Goal: Information Seeking & Learning: Compare options

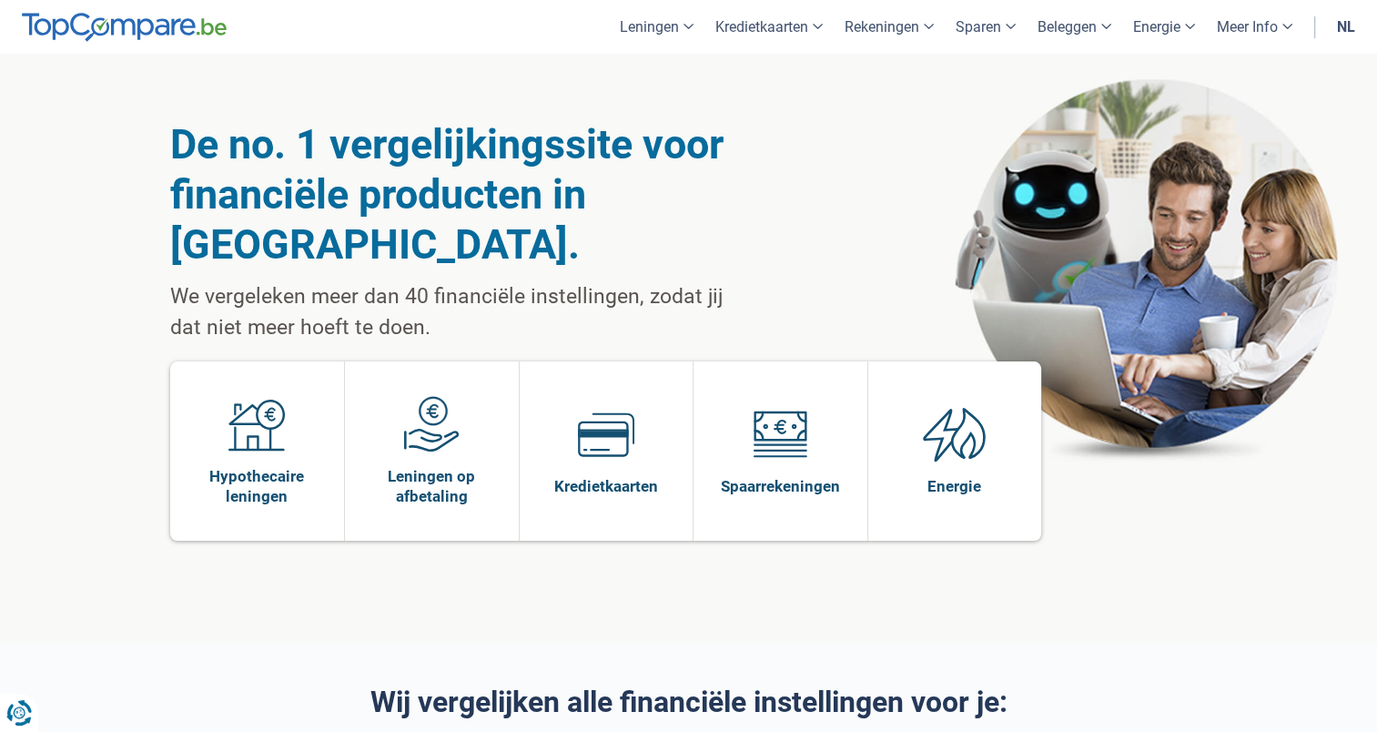
click at [1346, 31] on link "nl" at bounding box center [1346, 27] width 40 height 54
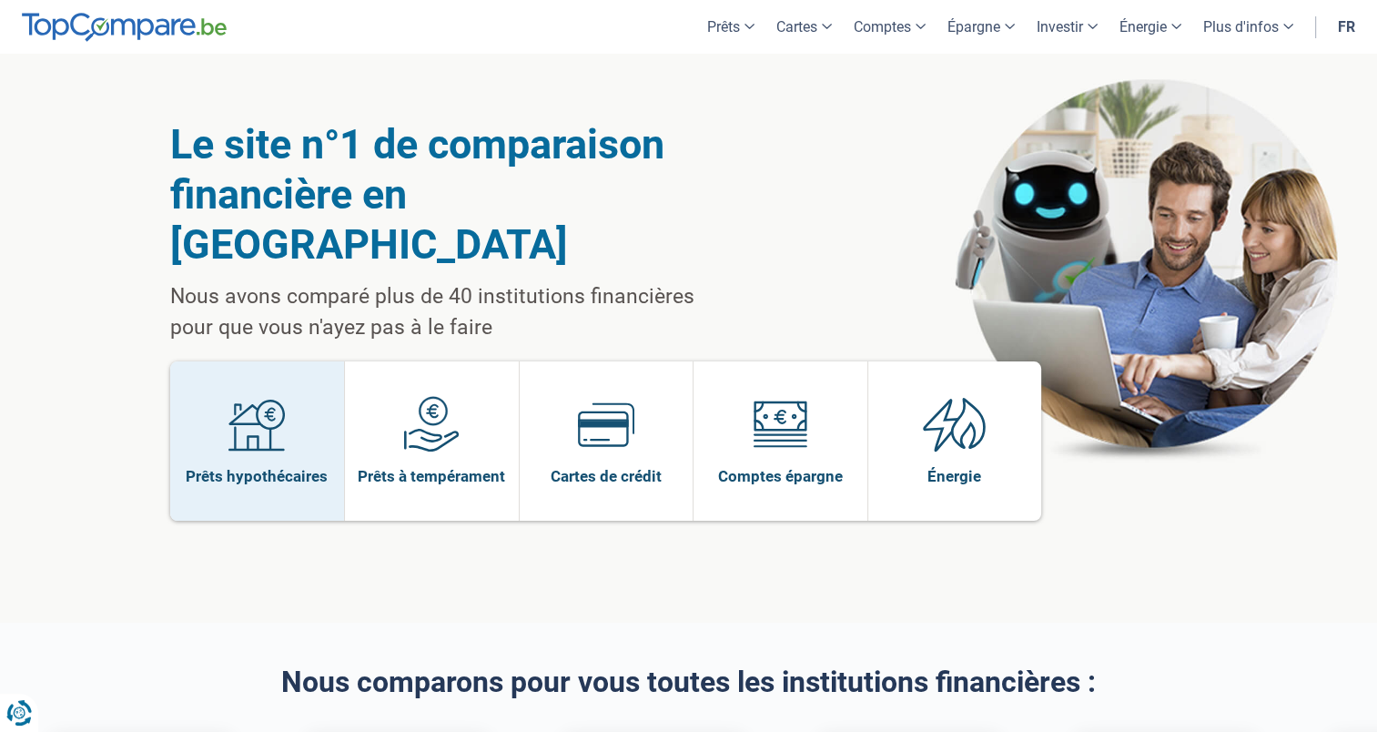
click at [246, 415] on span at bounding box center [257, 431] width 56 height 70
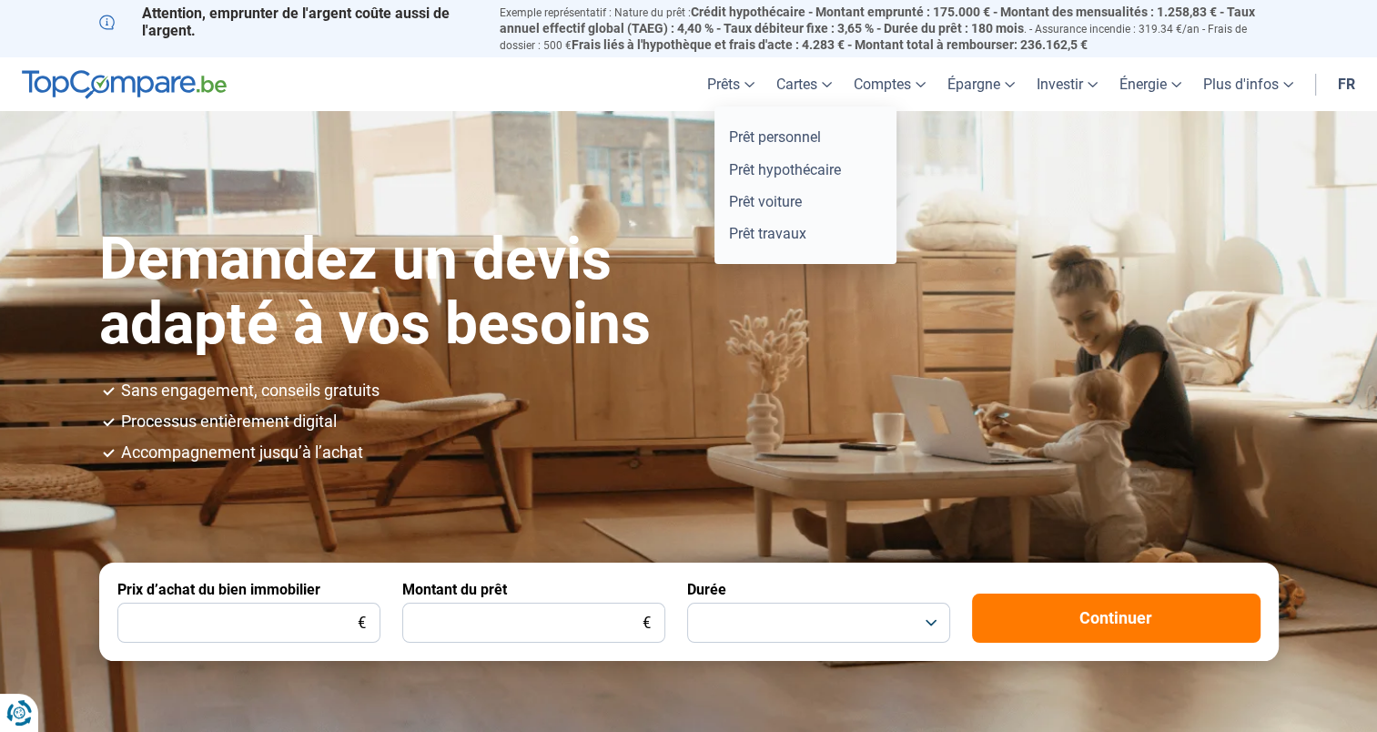
click at [713, 86] on link "Prêts" at bounding box center [730, 84] width 69 height 54
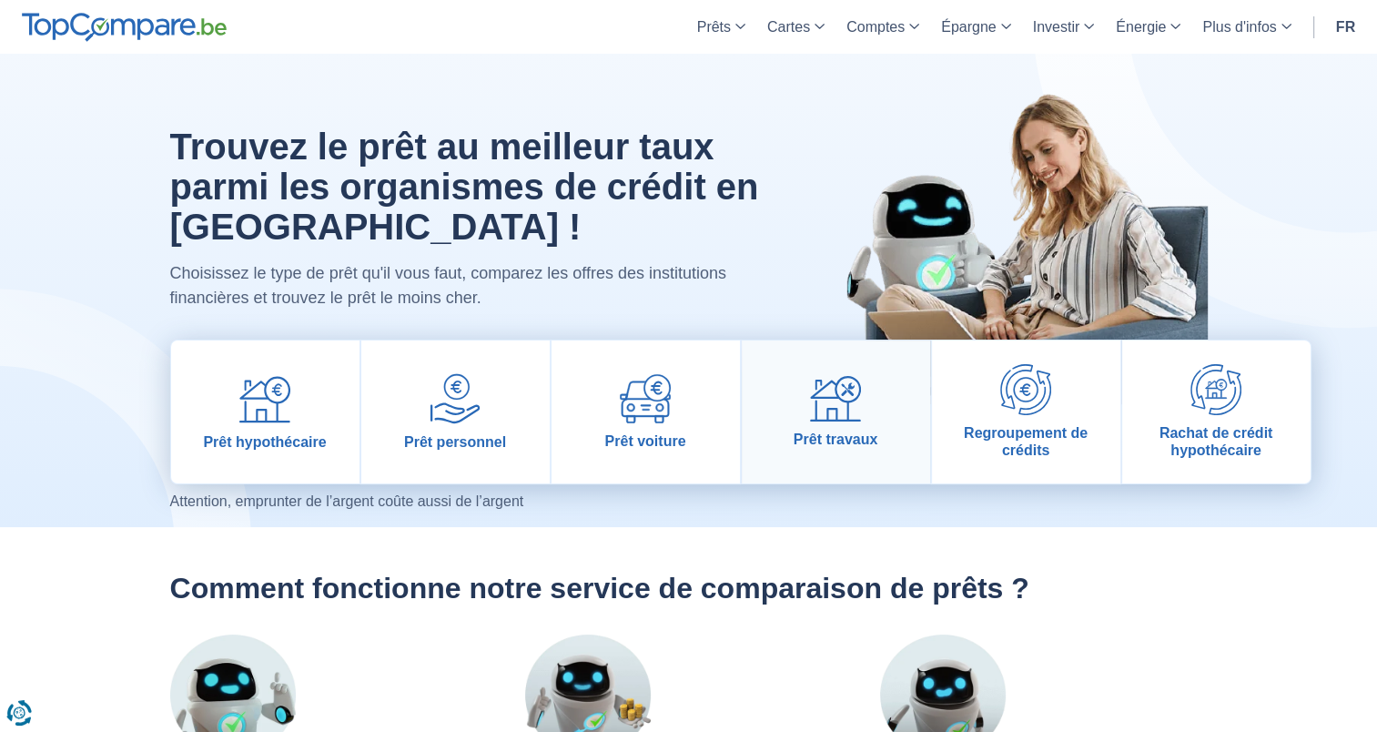
click at [850, 427] on link "Prêt travaux" at bounding box center [836, 411] width 188 height 143
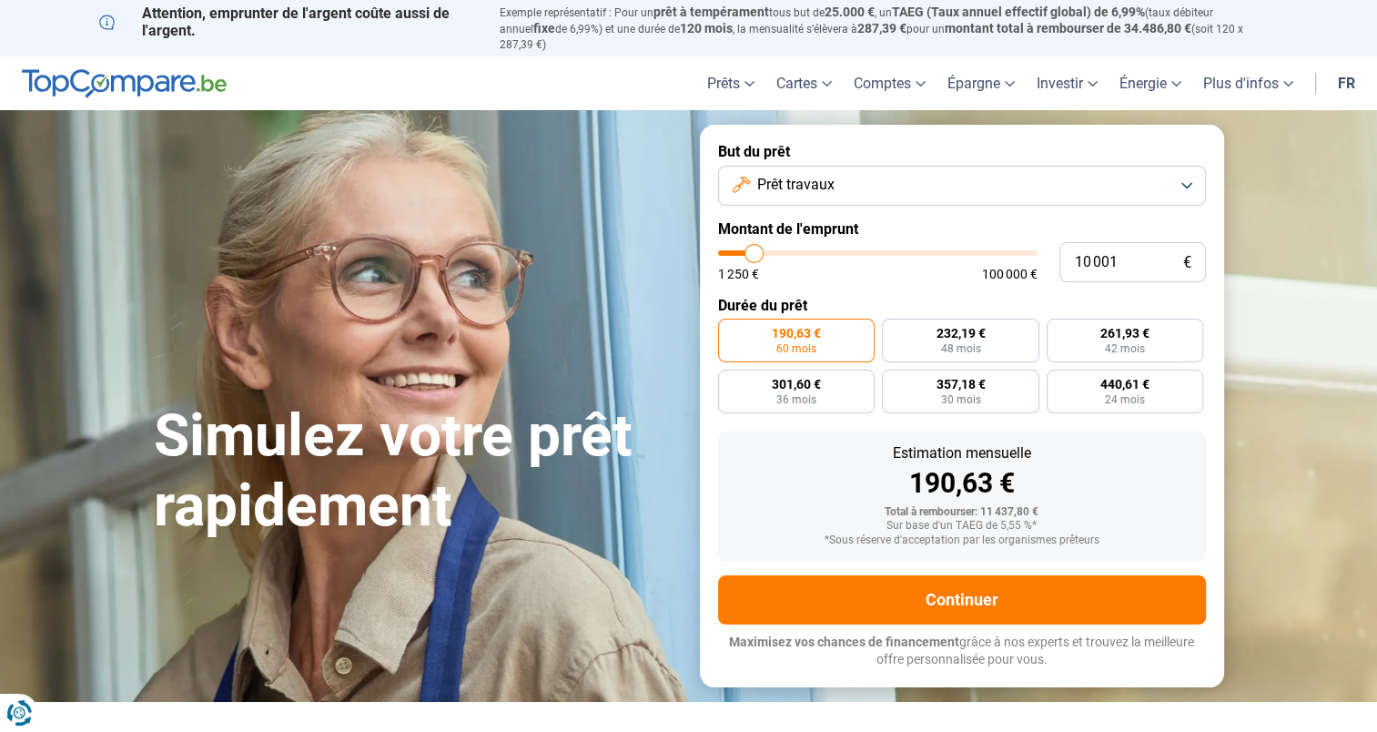
type input "10 250"
type input "10250"
type input "11 250"
type input "11250"
type input "12 250"
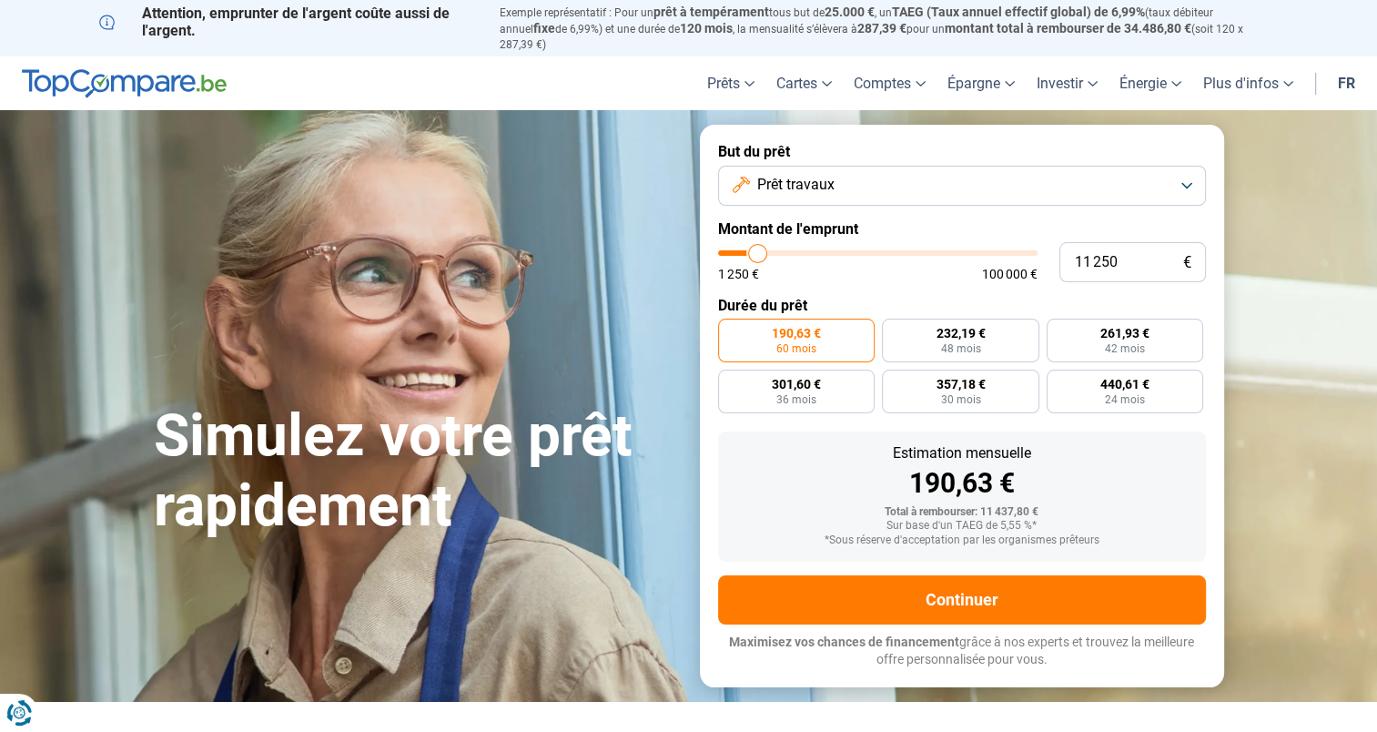
type input "12250"
type input "13 000"
type input "13000"
type input "14 000"
type input "14000"
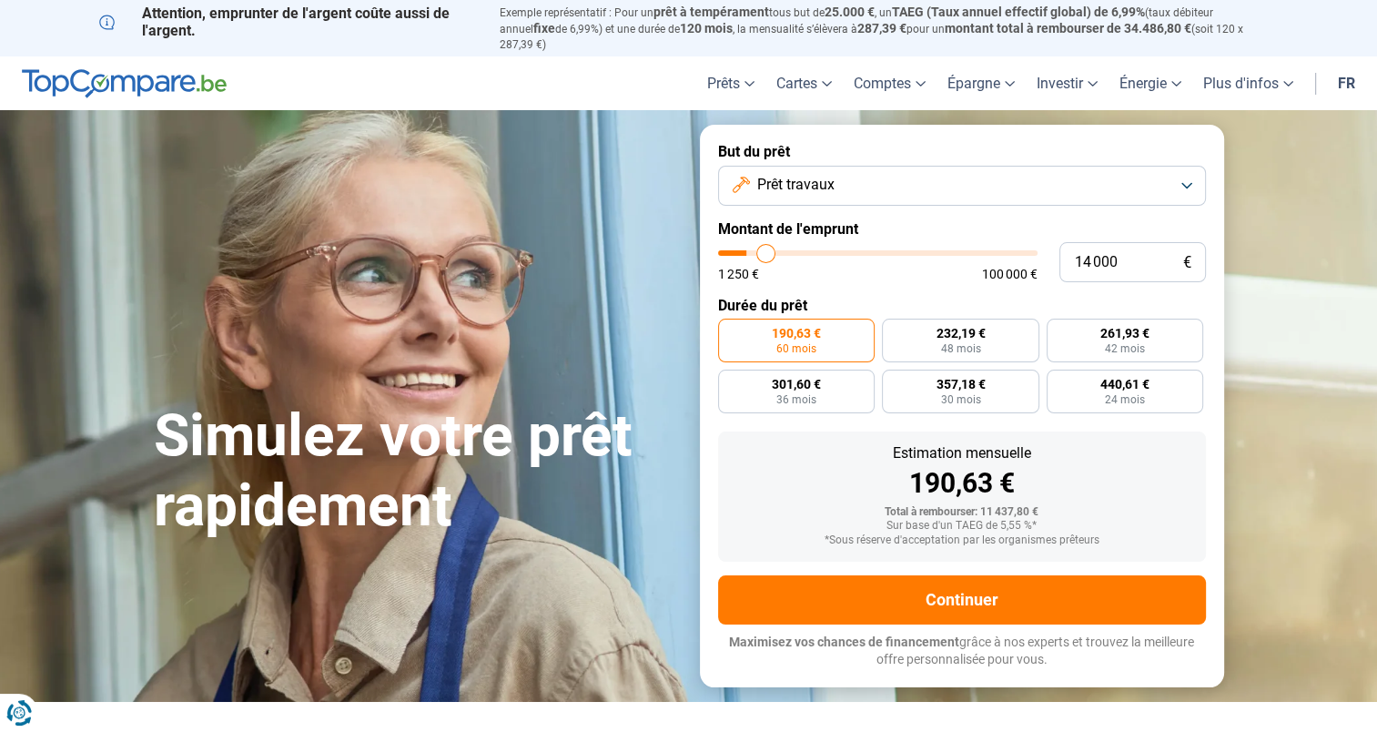
type input "16 000"
type input "16000"
type input "17 000"
type input "17000"
type input "17 750"
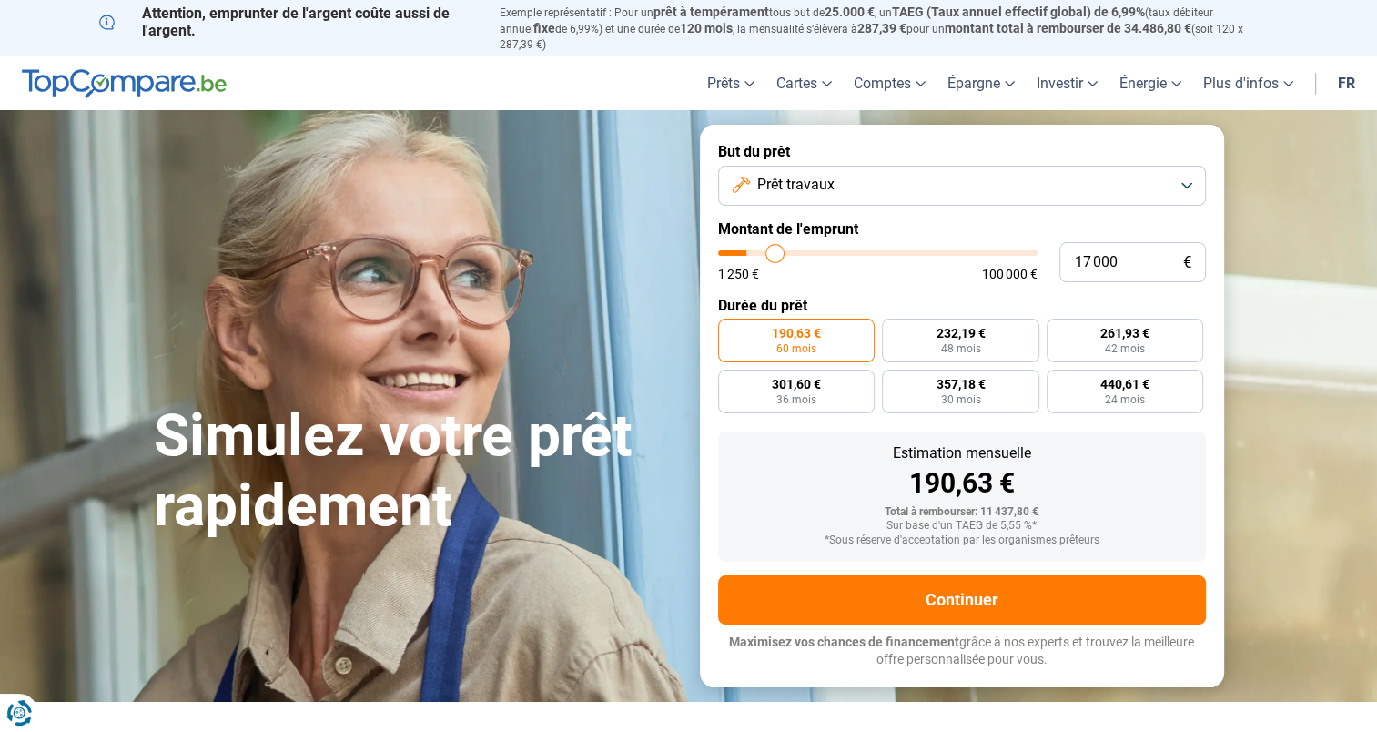
type input "17750"
type input "18 250"
type input "18250"
type input "18 750"
type input "18750"
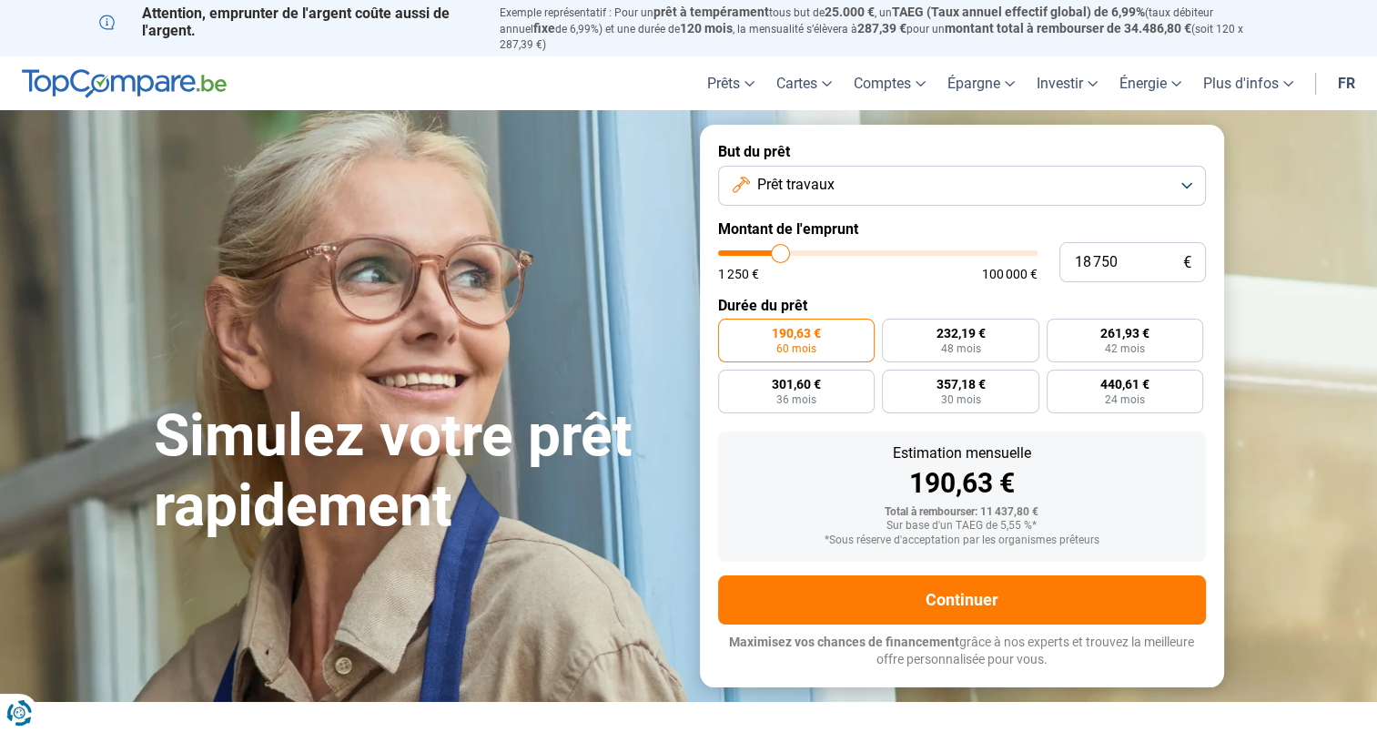
type input "19 250"
type input "19250"
type input "20 250"
type input "20250"
type input "21 750"
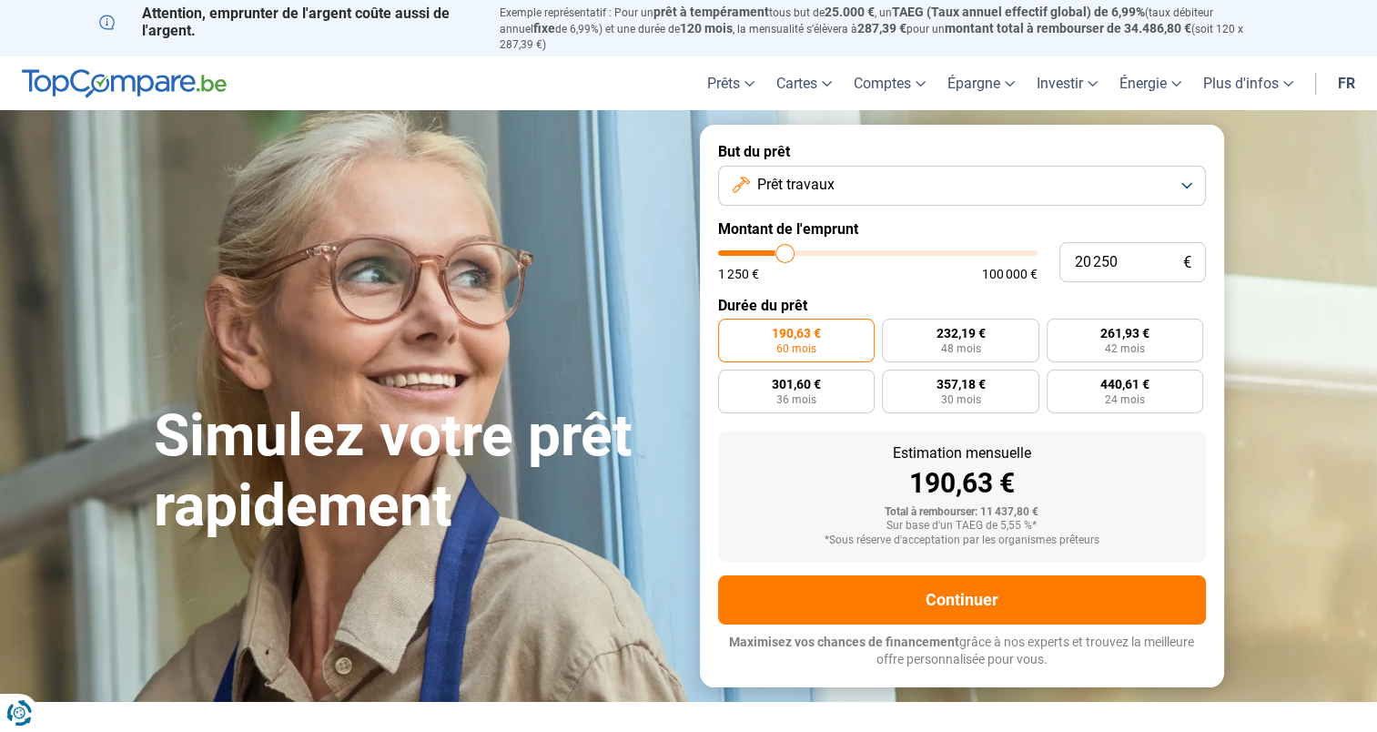
type input "21750"
type input "23 250"
type input "23250"
type input "24 250"
type input "24250"
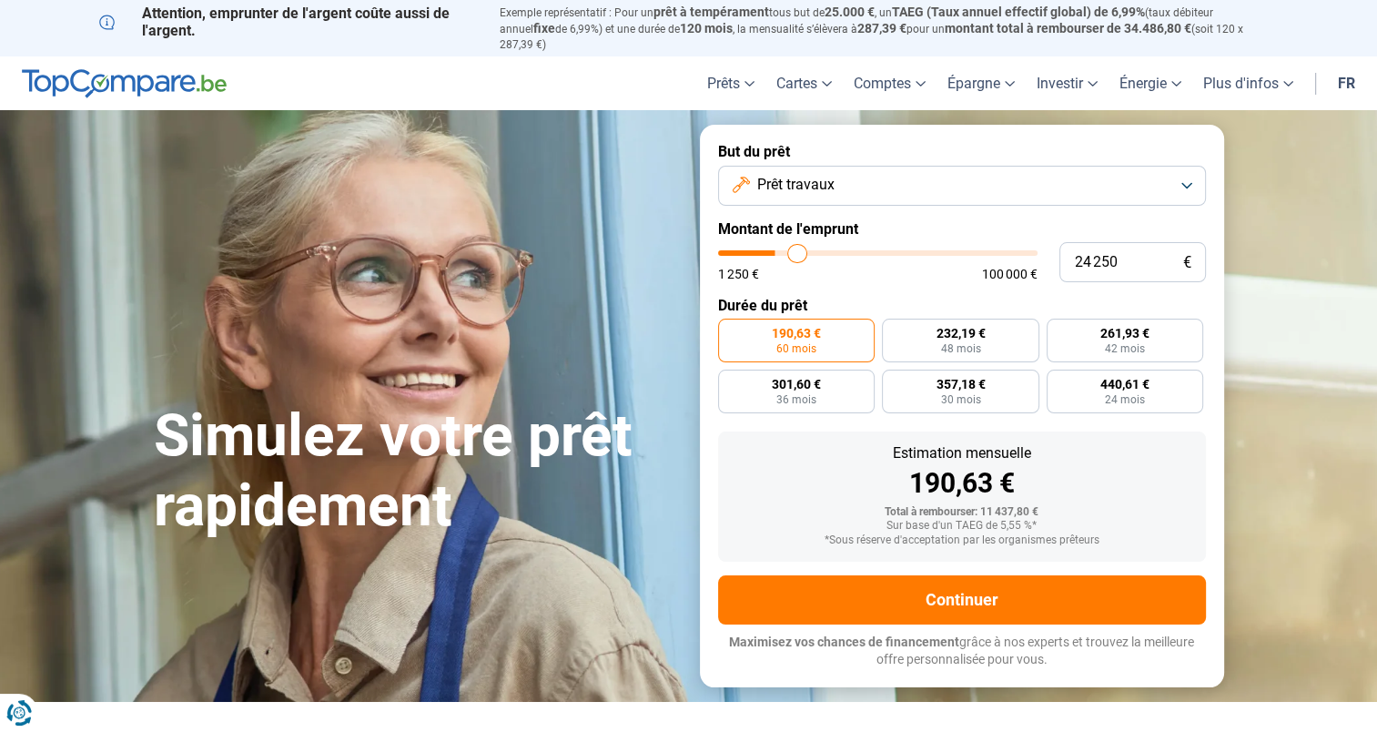
type input "25 500"
type input "25500"
type input "26 750"
type input "26750"
type input "28 000"
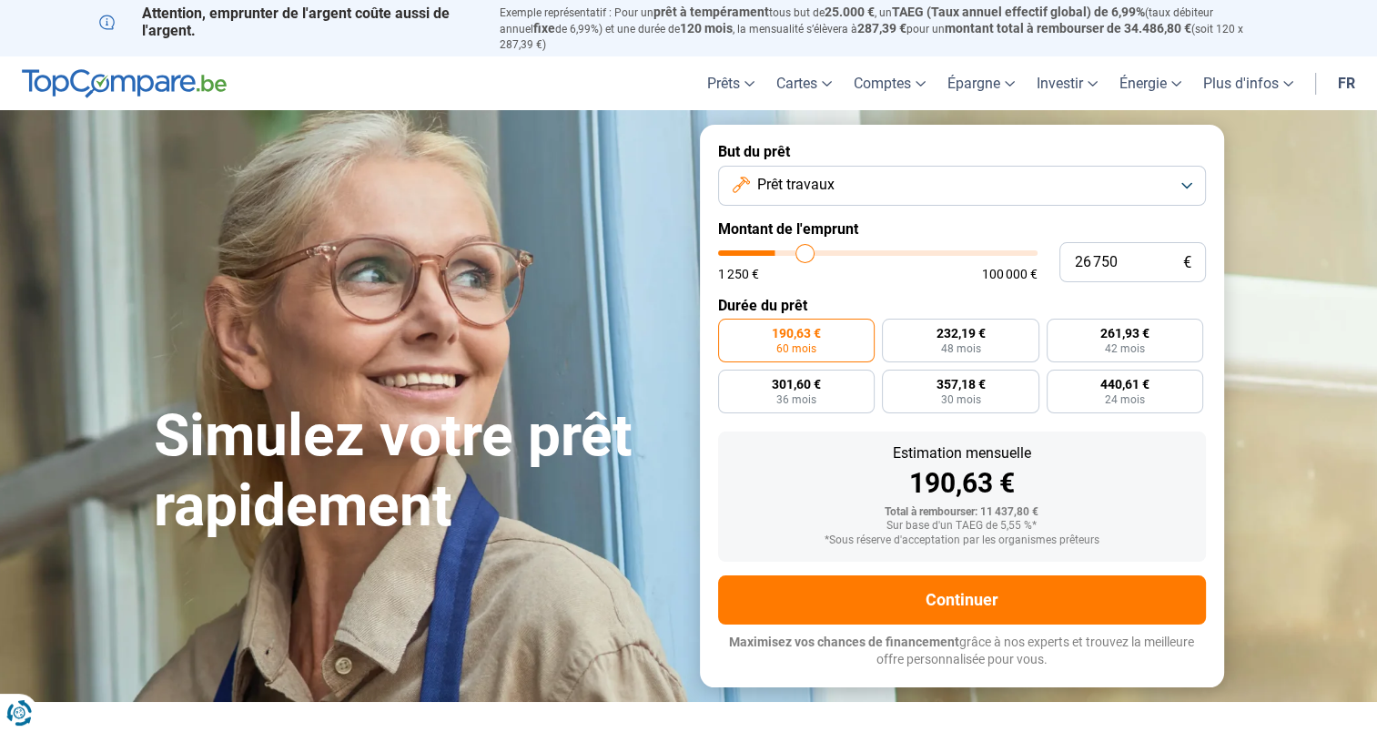
type input "28000"
type input "30 250"
type input "30250"
type input "31 750"
type input "31750"
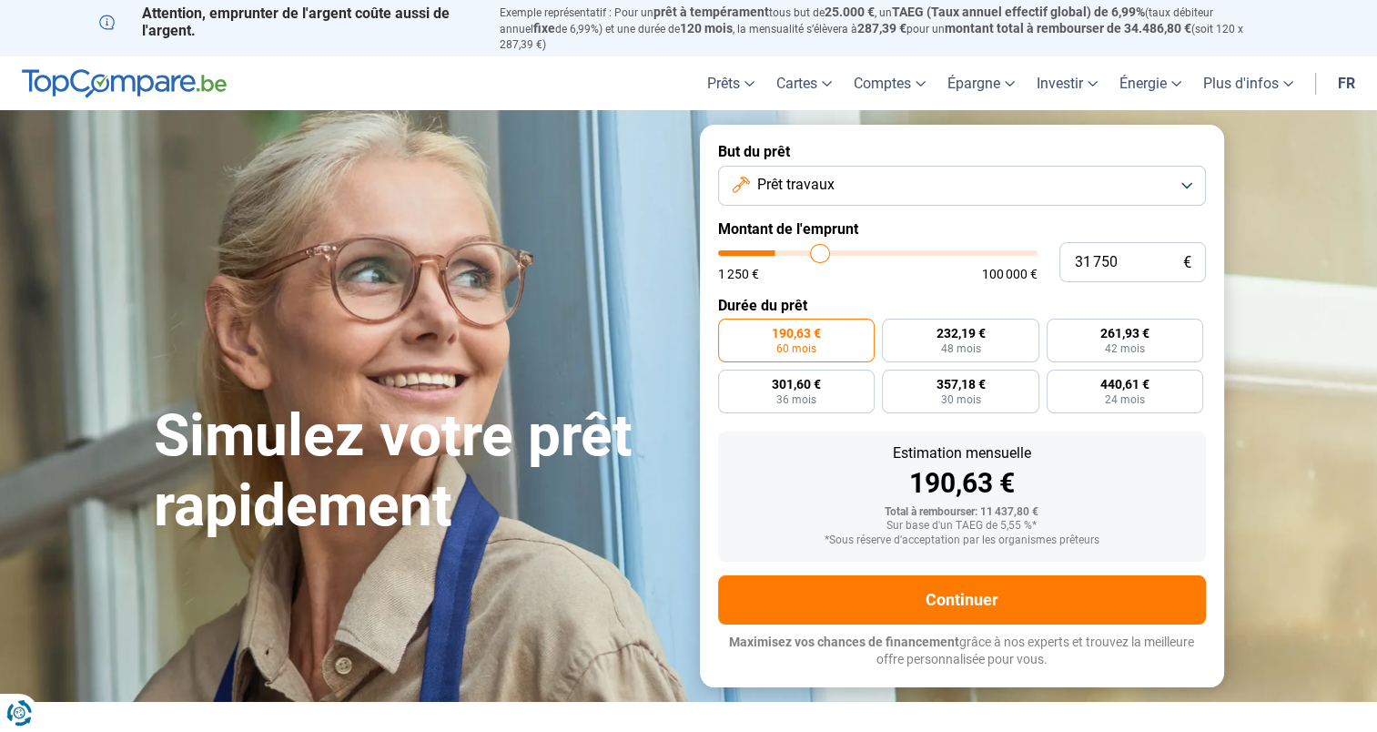
type input "34 250"
type input "34250"
type input "35 500"
type input "35500"
type input "37 000"
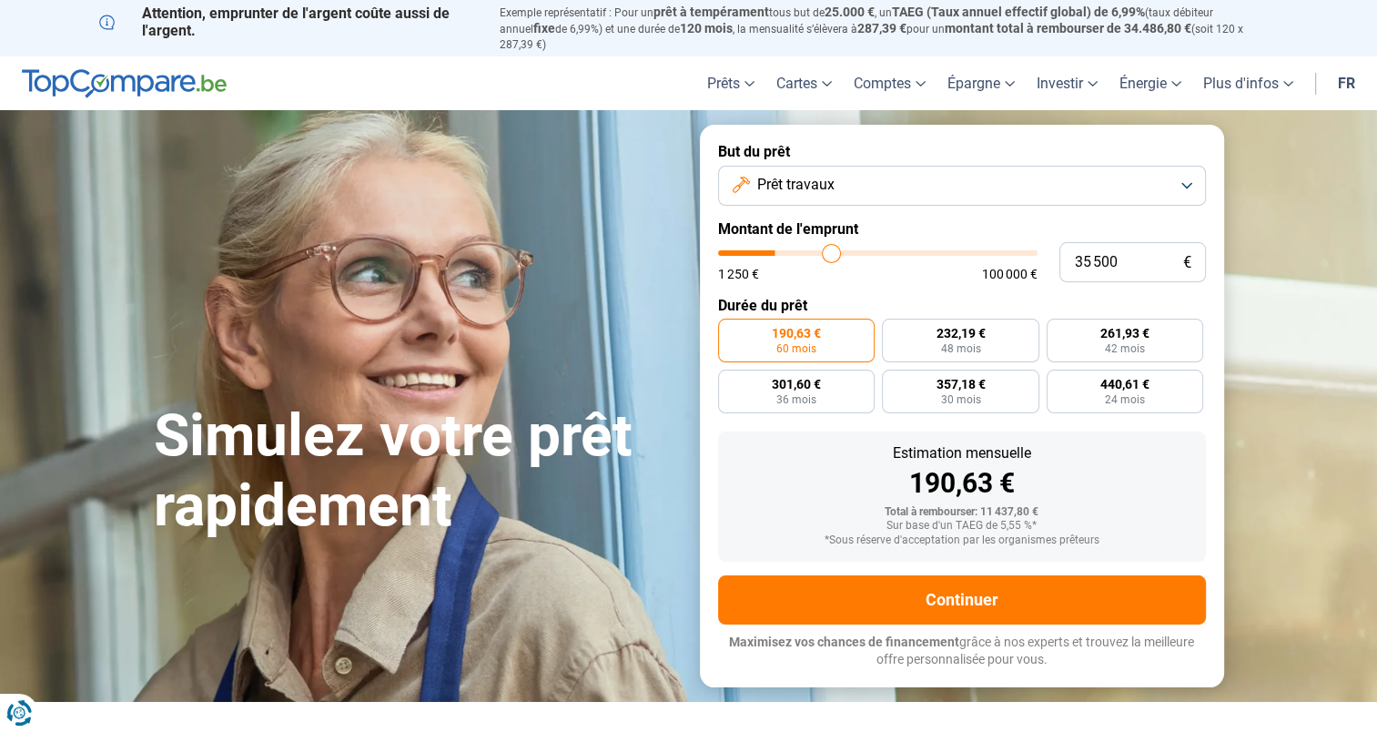
type input "37000"
type input "38 750"
type input "38750"
type input "39 500"
type input "39500"
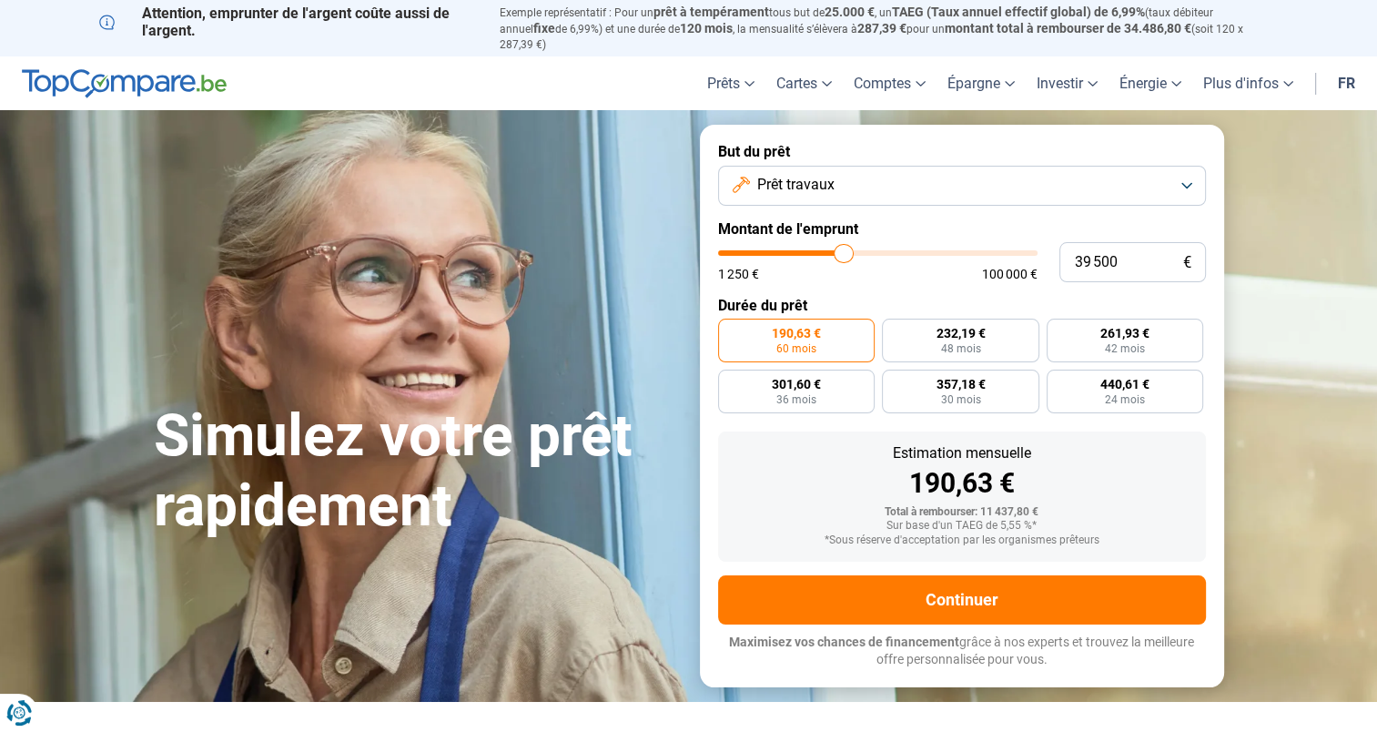
type input "40 750"
type input "40750"
type input "42 250"
type input "42250"
type input "43 000"
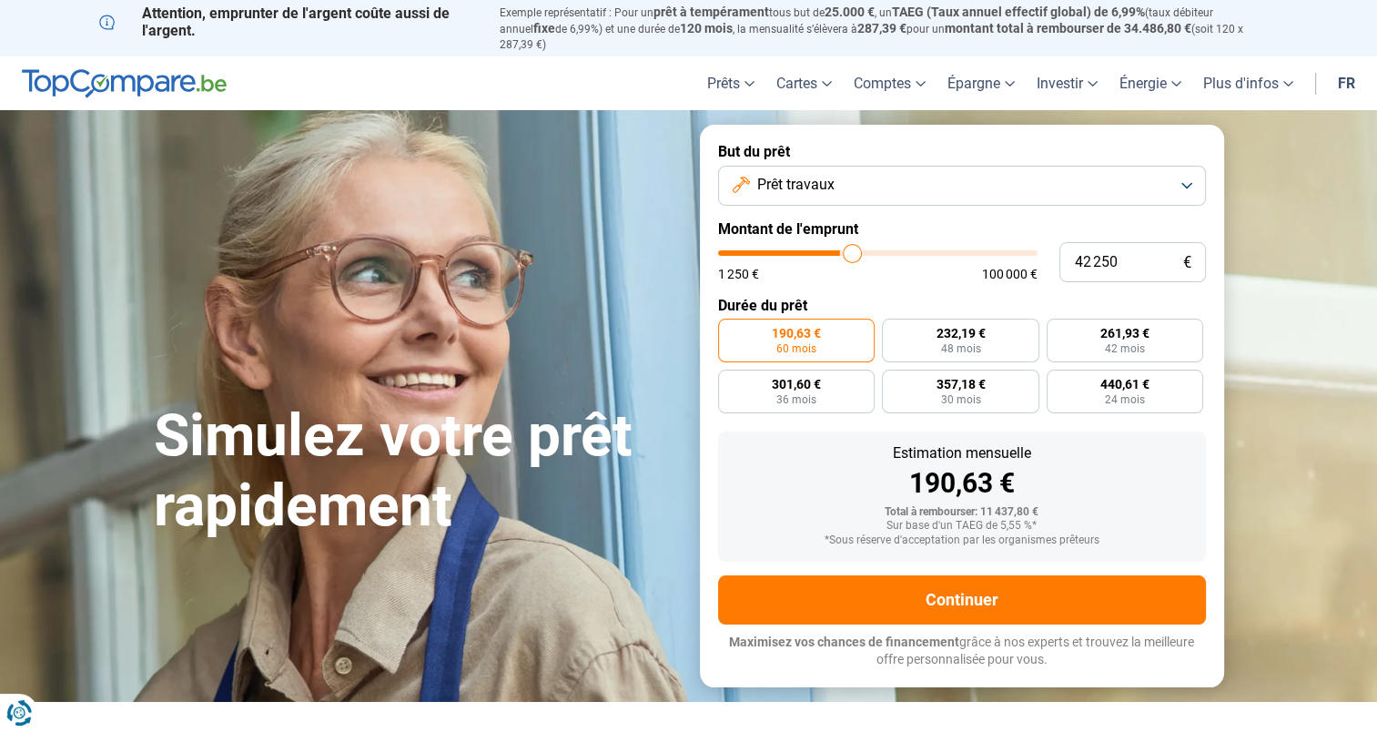
type input "43000"
type input "43 750"
type input "43750"
type input "44 250"
type input "44250"
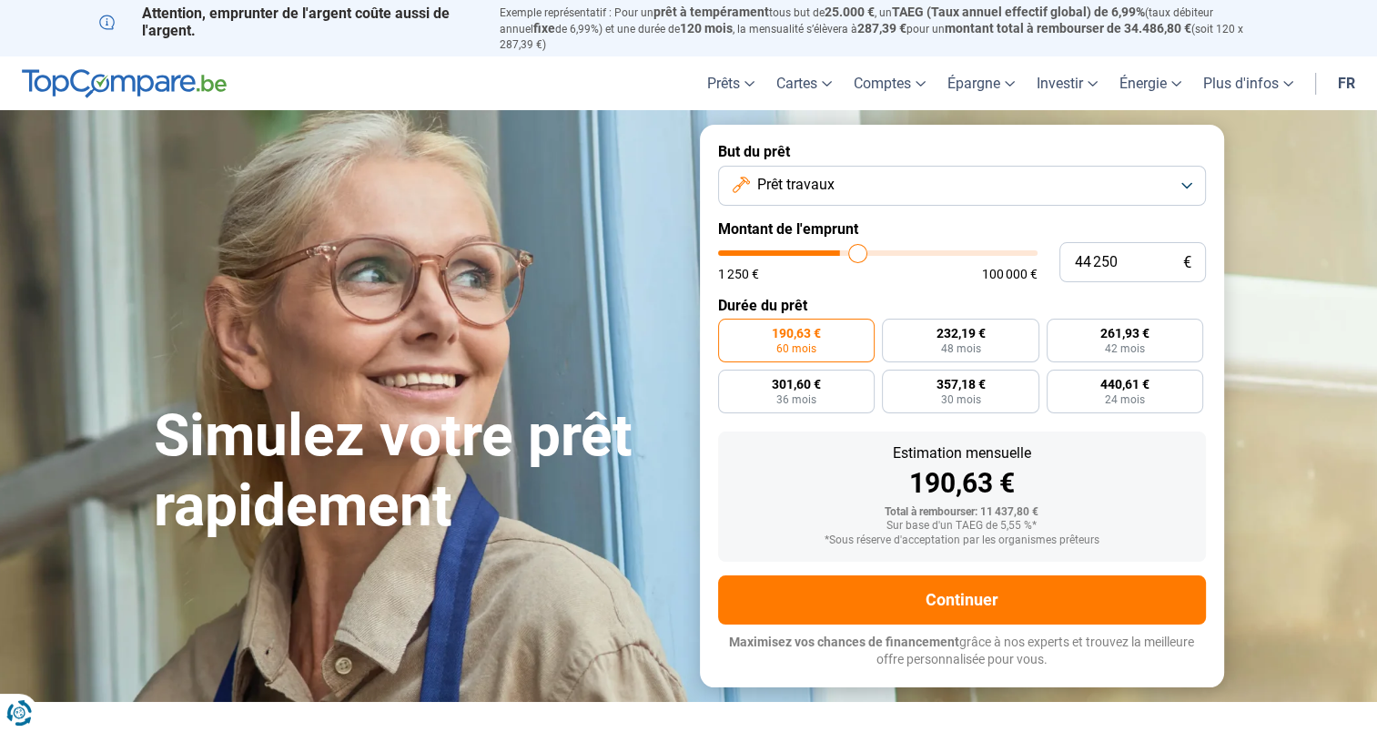
type input "44 750"
type input "44750"
type input "45 000"
type input "45000"
type input "45 250"
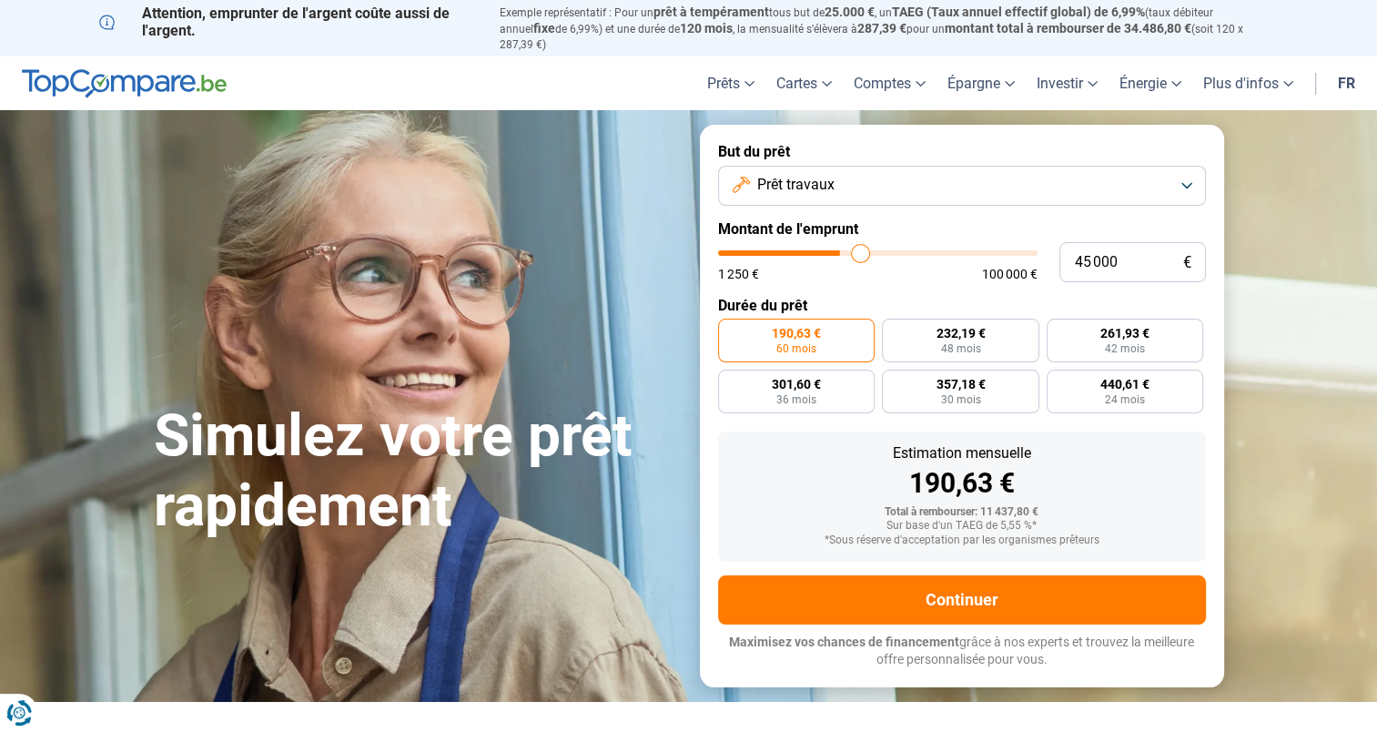
type input "45250"
type input "45 750"
type input "45750"
type input "46 000"
type input "46000"
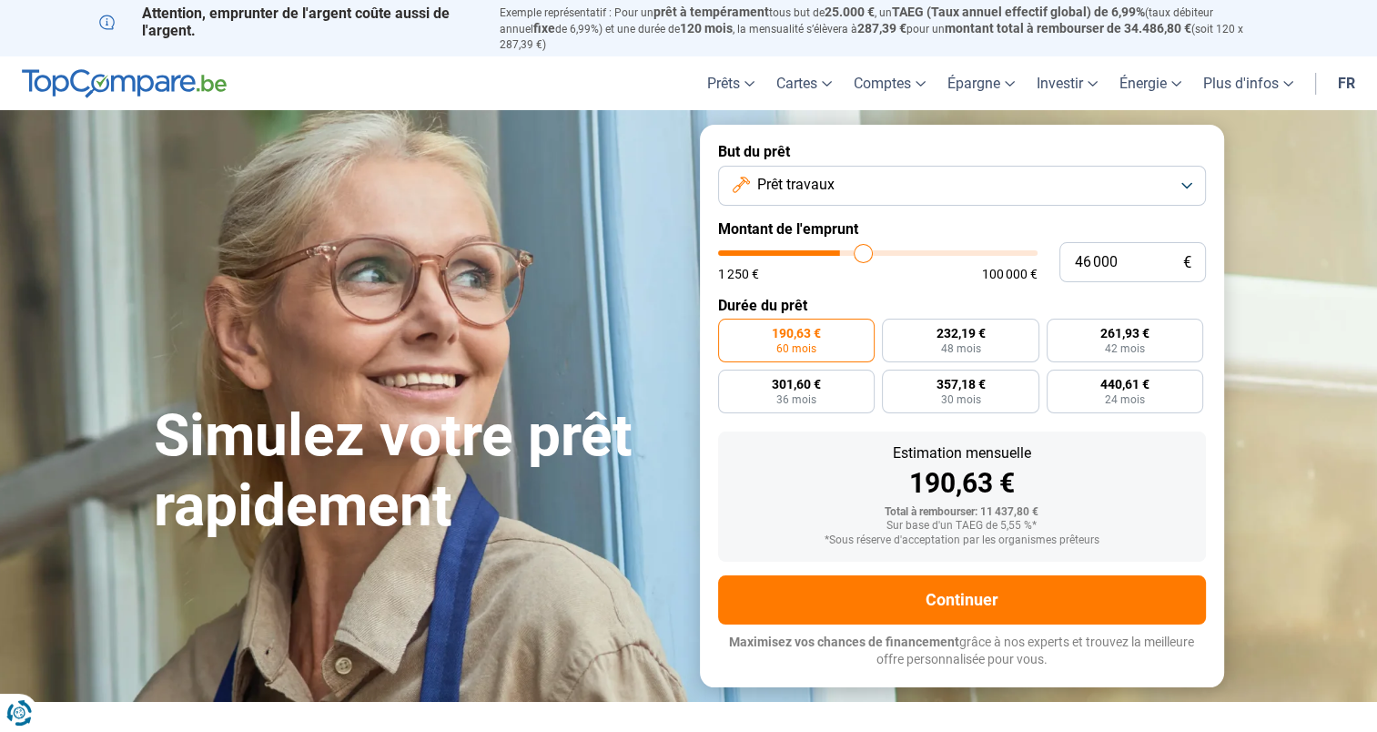
type input "46 250"
type input "46250"
type input "46 750"
type input "46750"
type input "47 250"
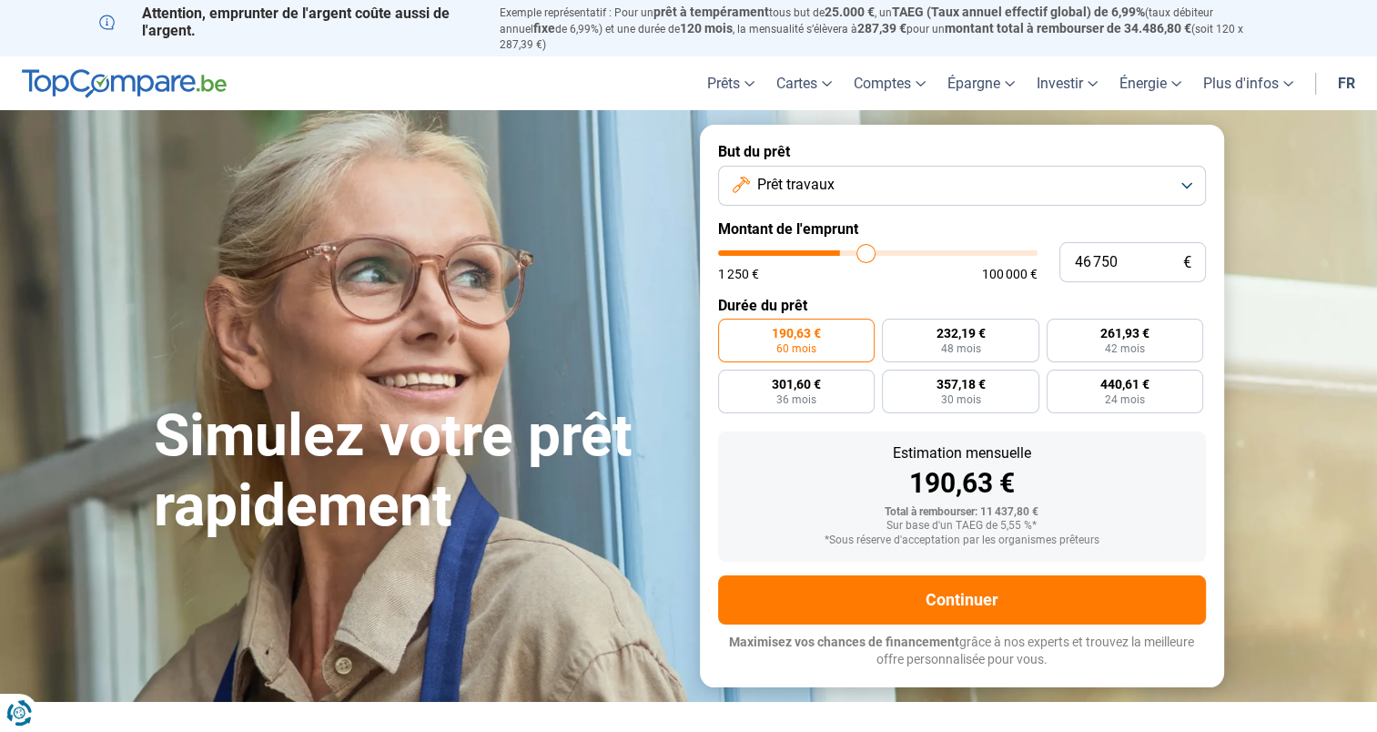
type input "47250"
type input "47 500"
type input "47500"
type input "47 750"
type input "47750"
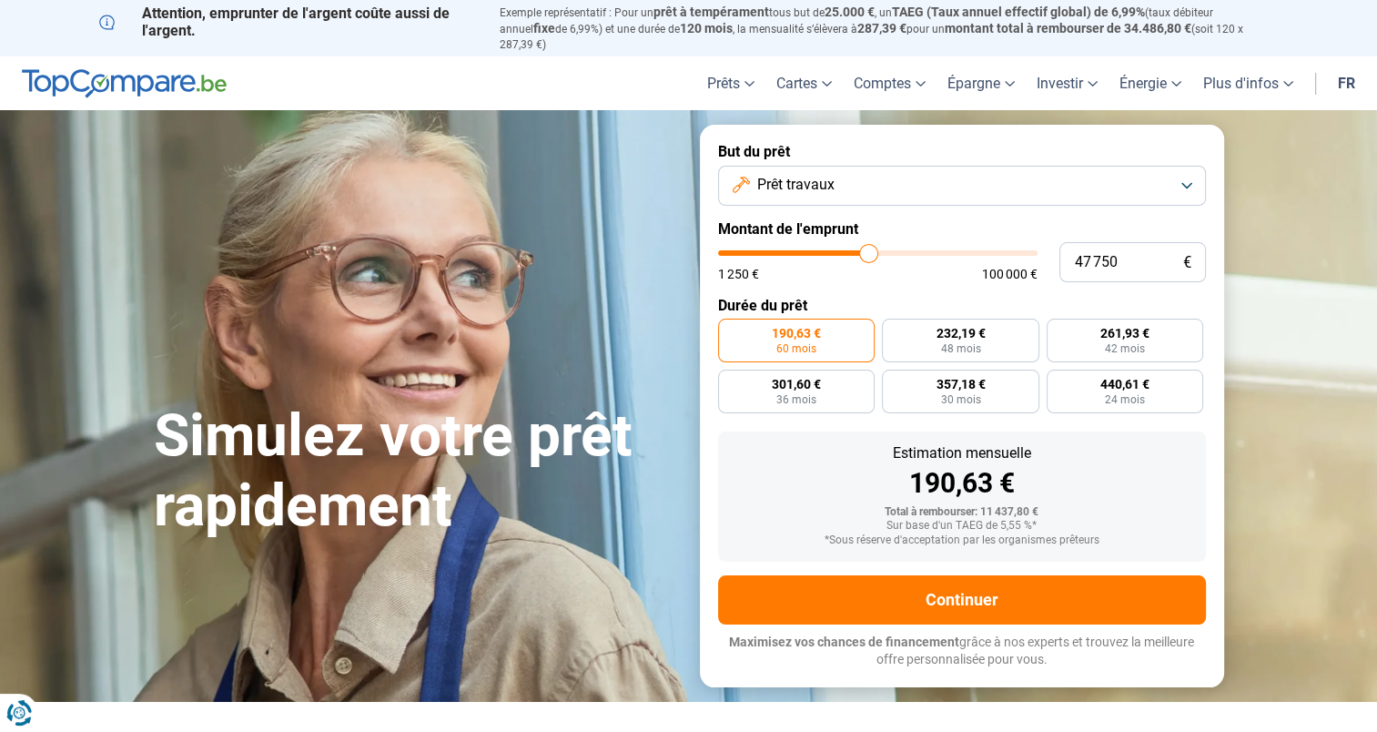
type input "48 250"
type input "48250"
type input "48 500"
type input "48500"
type input "49 000"
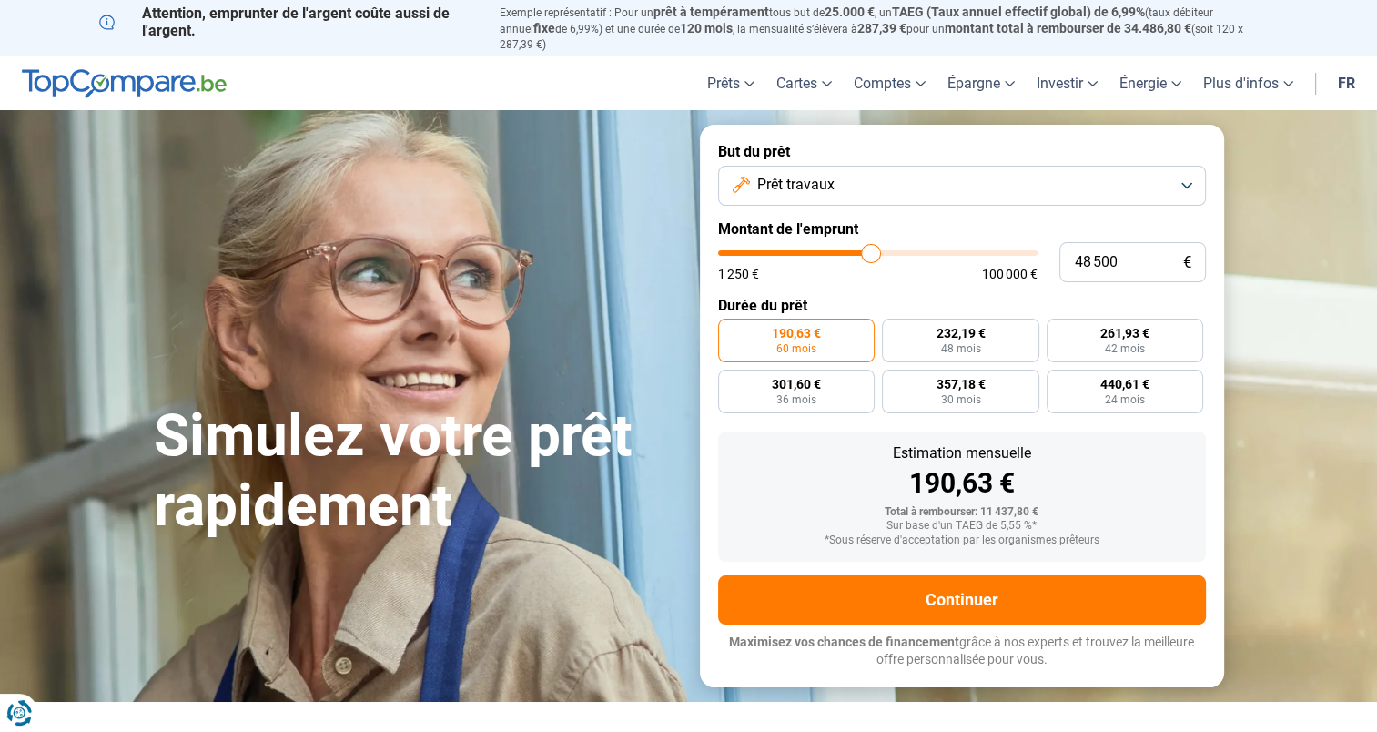
type input "49000"
type input "49 500"
type input "49500"
type input "49 750"
type input "49750"
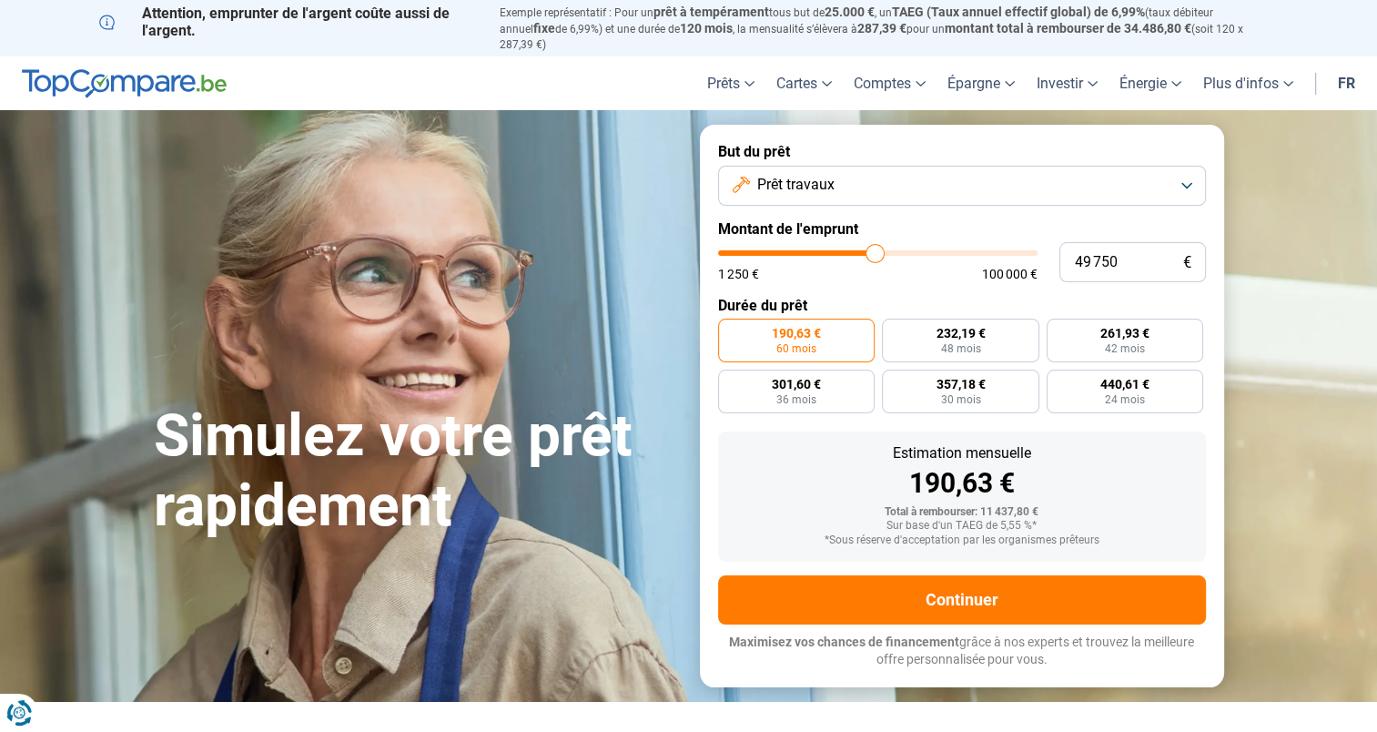
type input "50 250"
type input "50250"
type input "50 750"
type input "50750"
type input "51 000"
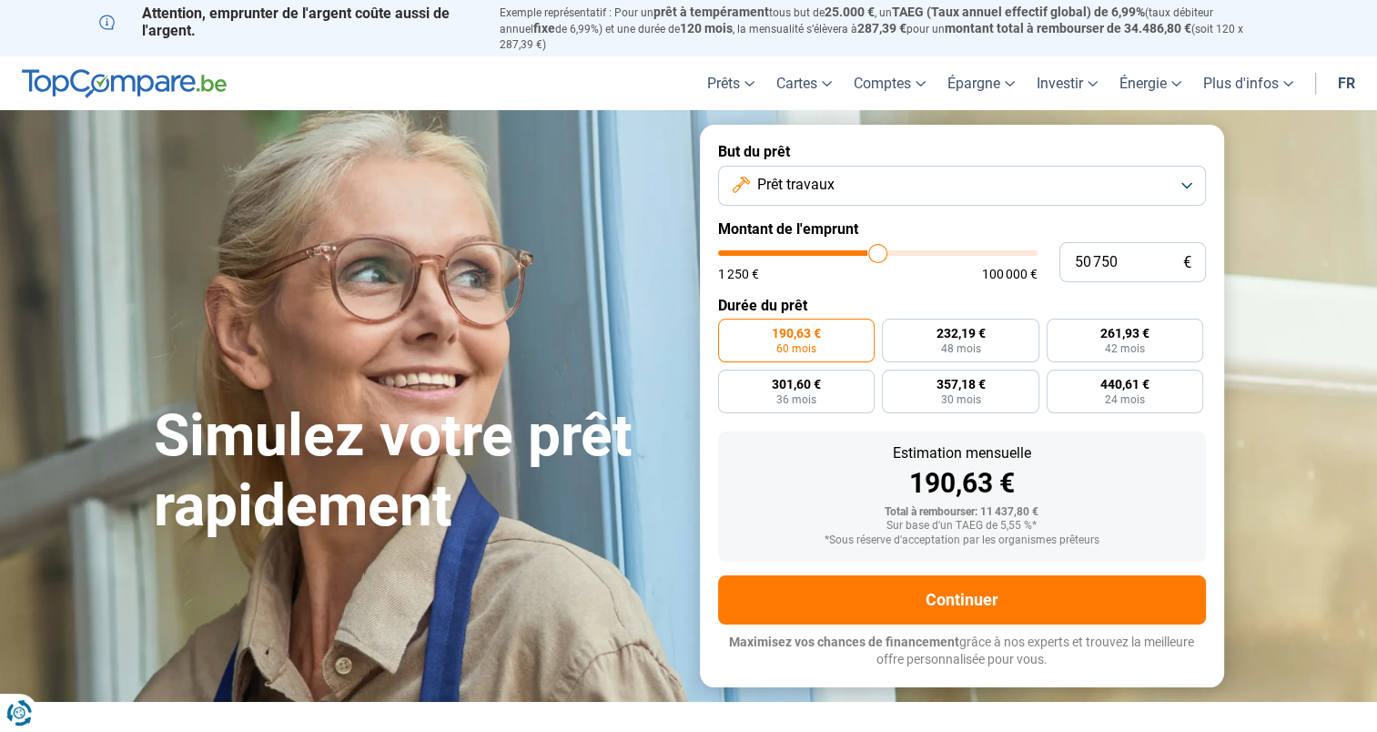
type input "51000"
type input "51 250"
type input "51250"
type input "51 750"
type input "51750"
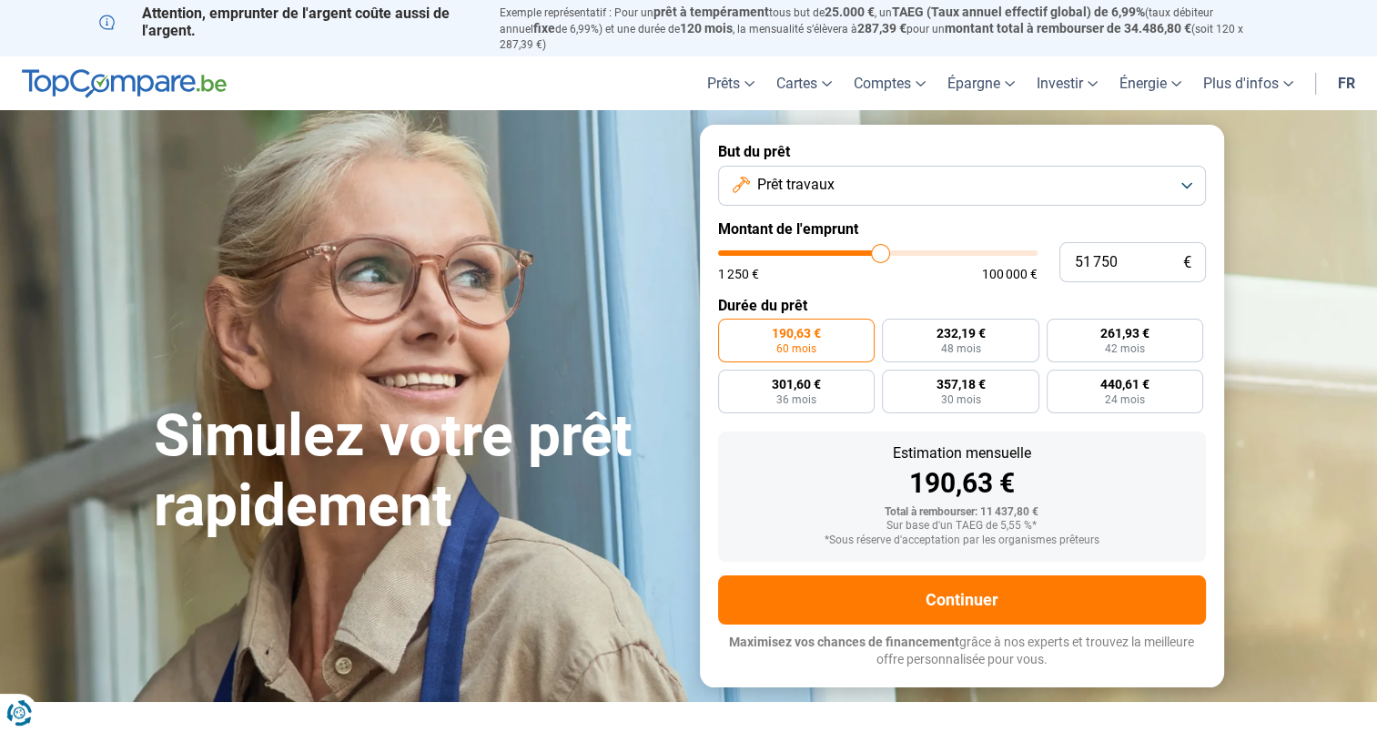
type input "52 000"
type input "52000"
type input "52 250"
type input "52250"
type input "52 500"
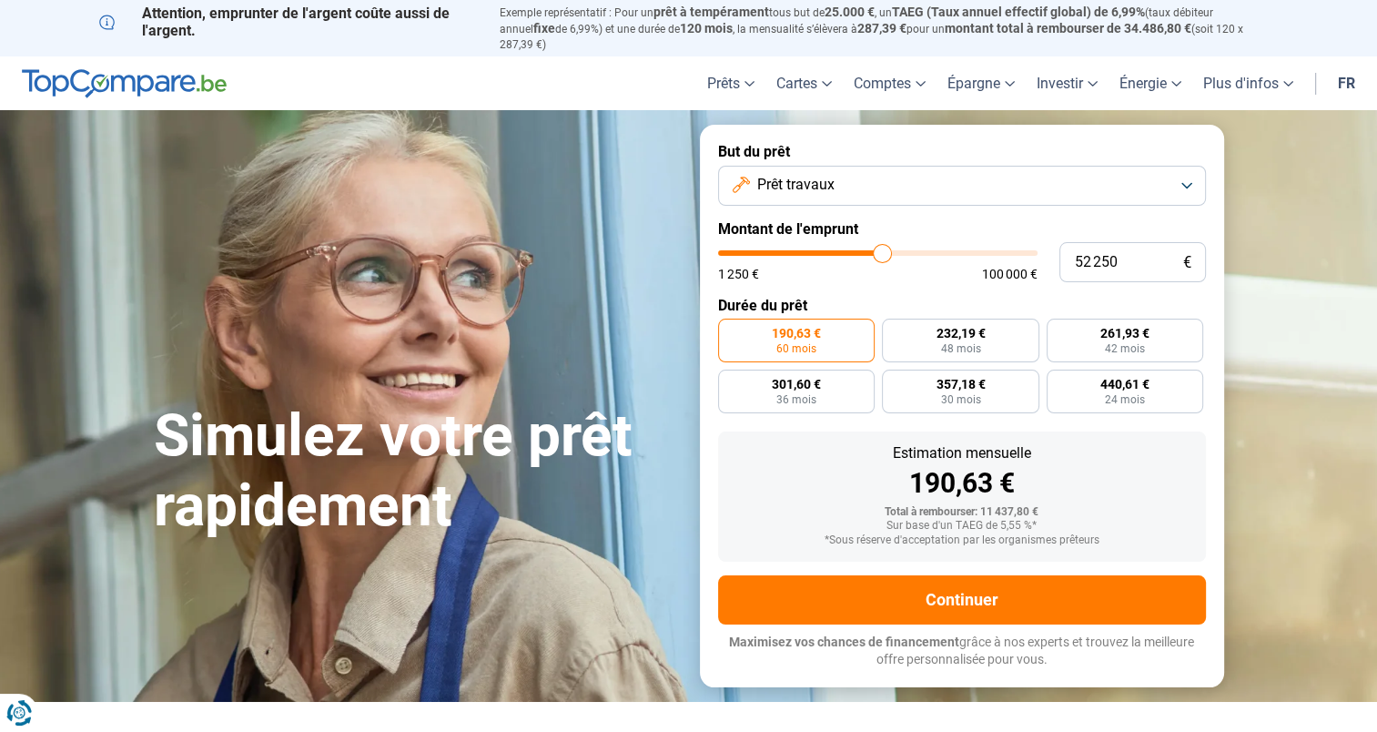
type input "52500"
type input "53 000"
type input "53000"
type input "53 500"
type input "53500"
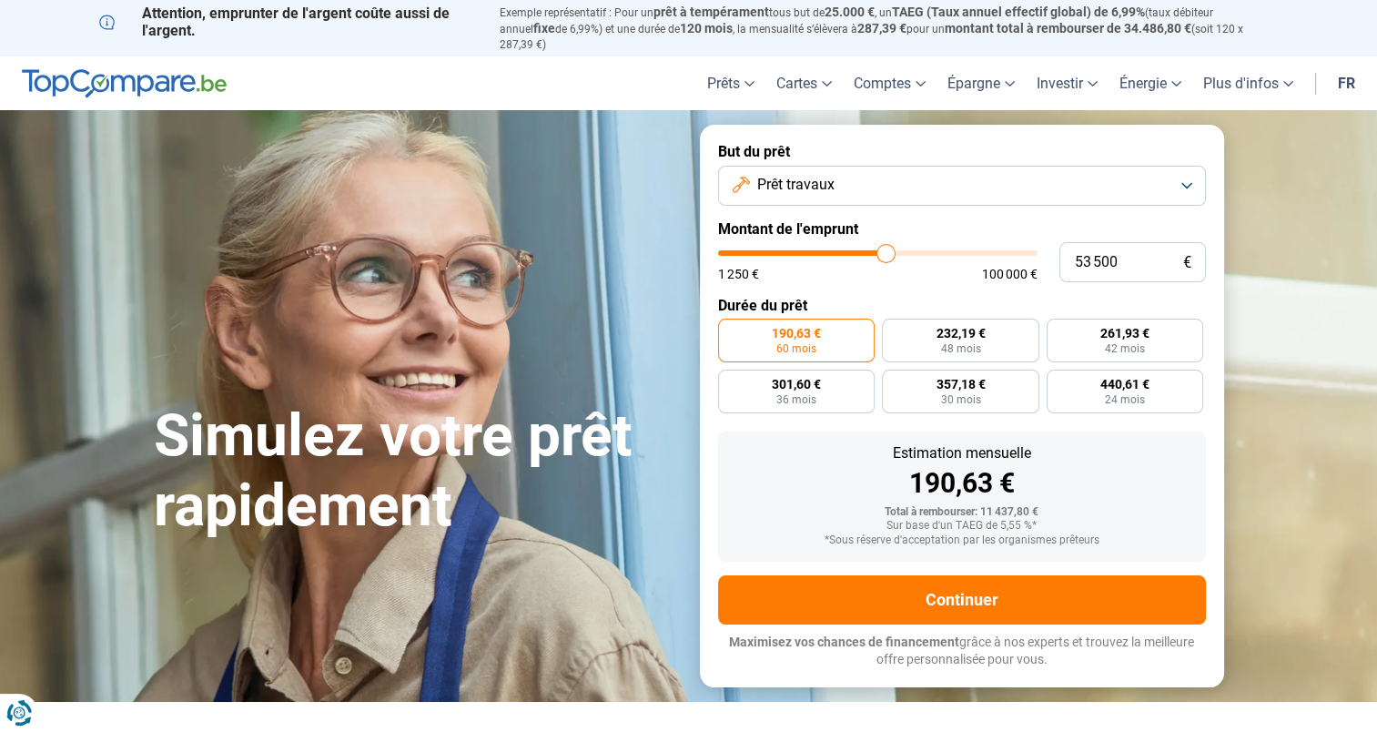
type input "53 750"
type input "53750"
type input "54 000"
type input "54000"
type input "54 250"
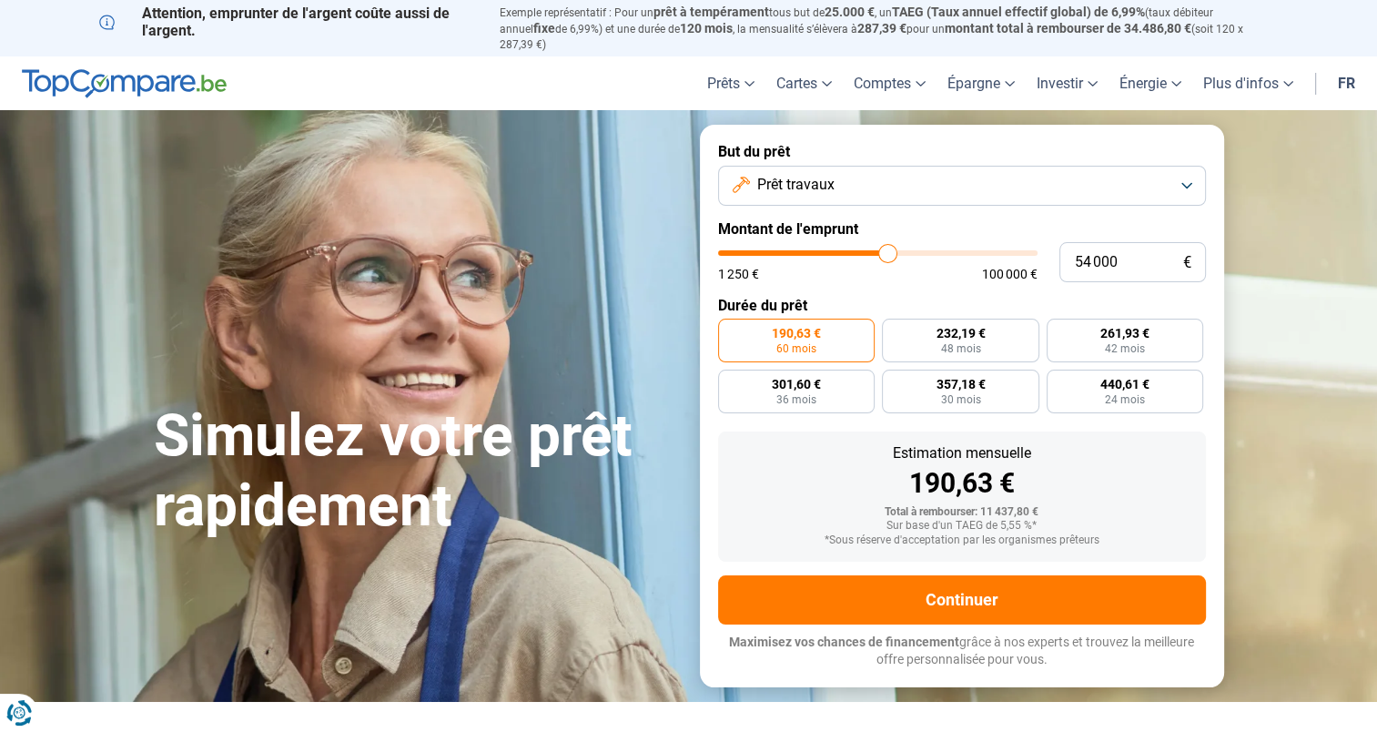
type input "54250"
type input "54 500"
type input "54500"
type input "54 750"
type input "54750"
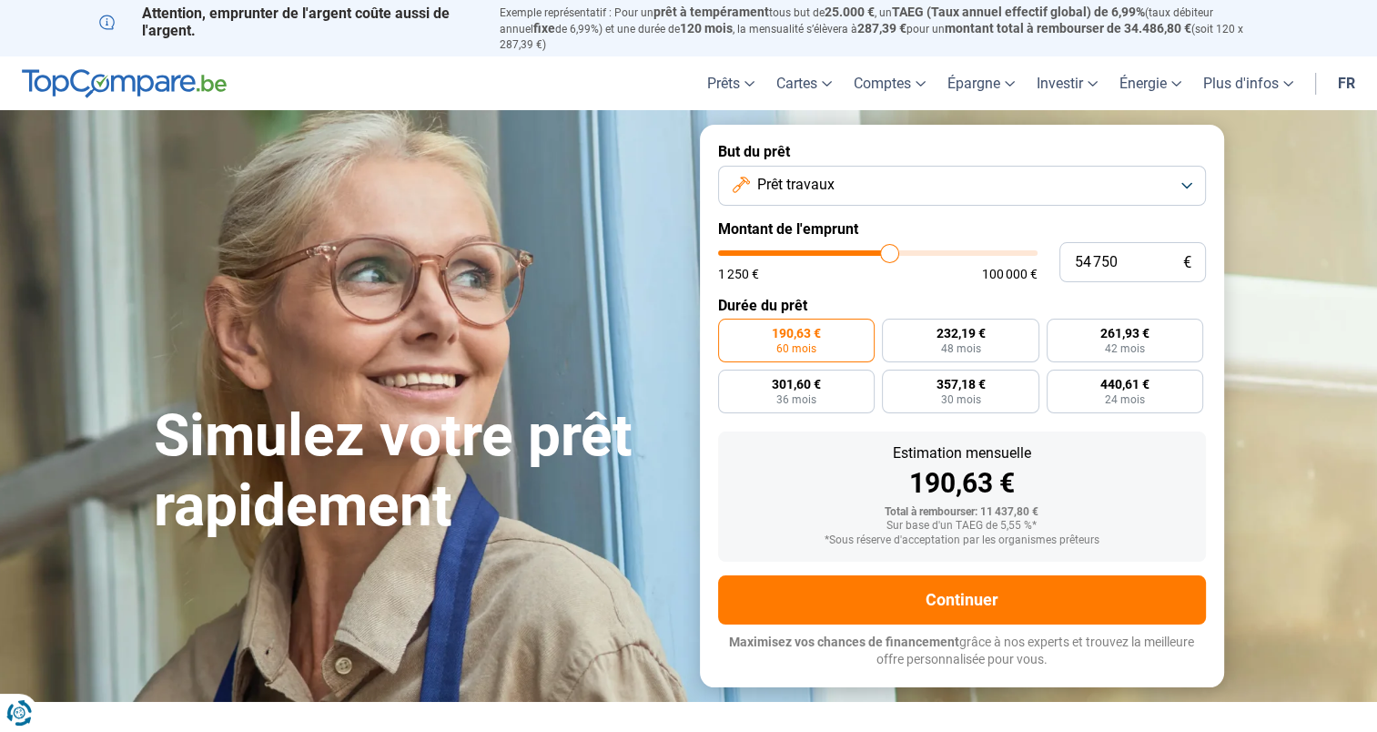
type input "55 000"
type input "55000"
type input "55 250"
type input "55250"
type input "55 500"
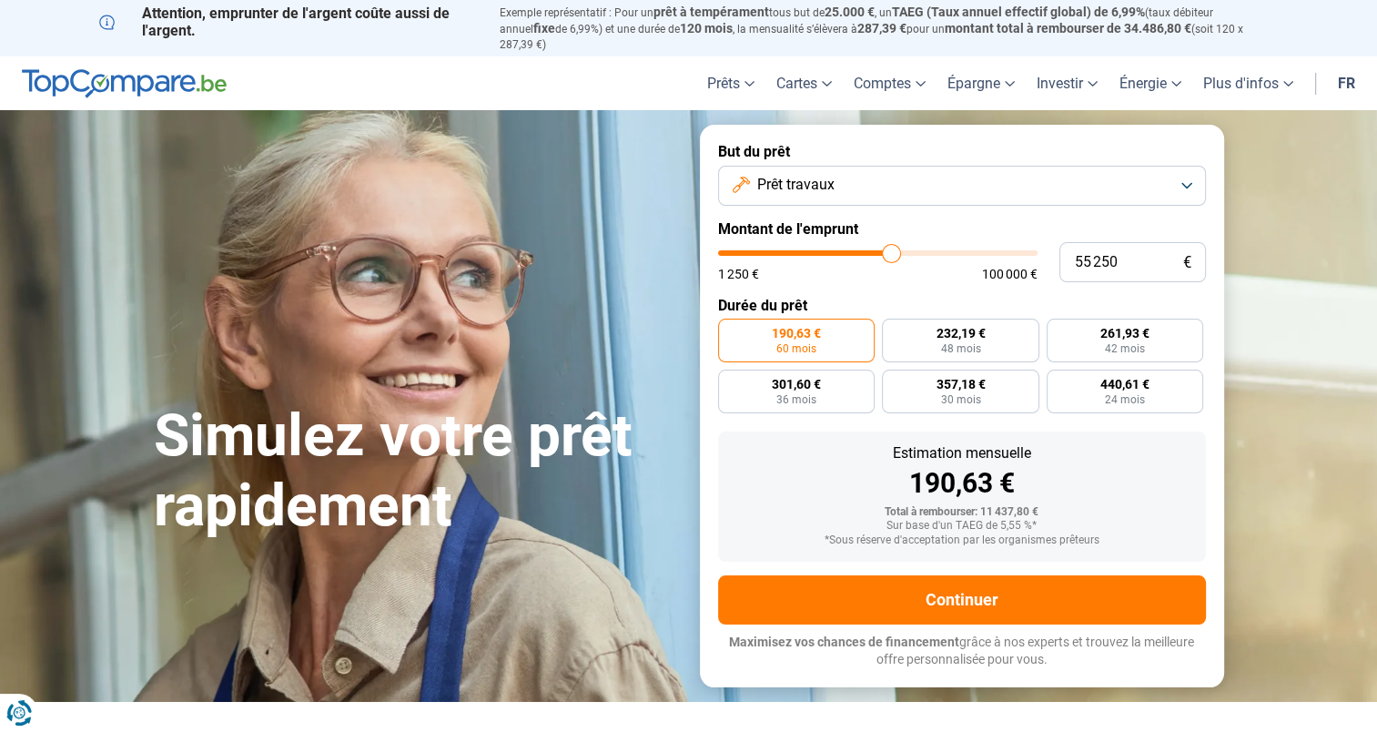
type input "55500"
type input "55 750"
type input "55750"
type input "56 000"
type input "56000"
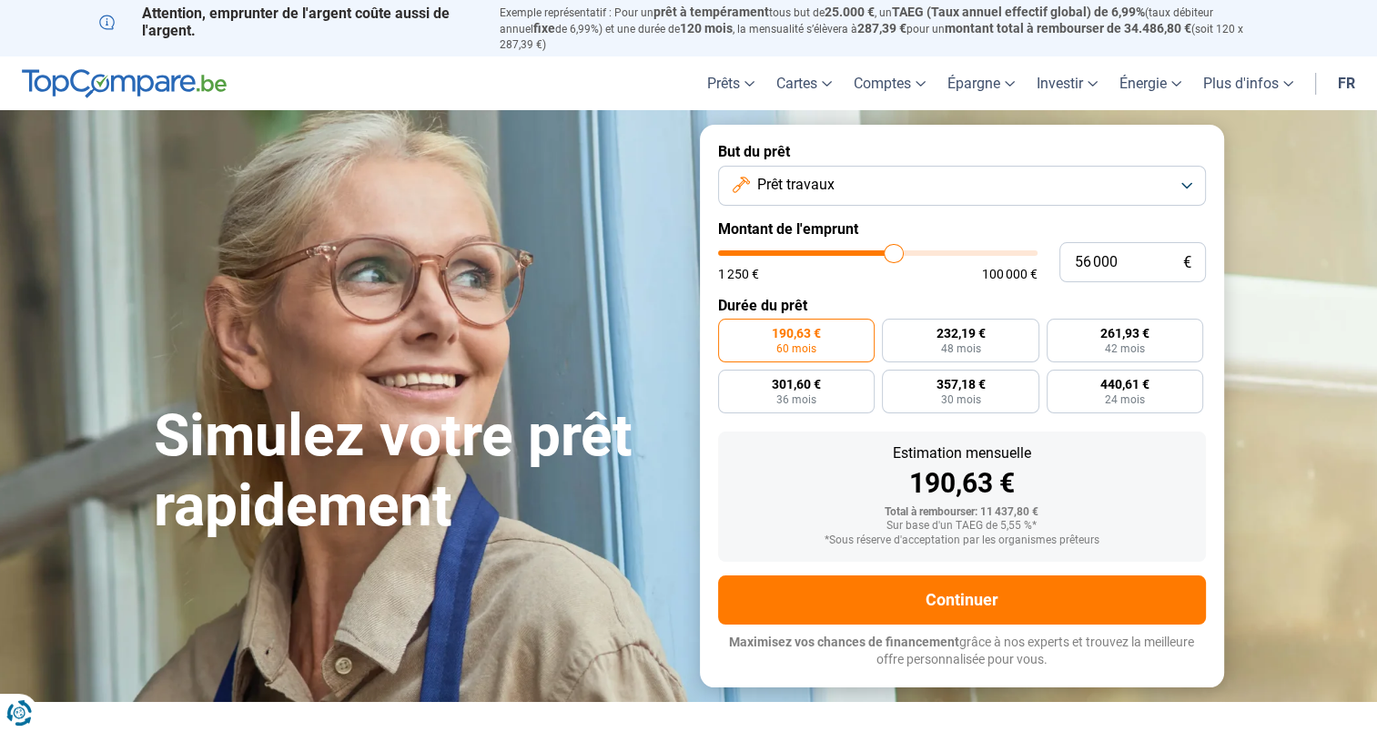
type input "56 250"
type input "56250"
type input "56 500"
type input "56500"
type input "56 750"
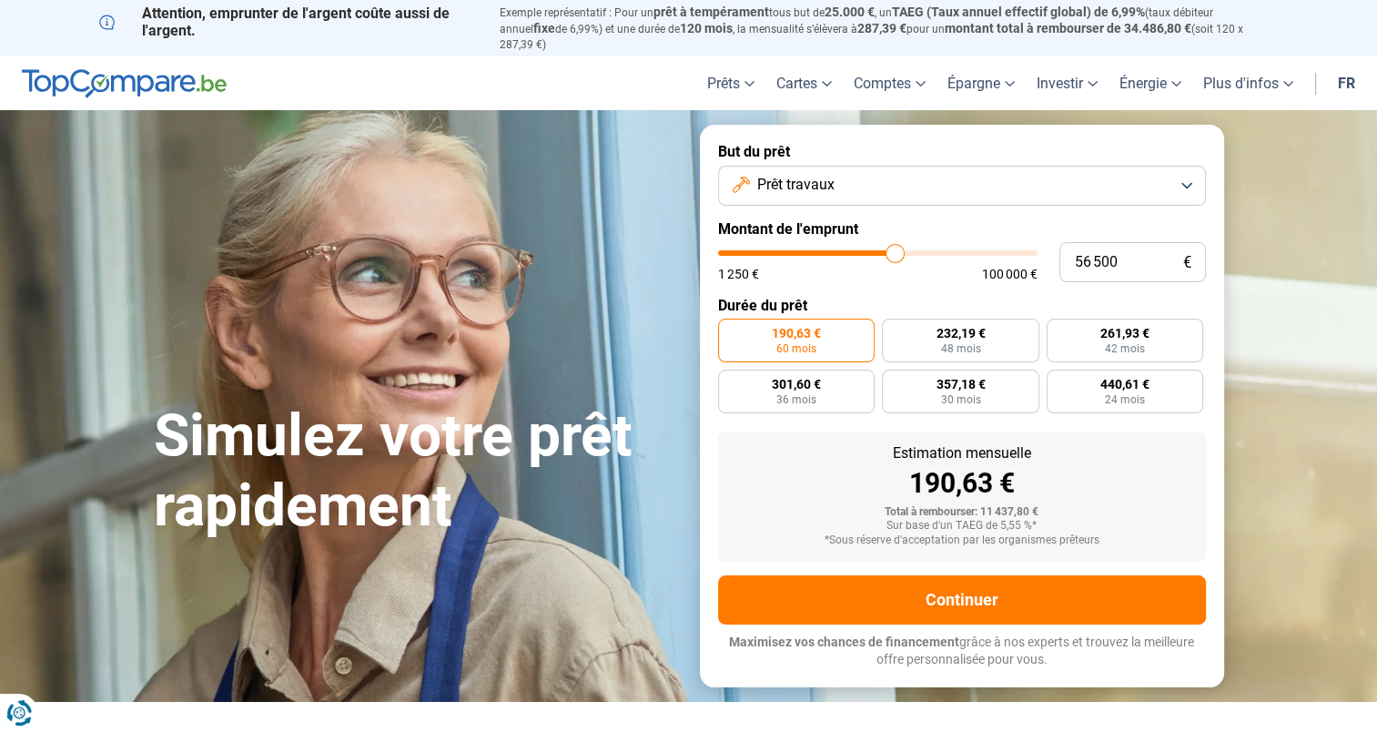
type input "56750"
type input "57 000"
type input "57000"
type input "57 250"
type input "57250"
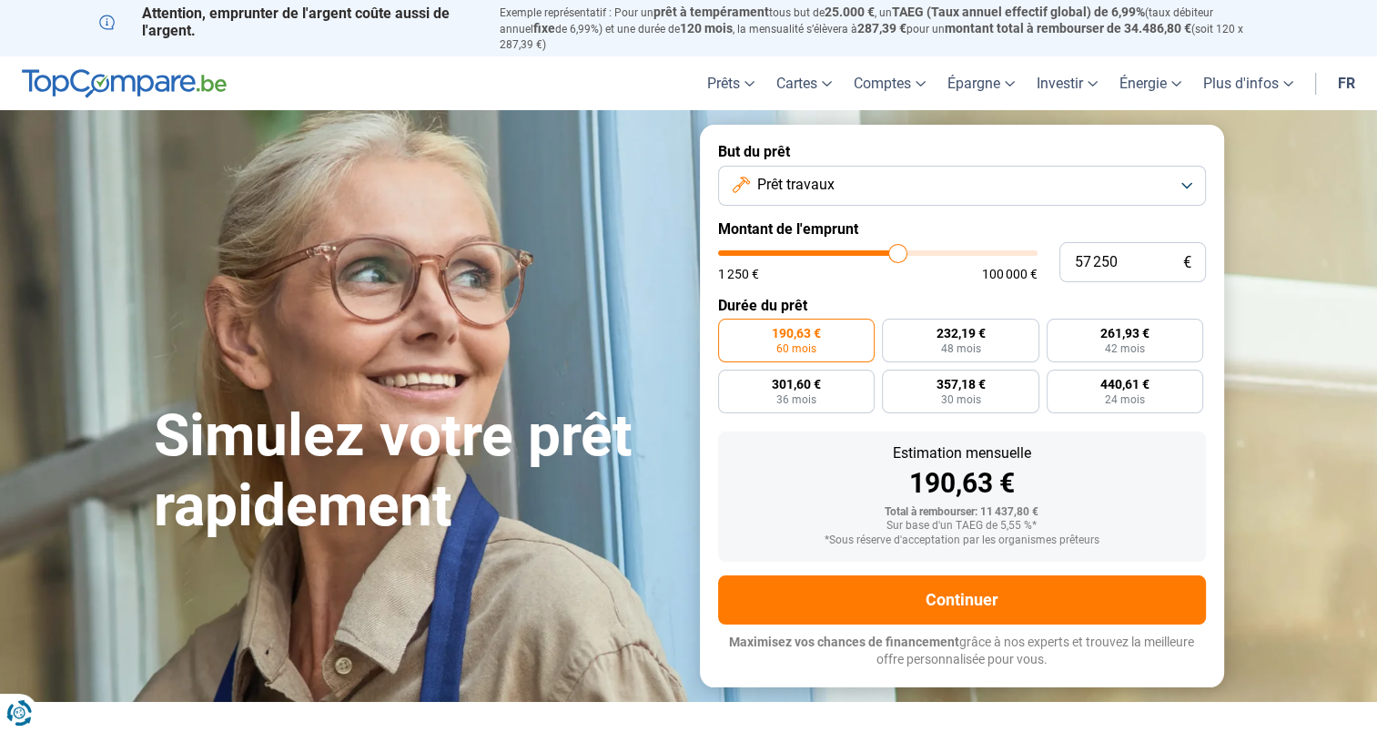
type input "57 500"
type input "57500"
type input "57 750"
type input "57750"
type input "58 250"
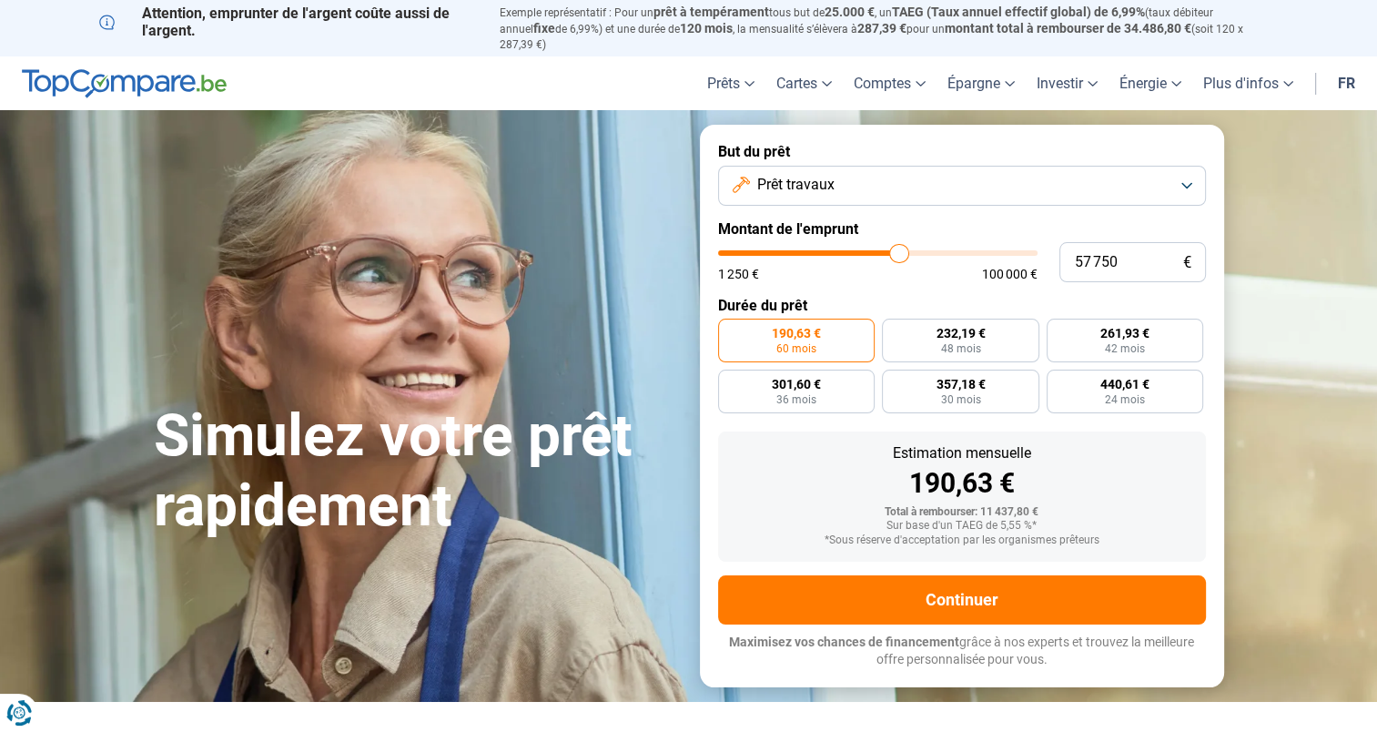
type input "58250"
type input "58 500"
type input "58500"
type input "58 750"
type input "58750"
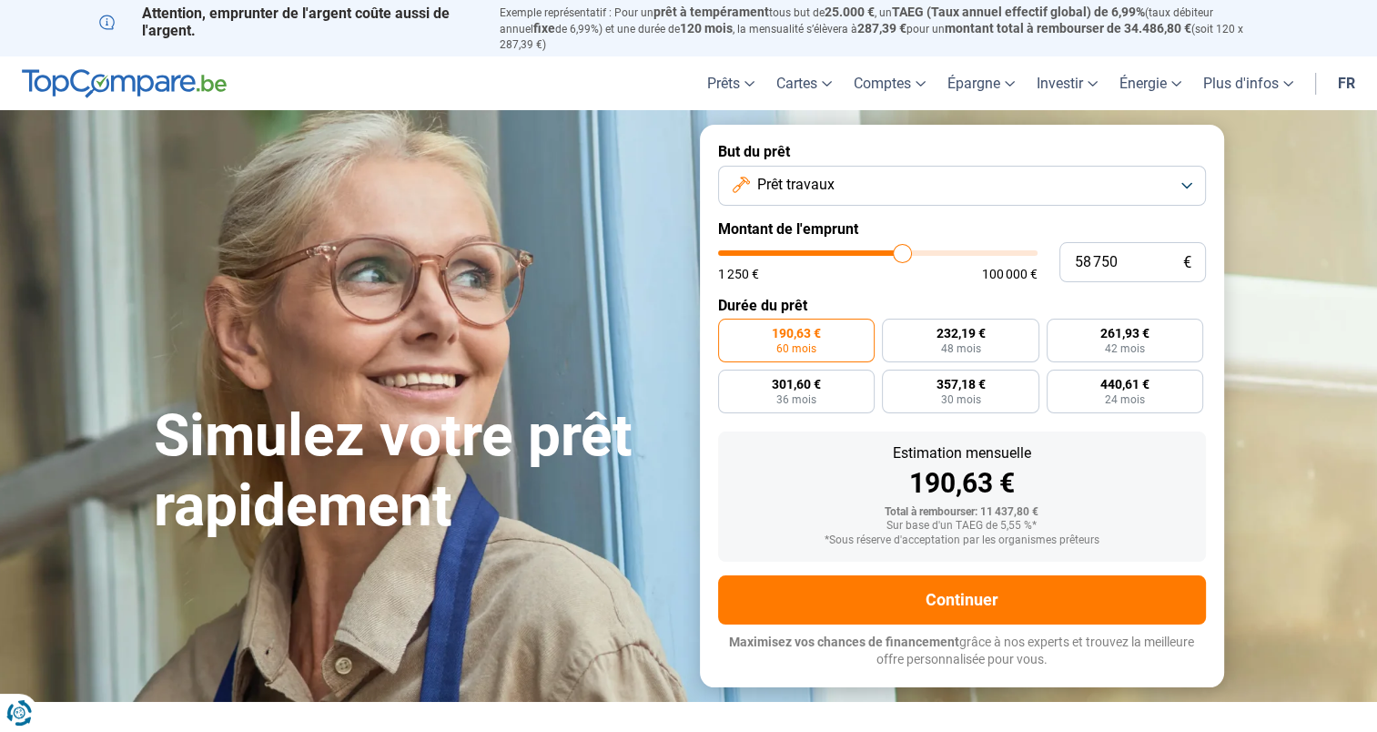
type input "59 000"
type input "59000"
type input "59 250"
type input "59250"
type input "59 500"
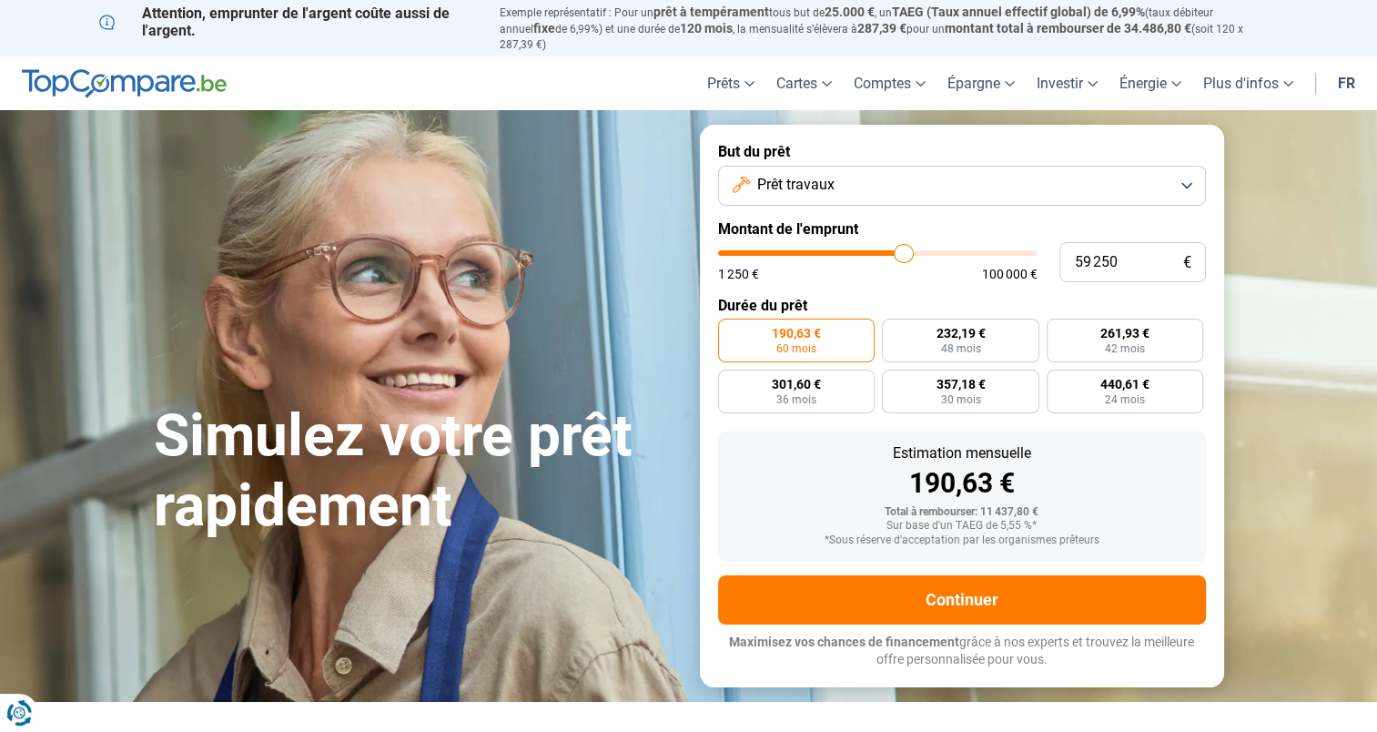
type input "59500"
type input "59 750"
type input "59750"
type input "60 000"
type input "60000"
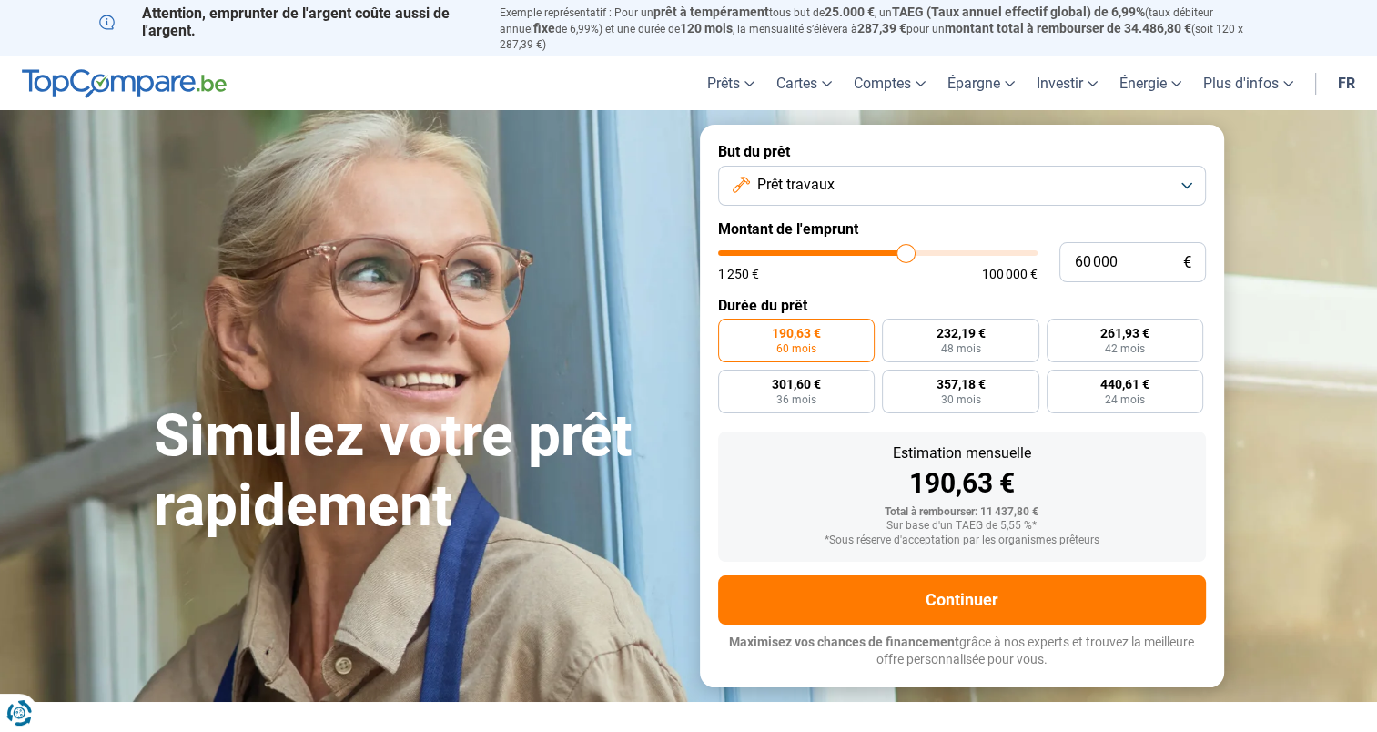
type input "60 250"
type input "60250"
type input "60 500"
type input "60500"
type input "60 750"
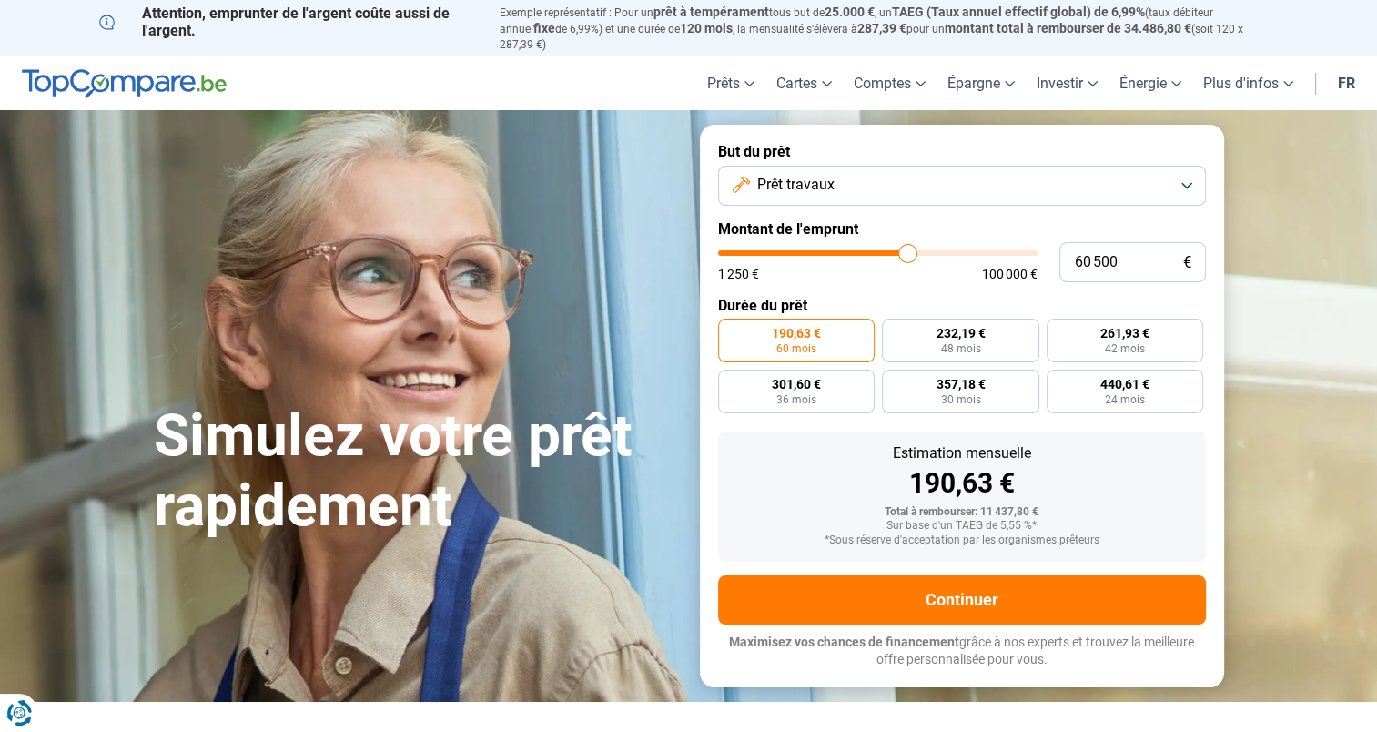
type input "60750"
type input "60 500"
type input "60500"
type input "60 250"
type input "60250"
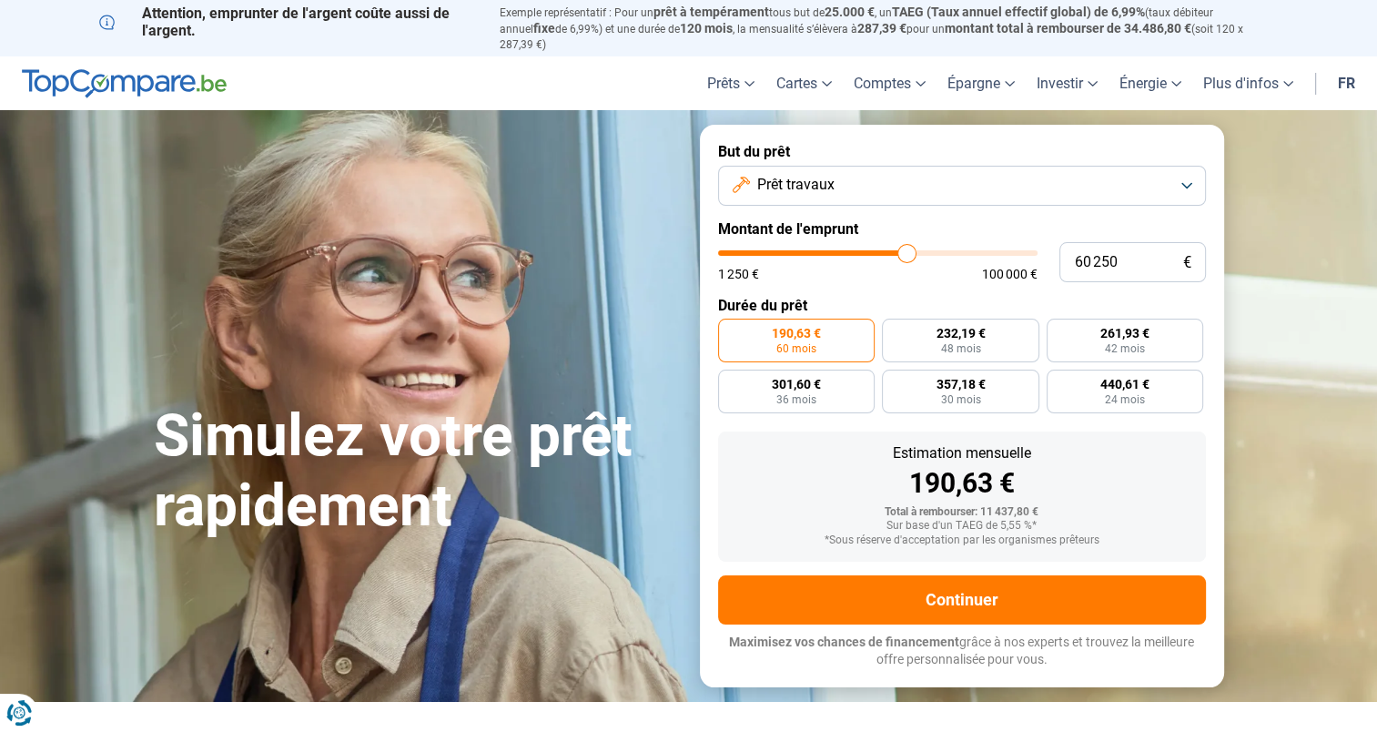
type input "60 000"
type input "60000"
type input "59 750"
type input "59750"
type input "59 500"
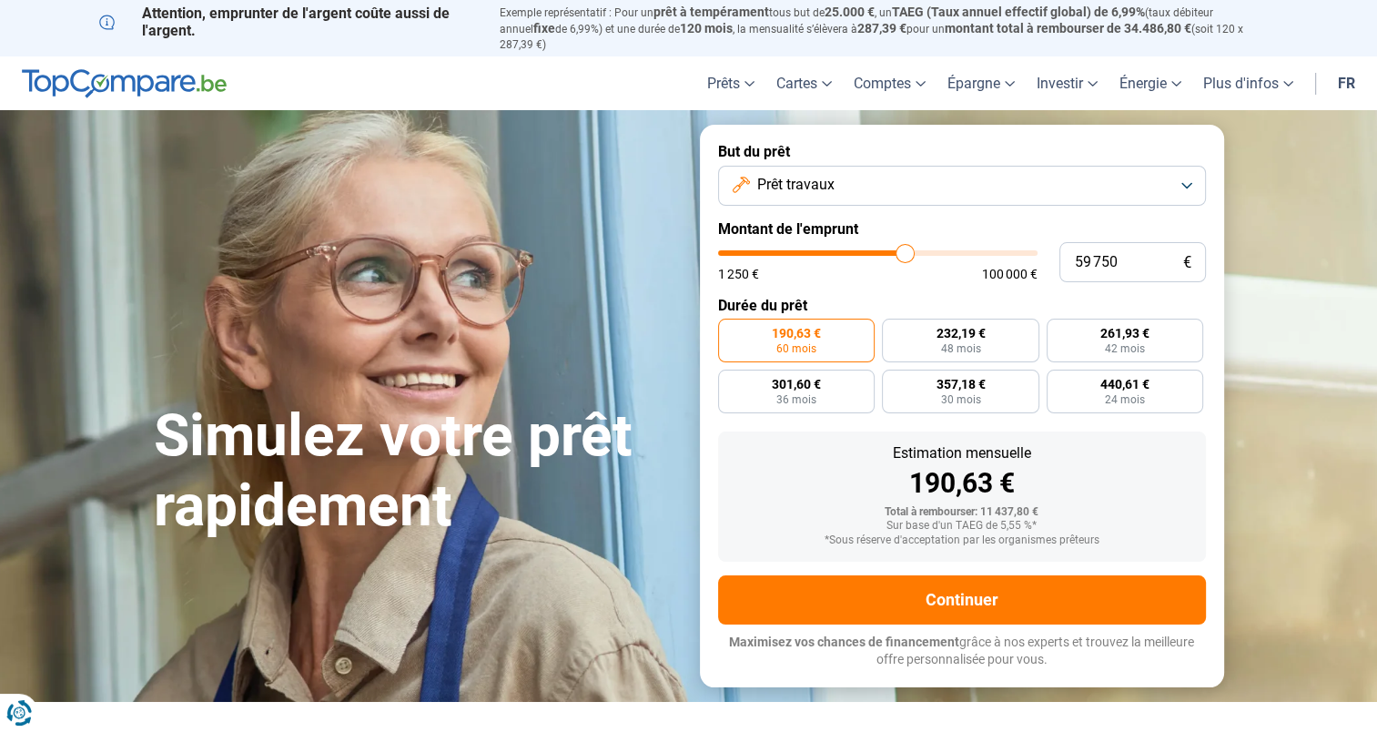
type input "59500"
type input "59 250"
type input "59250"
type input "59 500"
type input "59500"
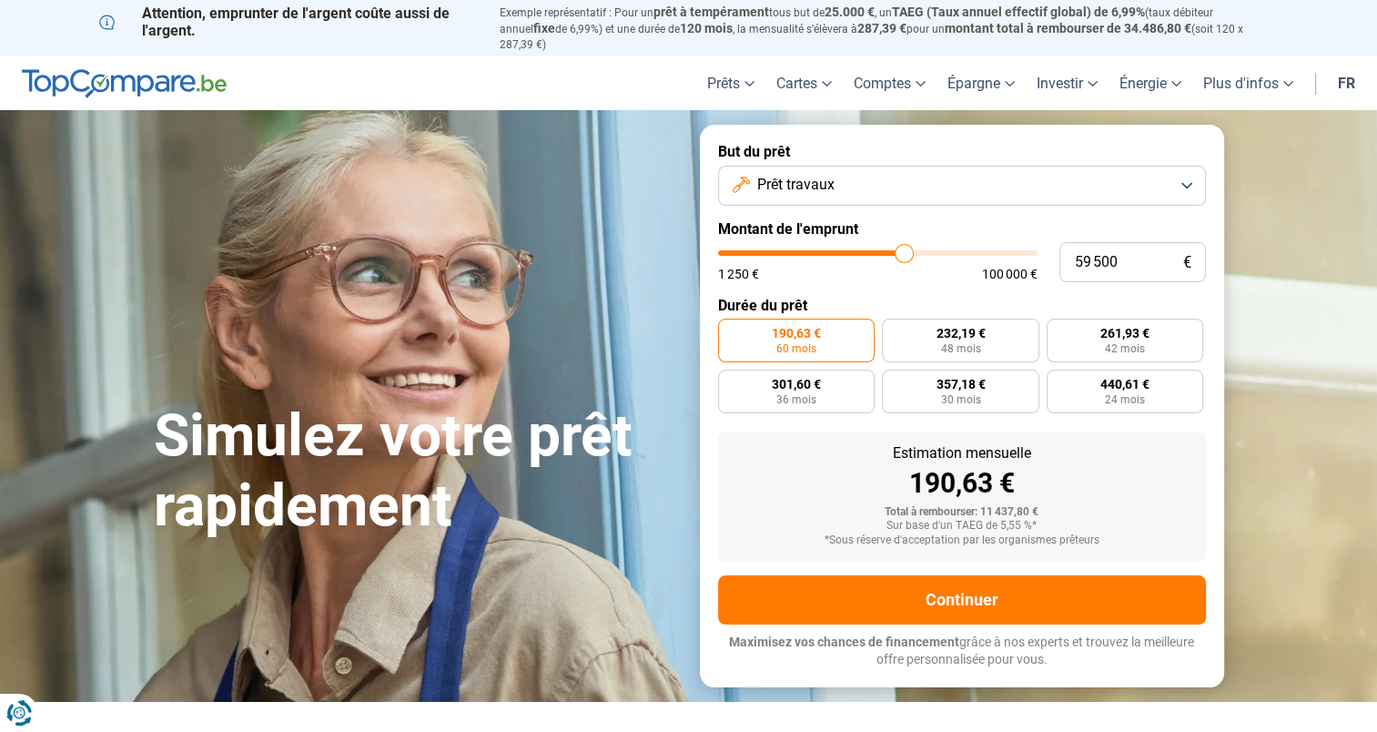
type input "59 750"
type input "59750"
type input "60 000"
drag, startPoint x: 754, startPoint y: 235, endPoint x: 906, endPoint y: 237, distance: 152.0
type input "60000"
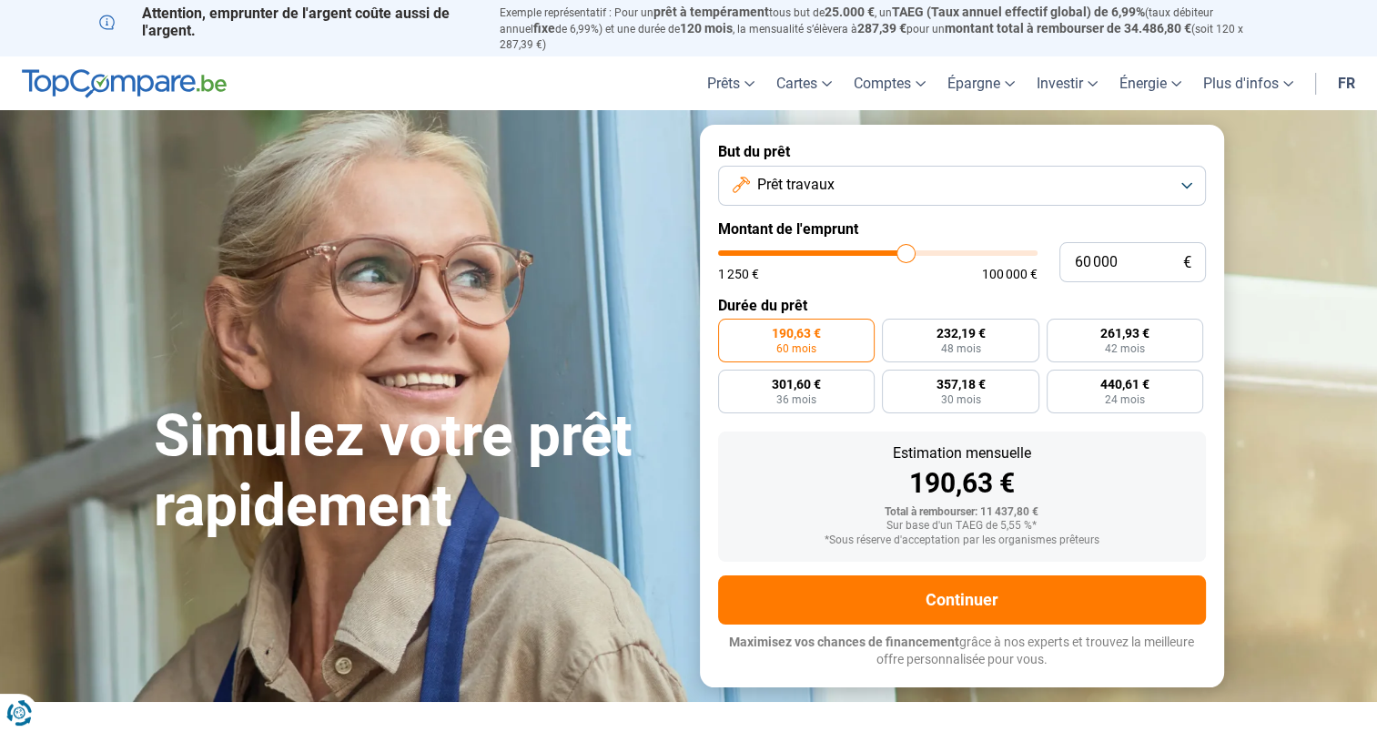
click at [906, 250] on input "range" at bounding box center [878, 252] width 320 height 5
radio input "false"
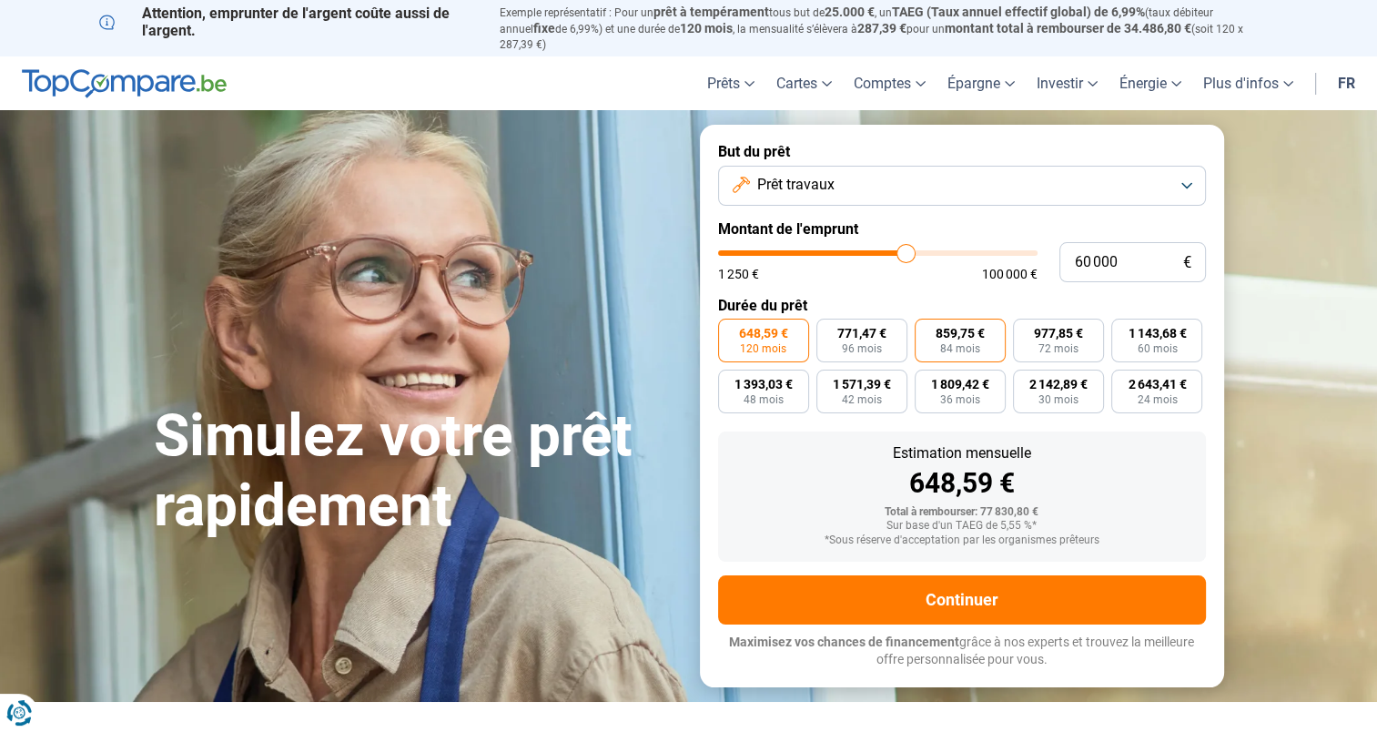
click at [965, 343] on span "84 mois" at bounding box center [960, 348] width 40 height 11
click at [927, 330] on input "859,75 € 84 mois" at bounding box center [921, 325] width 12 height 12
radio input "true"
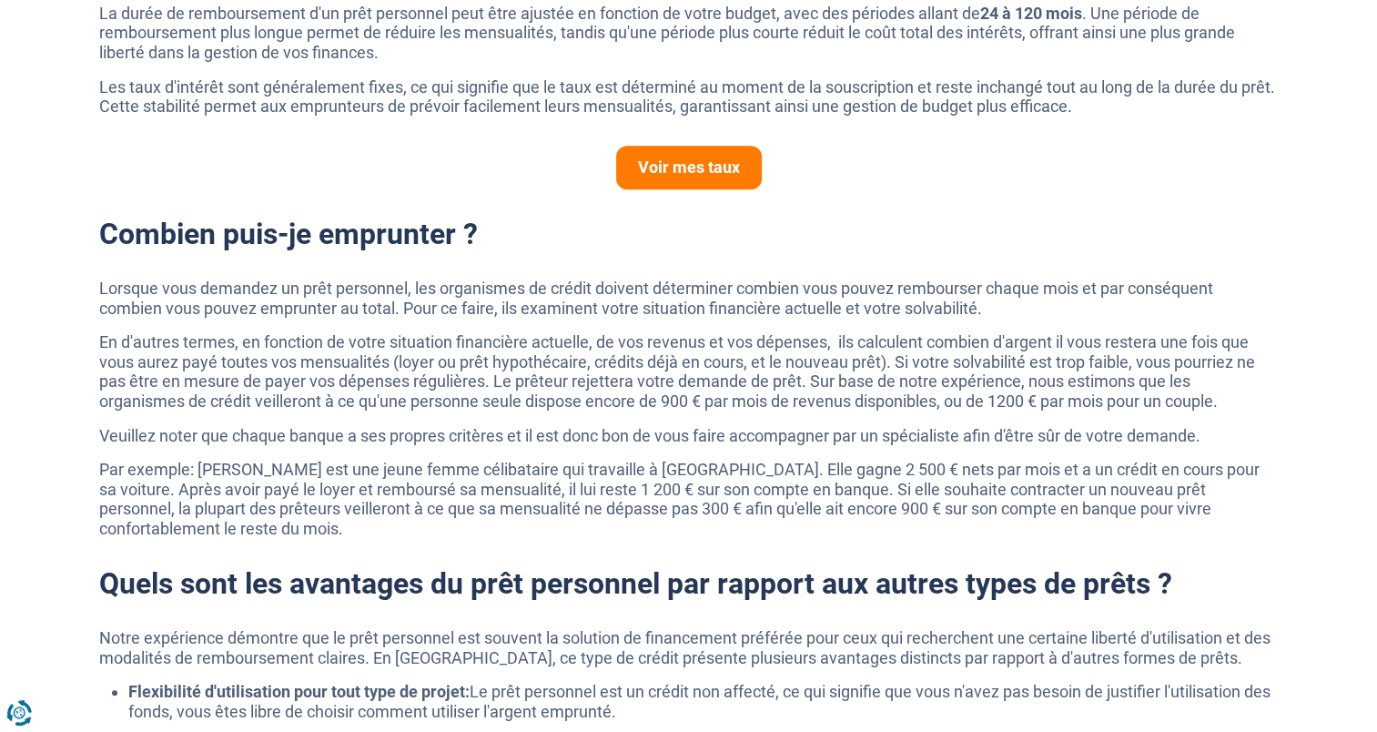
scroll to position [728, 0]
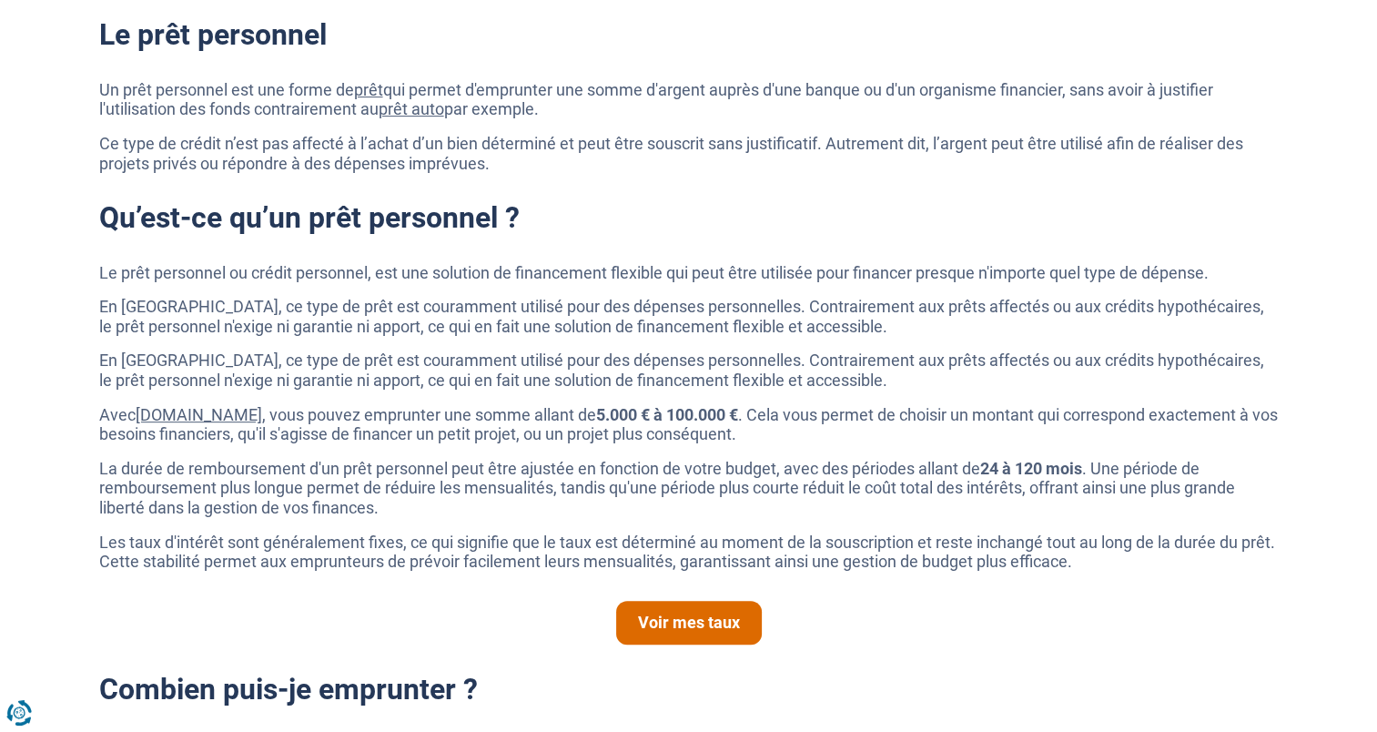
click at [701, 615] on link "Voir mes taux" at bounding box center [689, 623] width 146 height 44
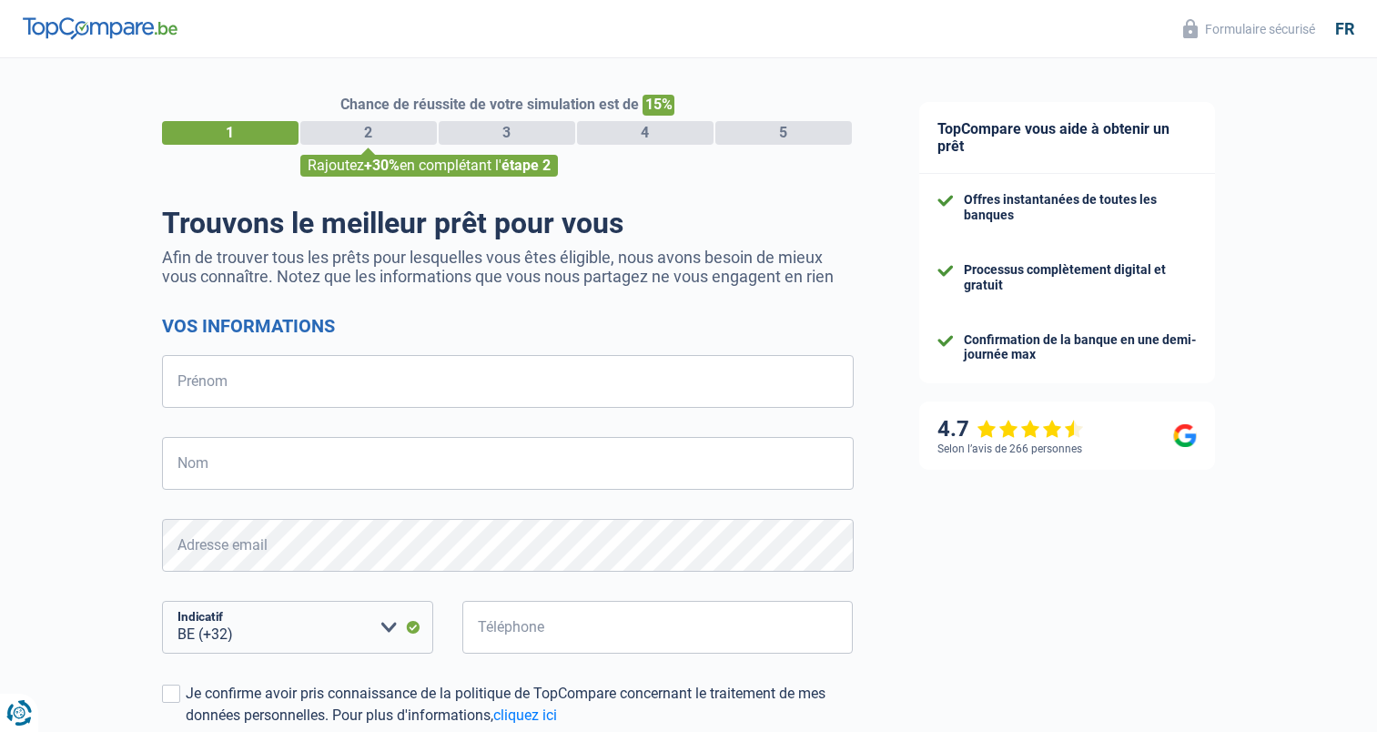
select select "32"
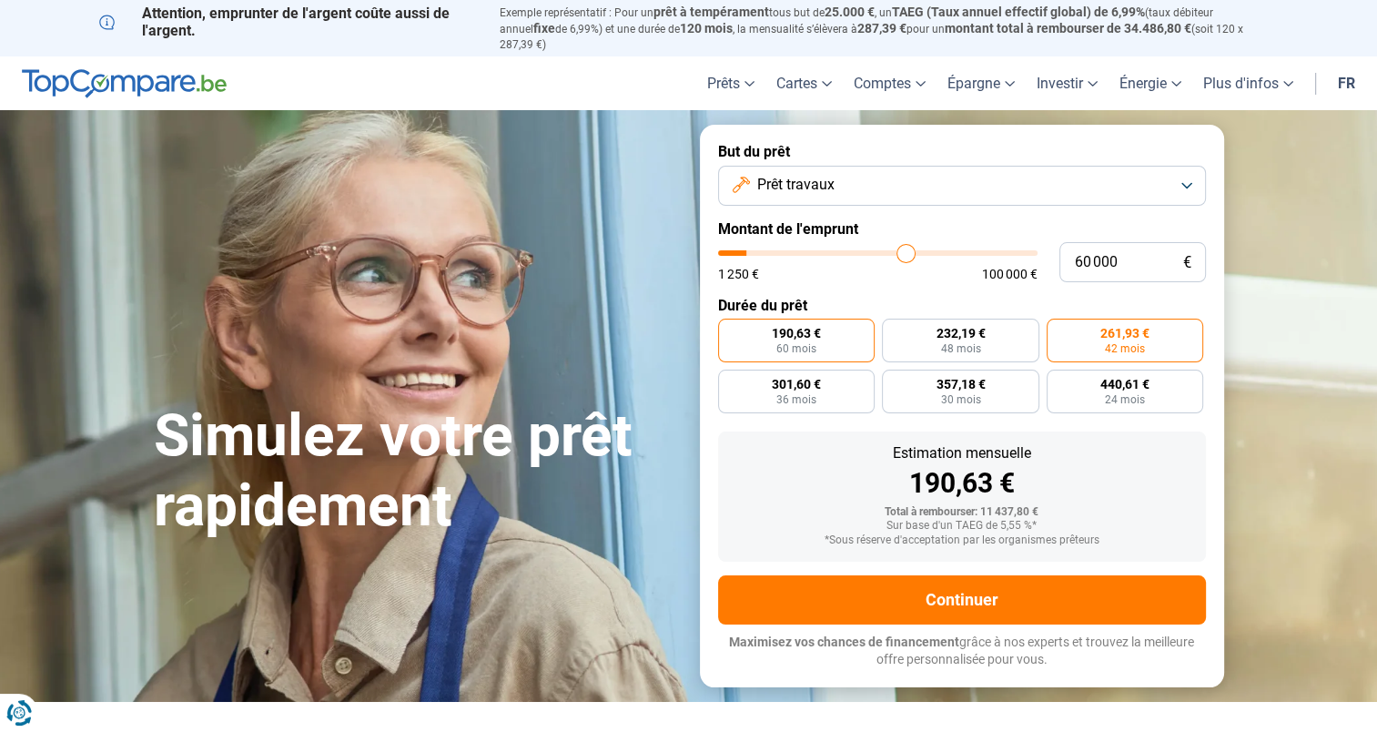
click at [793, 343] on span "60 mois" at bounding box center [797, 348] width 40 height 11
click at [730, 330] on input "190,63 € 60 mois" at bounding box center [724, 325] width 12 height 12
radio input "true"
click at [907, 250] on input "range" at bounding box center [878, 252] width 320 height 5
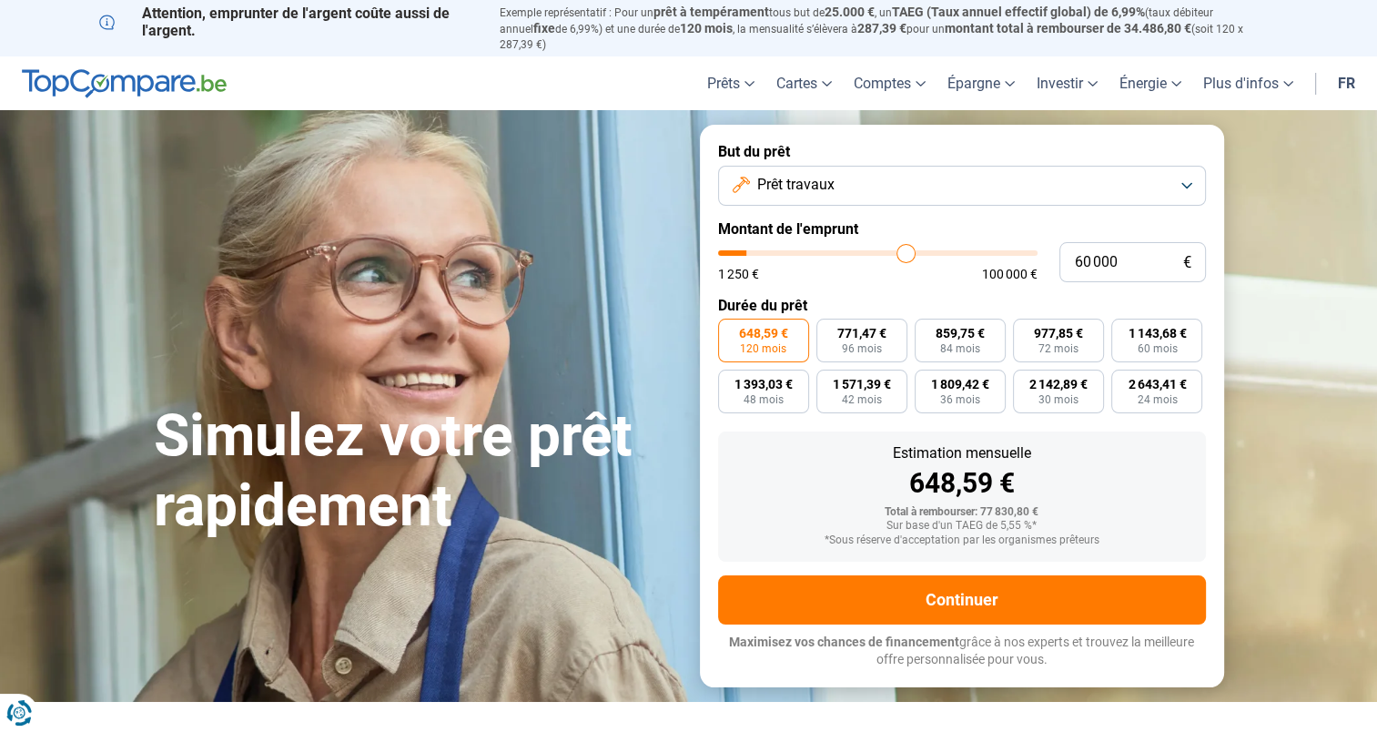
type input "10 001"
type input "10000"
type input "8 750"
type input "8750"
type input "10 250"
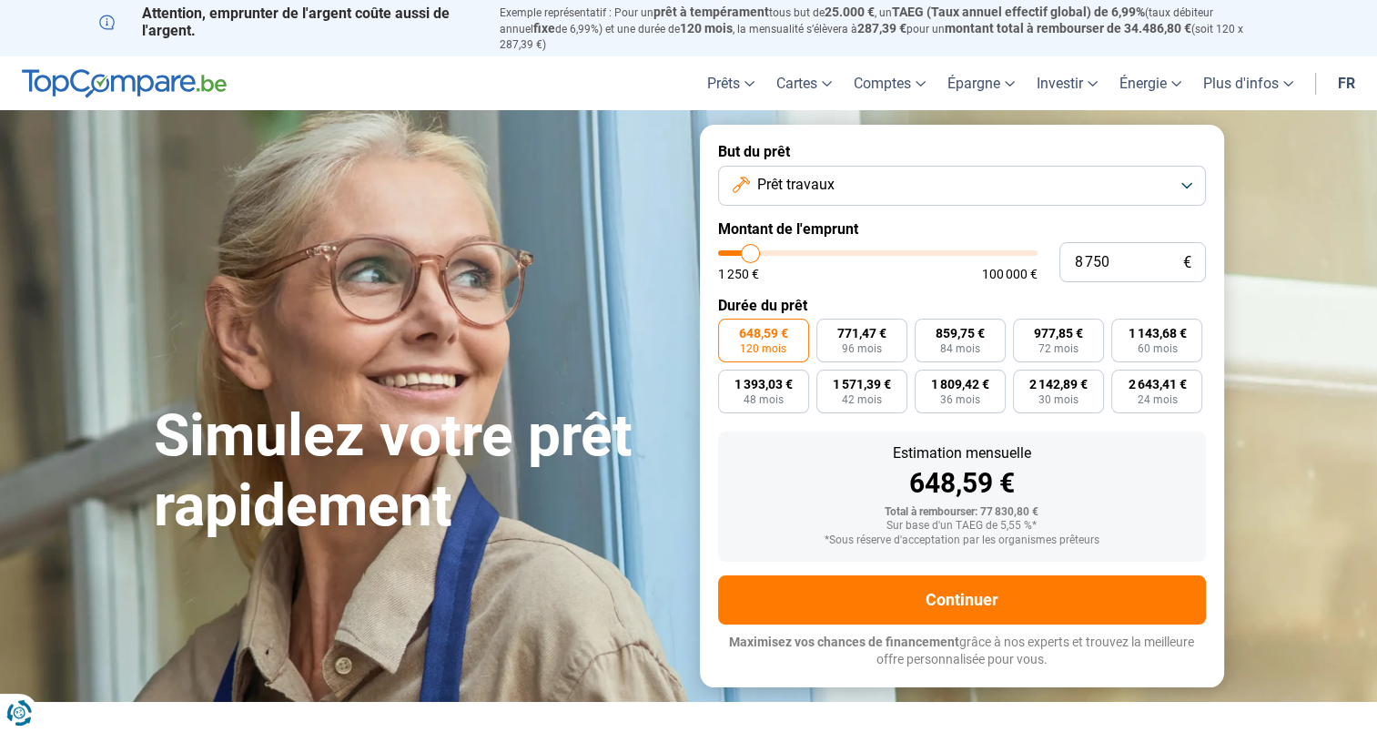
type input "10250"
type input "11 750"
type input "11750"
type input "13 500"
type input "13500"
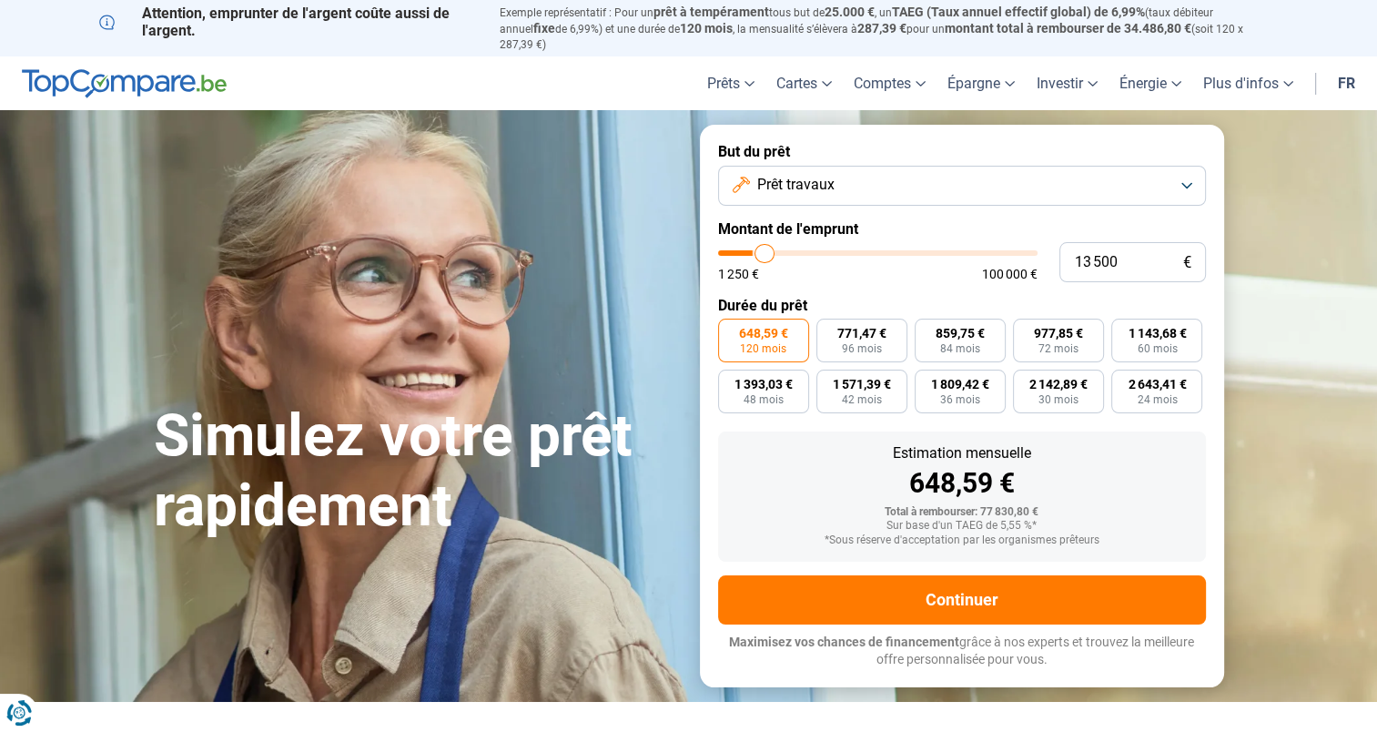
type input "16 250"
type input "16250"
type input "19 000"
type input "19000"
type input "22 750"
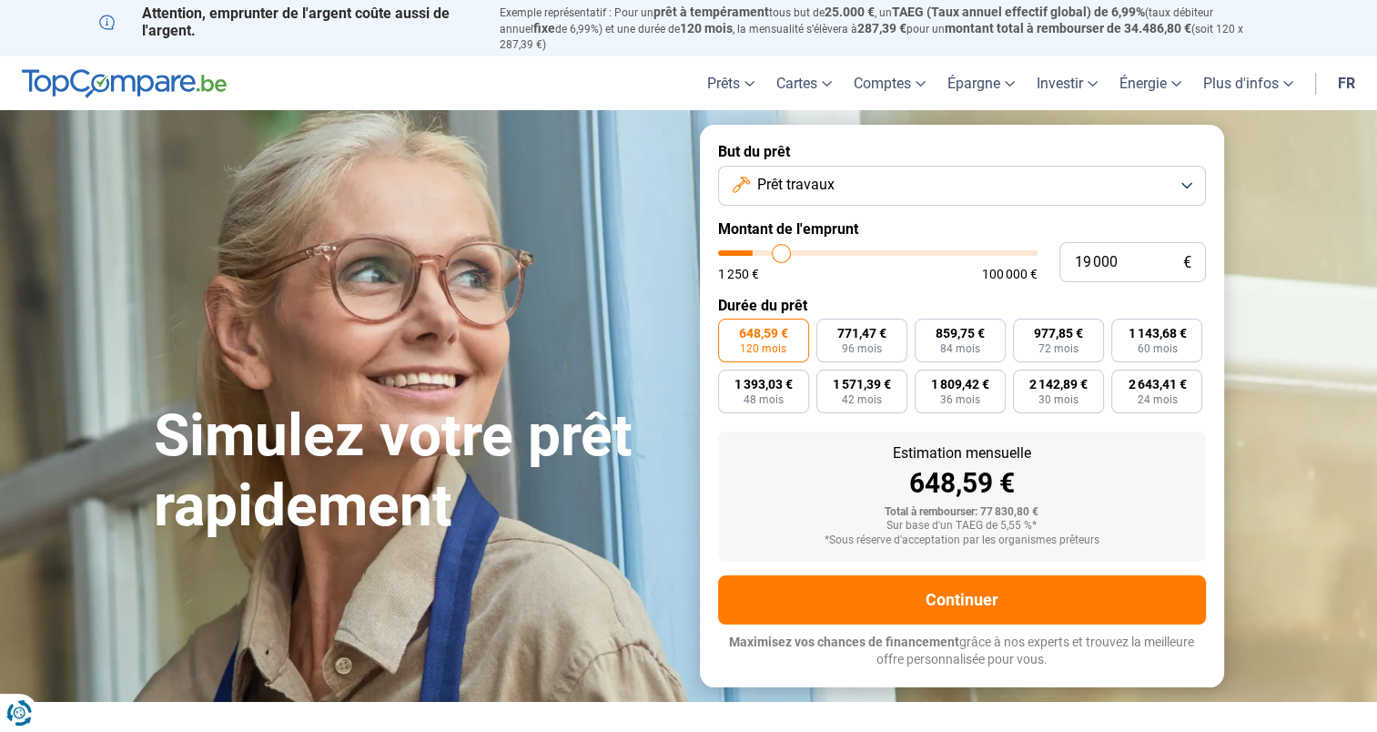
type input "22750"
type input "26 500"
type input "26500"
type input "29 750"
type input "29750"
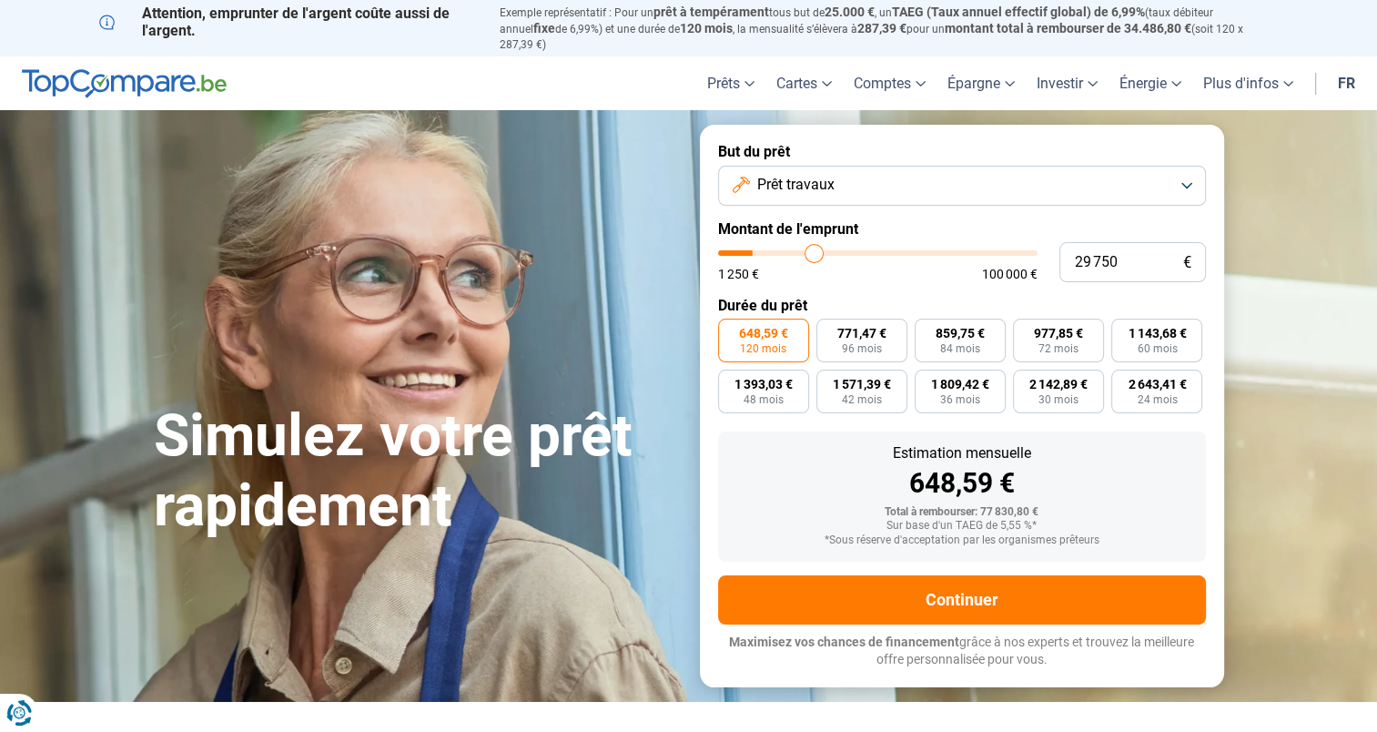
type input "33 250"
type input "33250"
type input "37 000"
type input "37000"
type input "40 250"
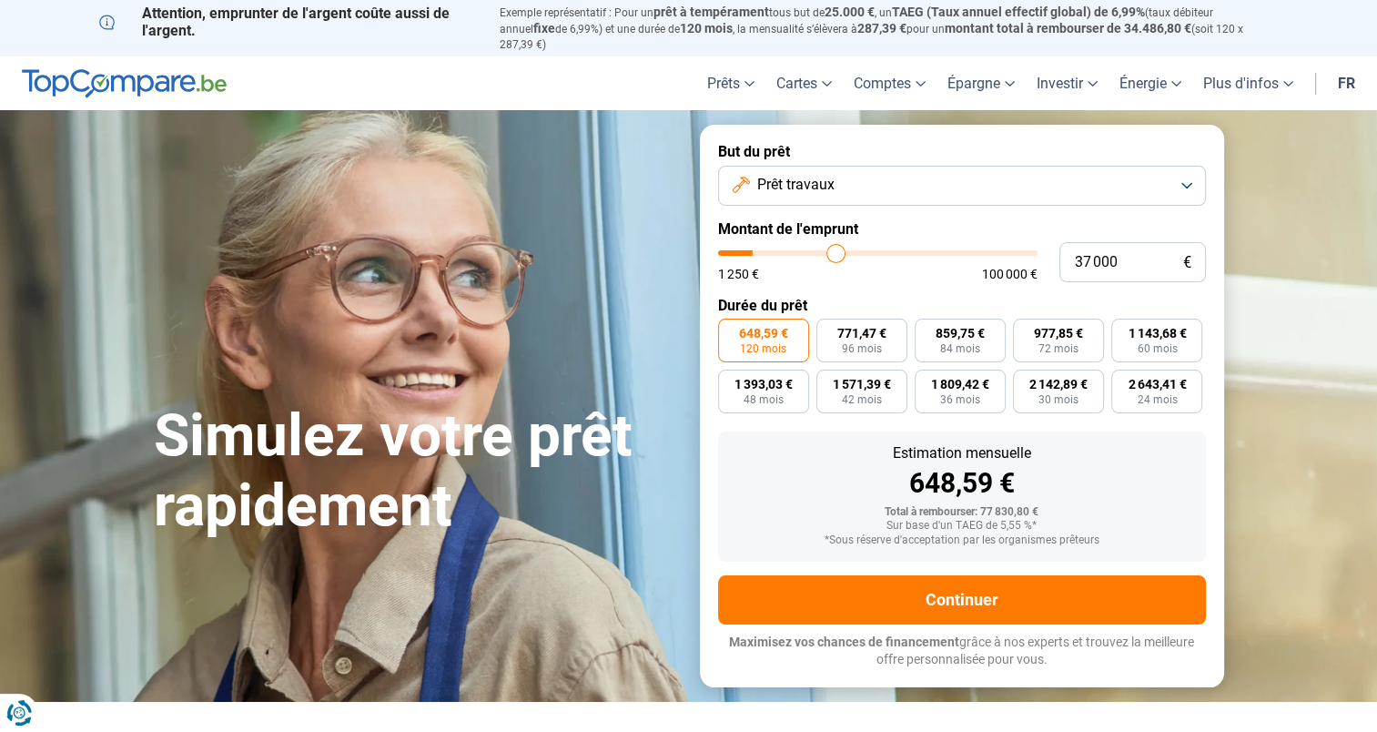
type input "40250"
type input "44 250"
type input "44250"
type input "47 250"
type input "47250"
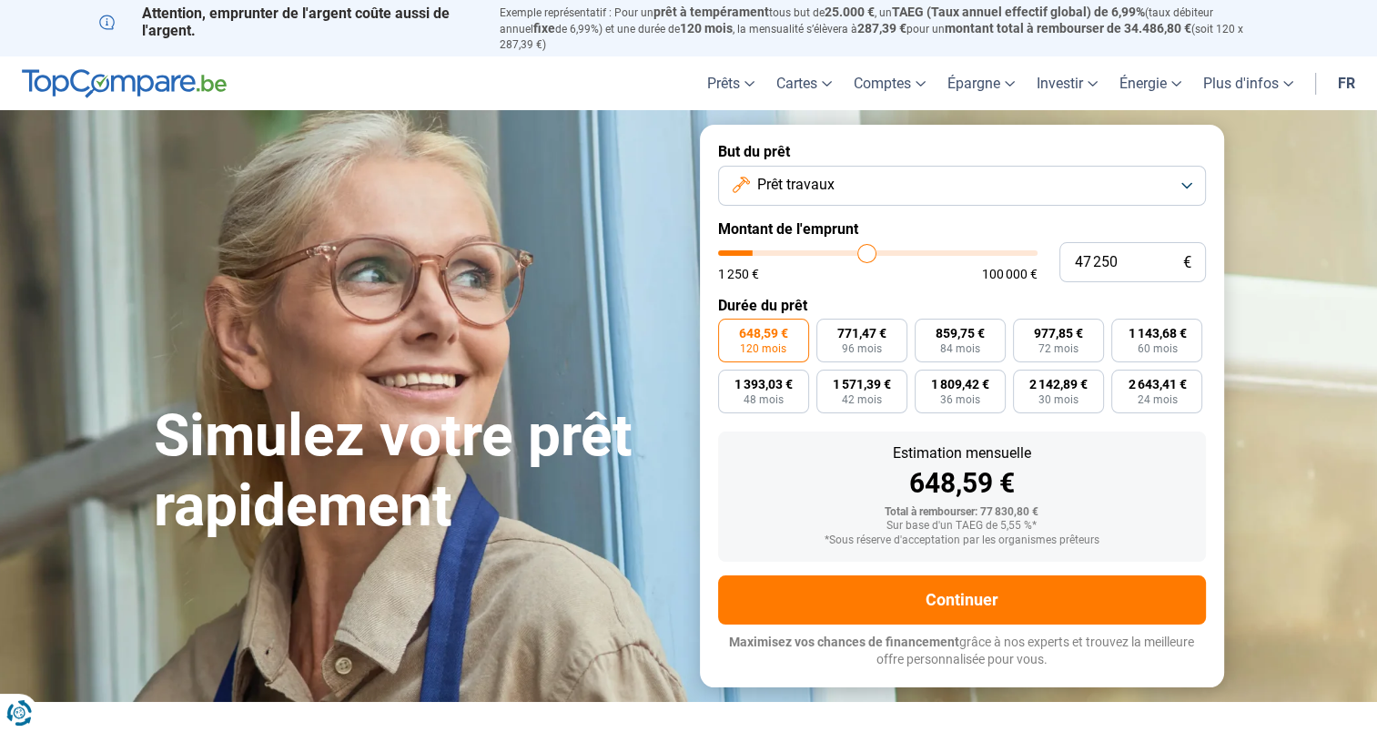
type input "49 250"
type input "49250"
type input "50 750"
type input "50750"
type input "52 250"
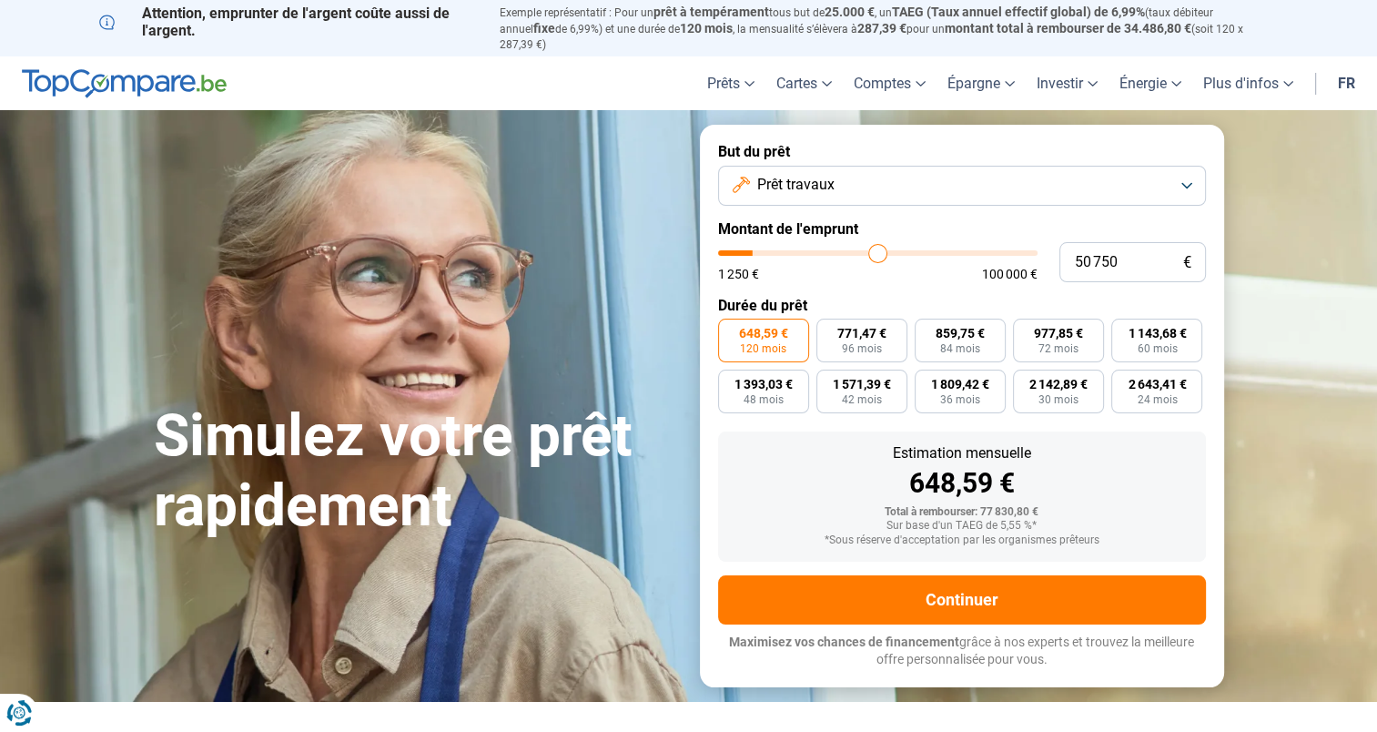
type input "52250"
type input "54 000"
type input "54000"
type input "55 250"
type input "55250"
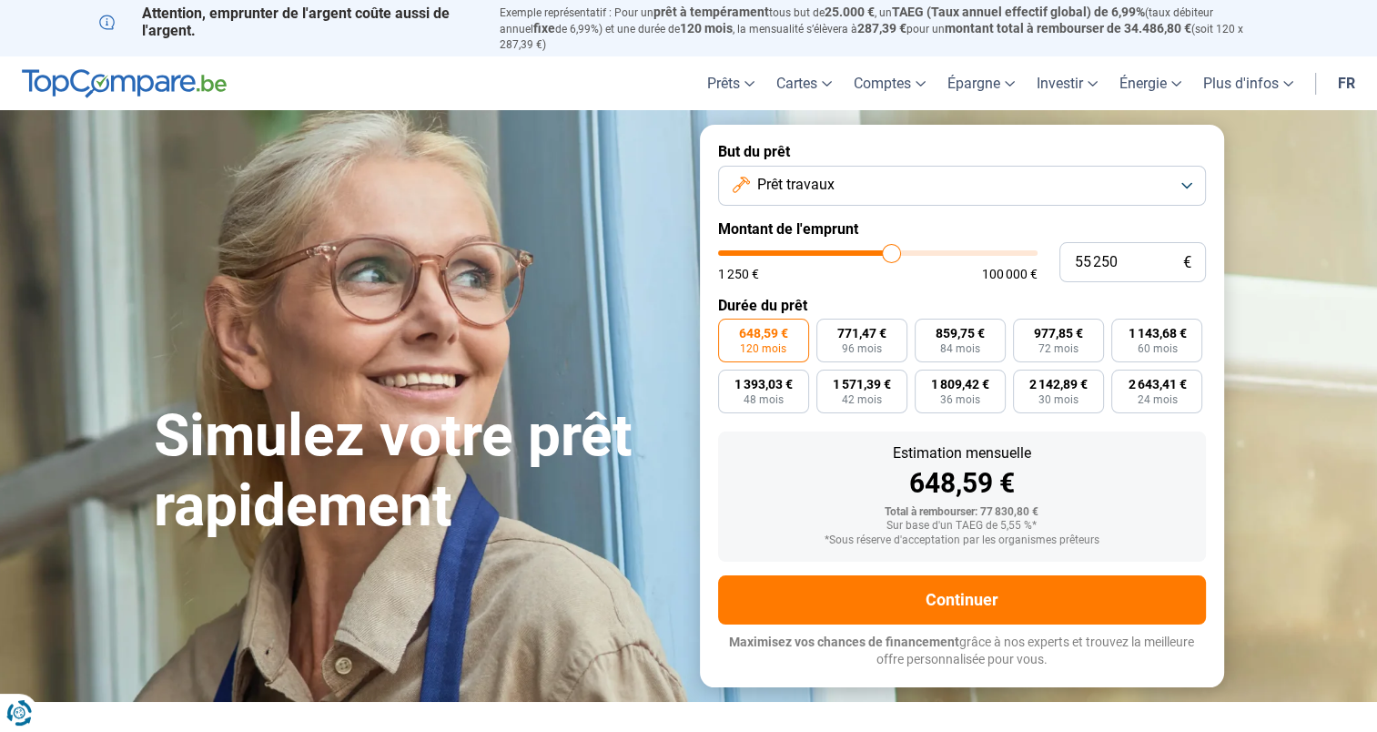
type input "57 000"
type input "57000"
type input "58 000"
type input "58000"
type input "59 250"
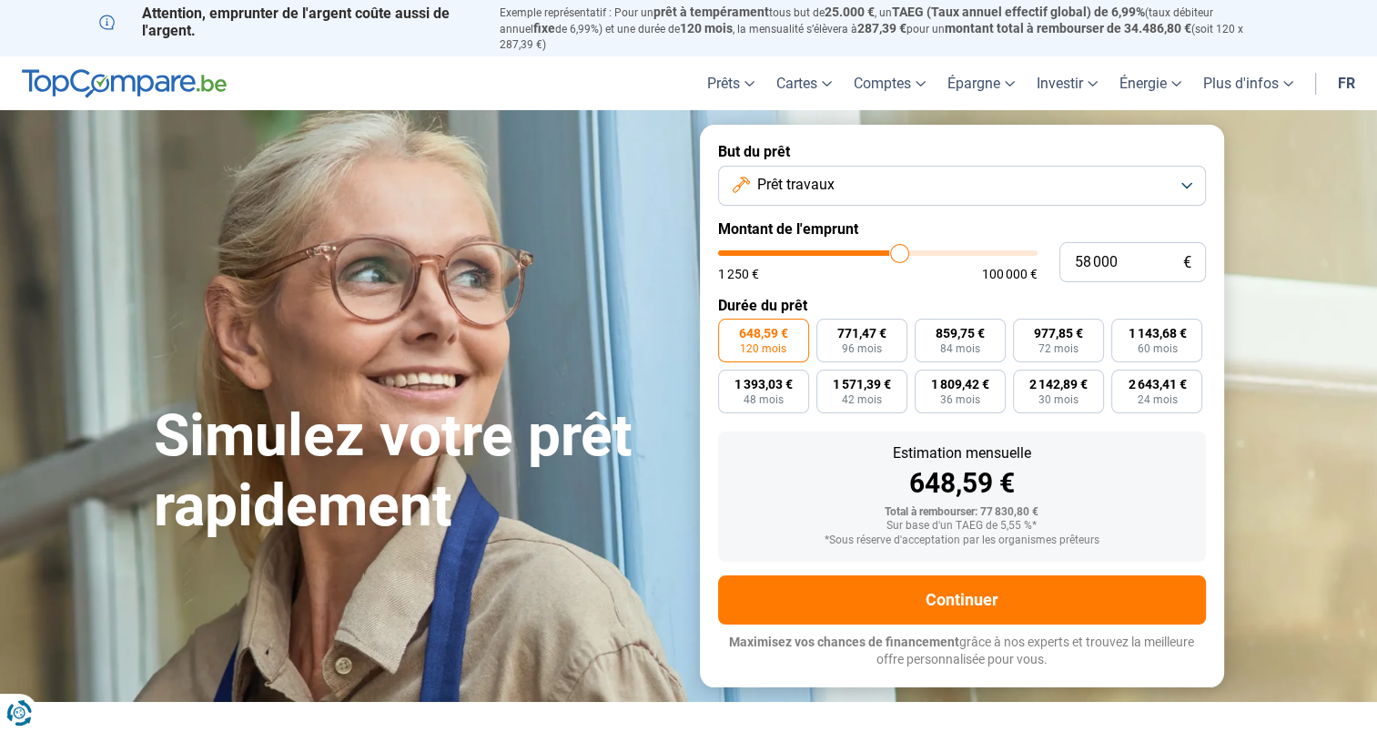
type input "59250"
type input "60 500"
type input "60500"
type input "60 750"
type input "60750"
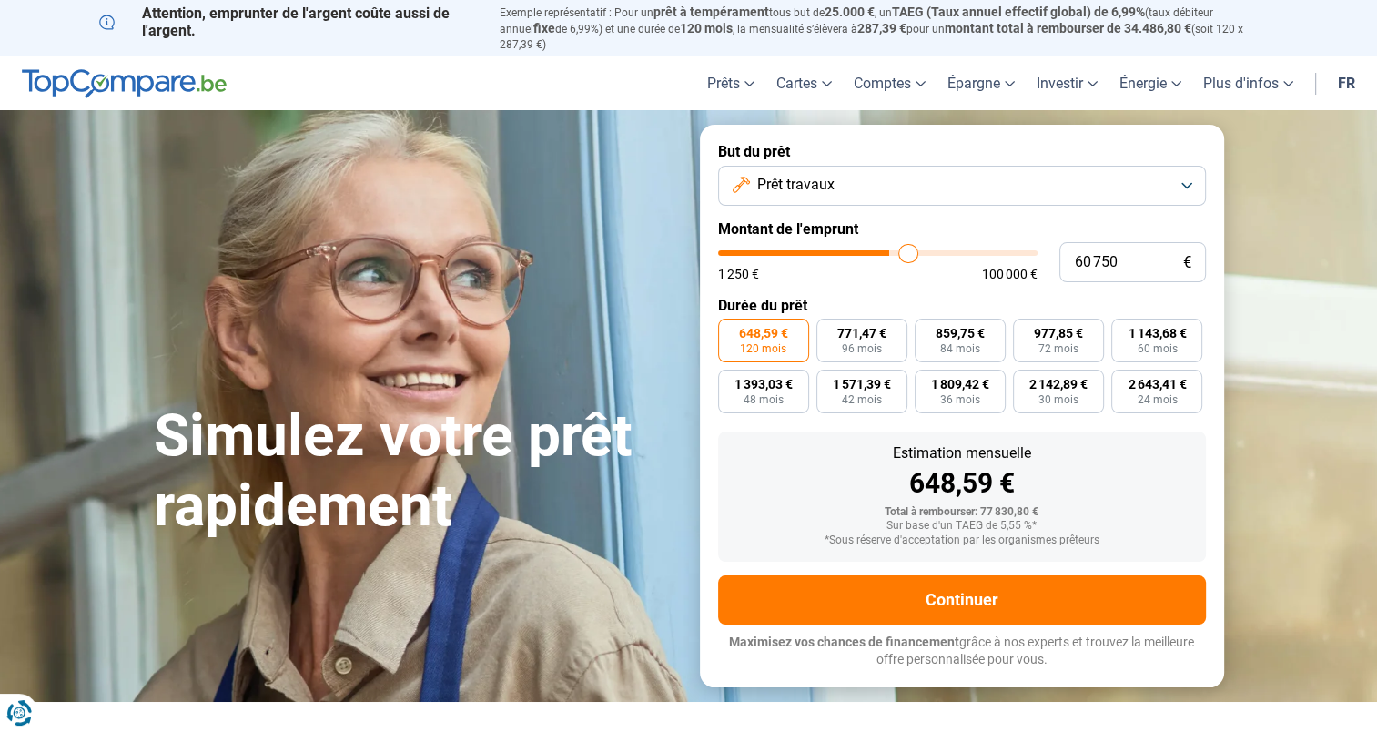
type input "61 500"
type input "61500"
type input "62 000"
type input "62000"
type input "62 250"
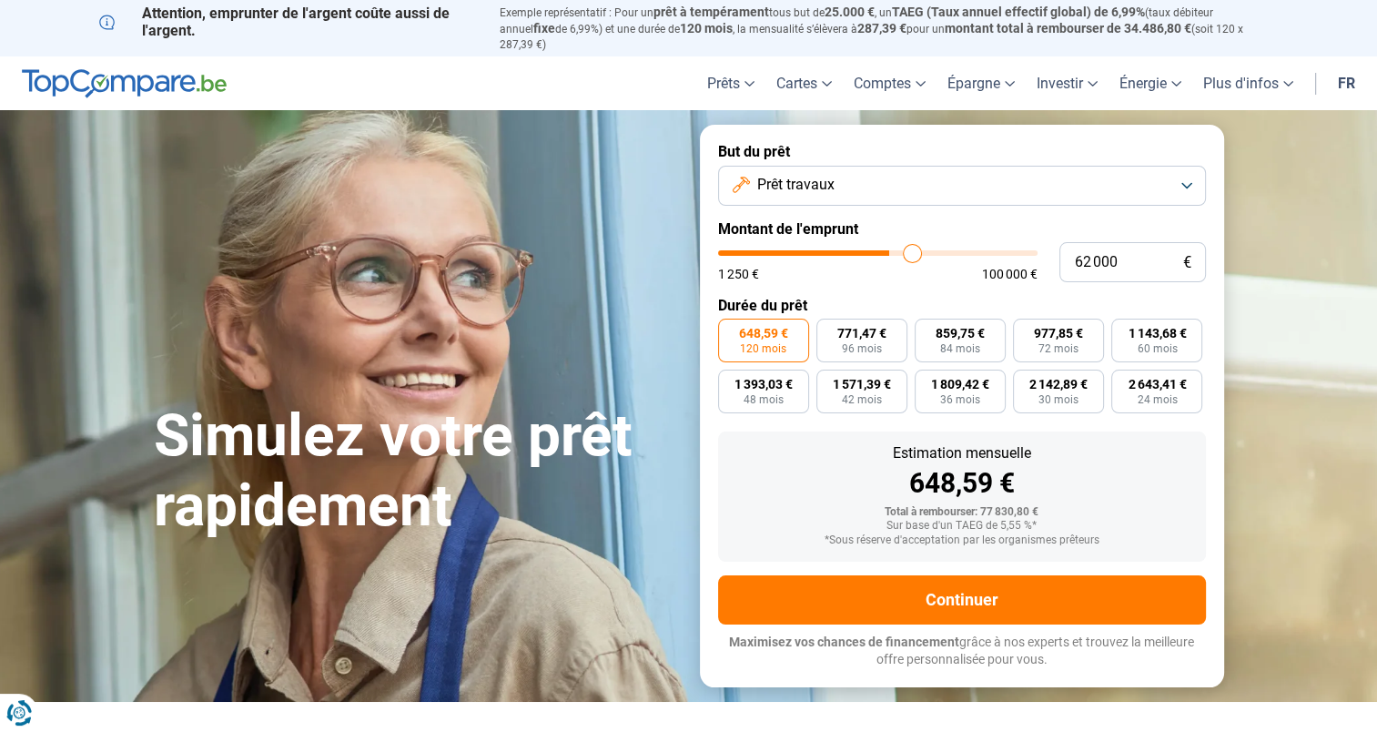
type input "62250"
type input "62 500"
drag, startPoint x: 749, startPoint y: 244, endPoint x: 913, endPoint y: 243, distance: 163.9
type input "62500"
click at [913, 250] on input "range" at bounding box center [878, 252] width 320 height 5
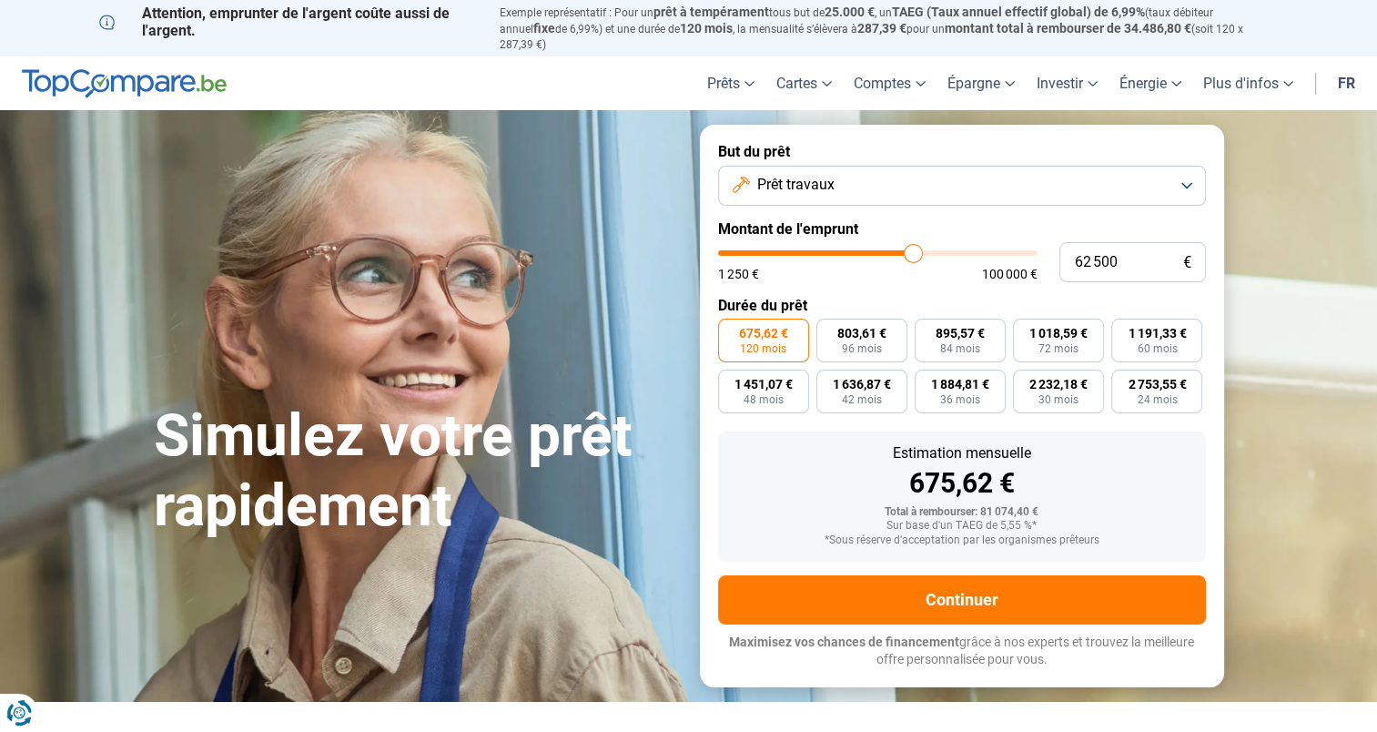
type input "62 250"
type input "62250"
type input "60 750"
type input "60750"
type input "60 000"
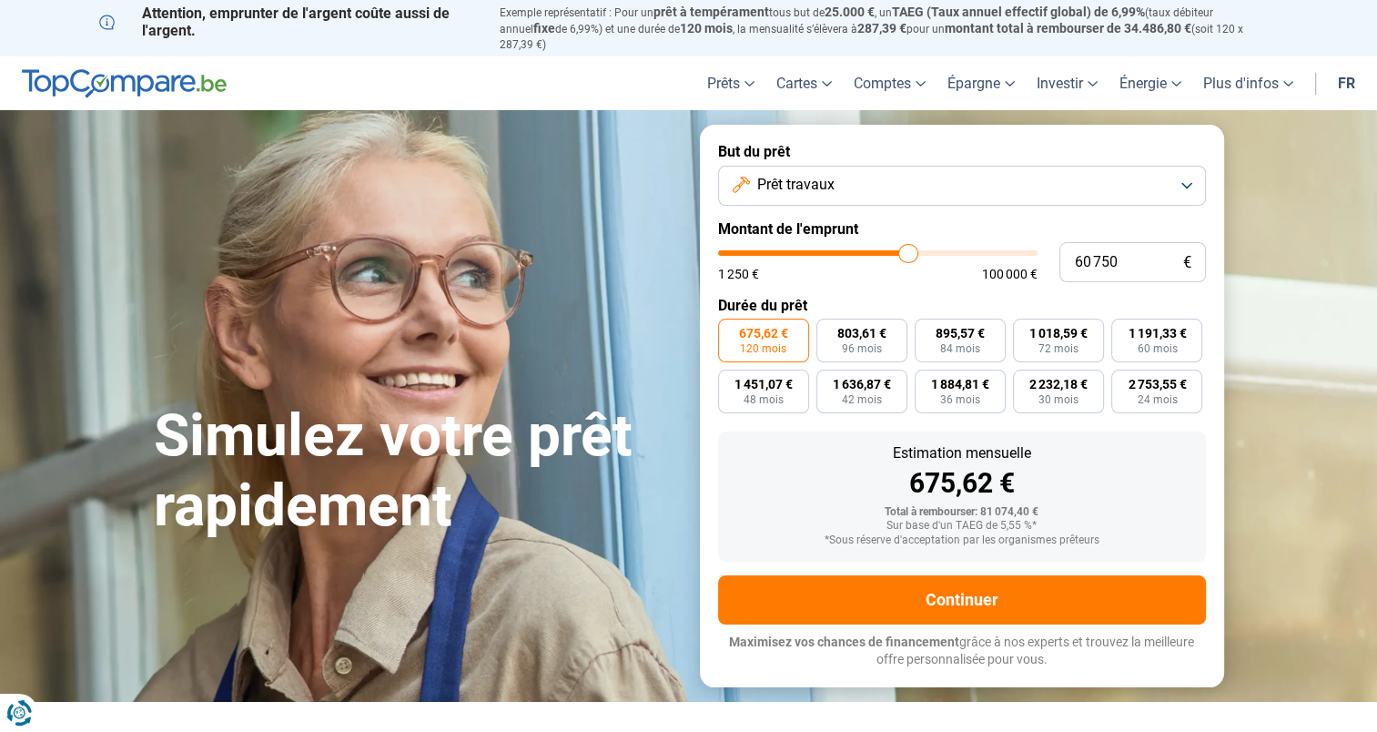
type input "60000"
type input "59 750"
type input "59750"
type input "59 500"
type input "59500"
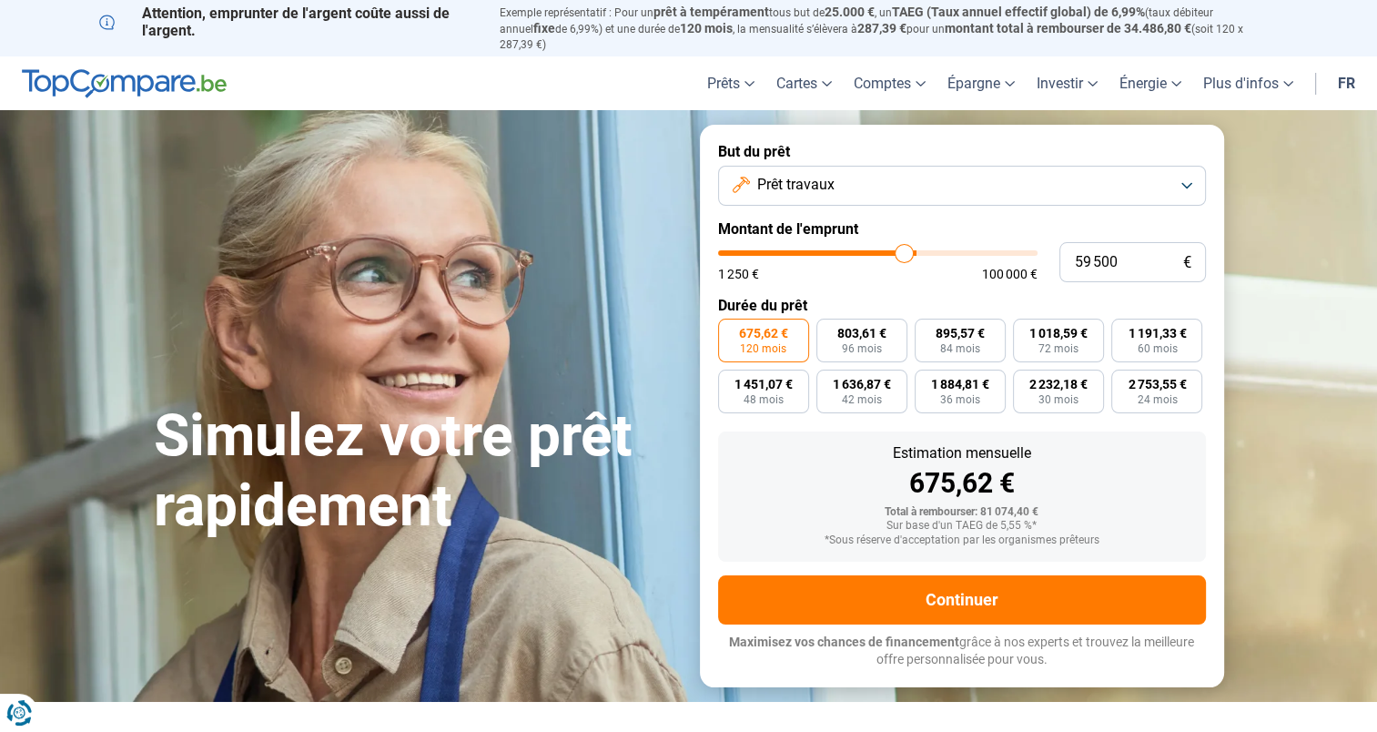
type input "59 250"
type input "59250"
type input "59 000"
type input "59000"
type input "58 750"
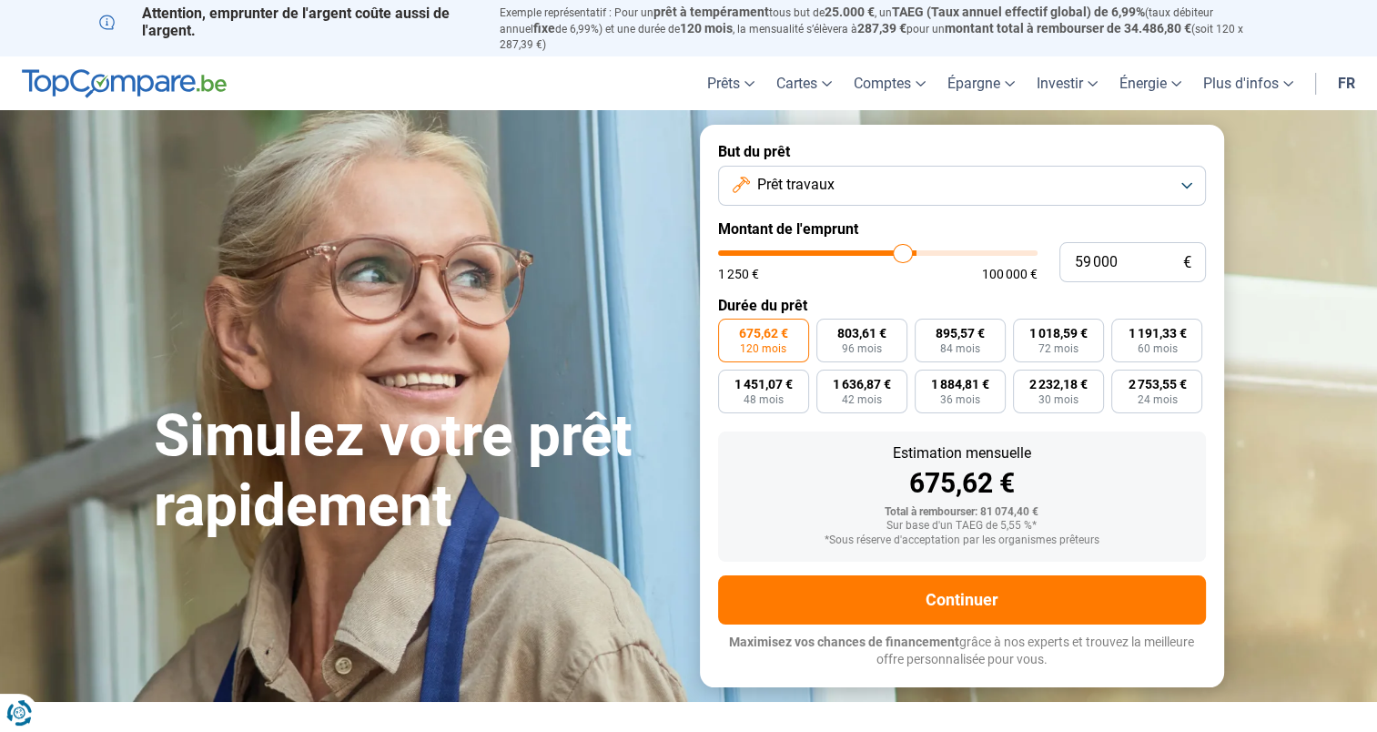
type input "58750"
type input "58 500"
type input "58500"
type input "58 250"
type input "58250"
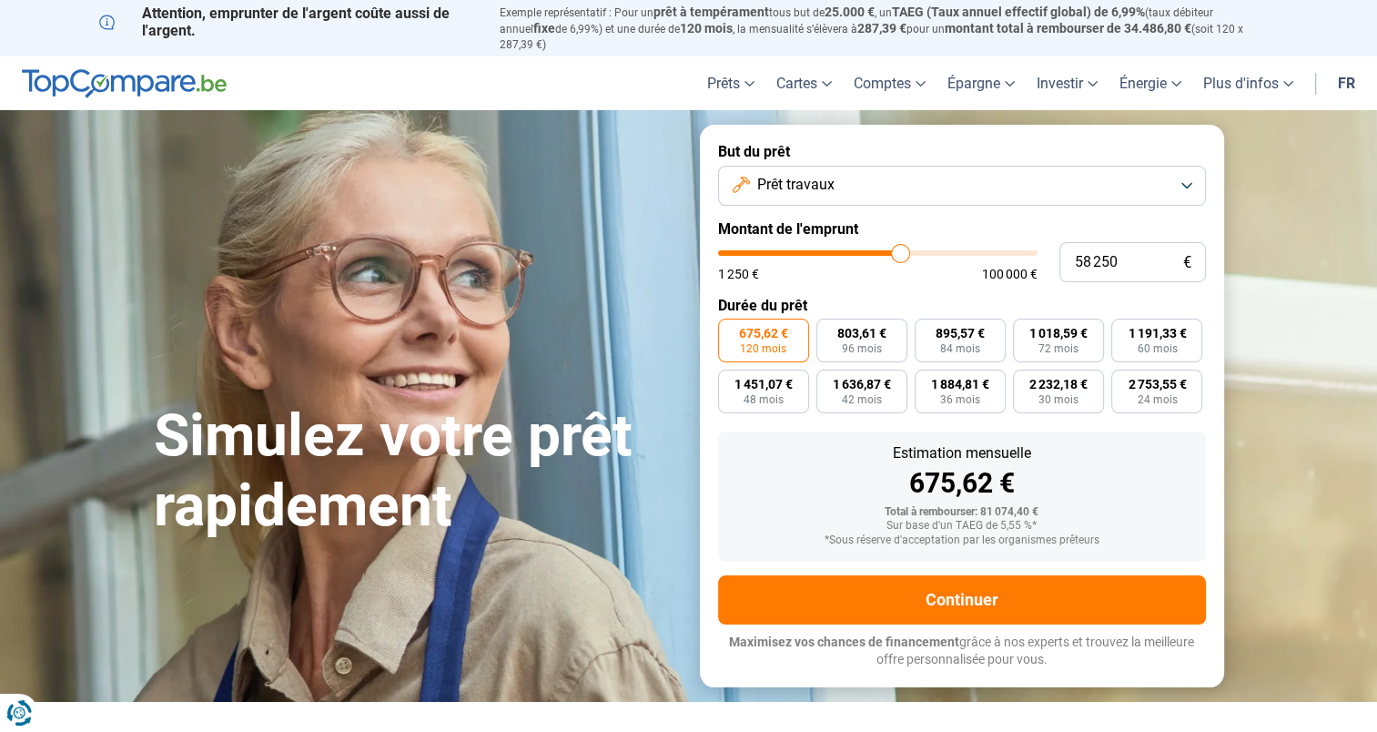
type input "58 000"
type input "58000"
type input "57 750"
type input "57750"
type input "57 500"
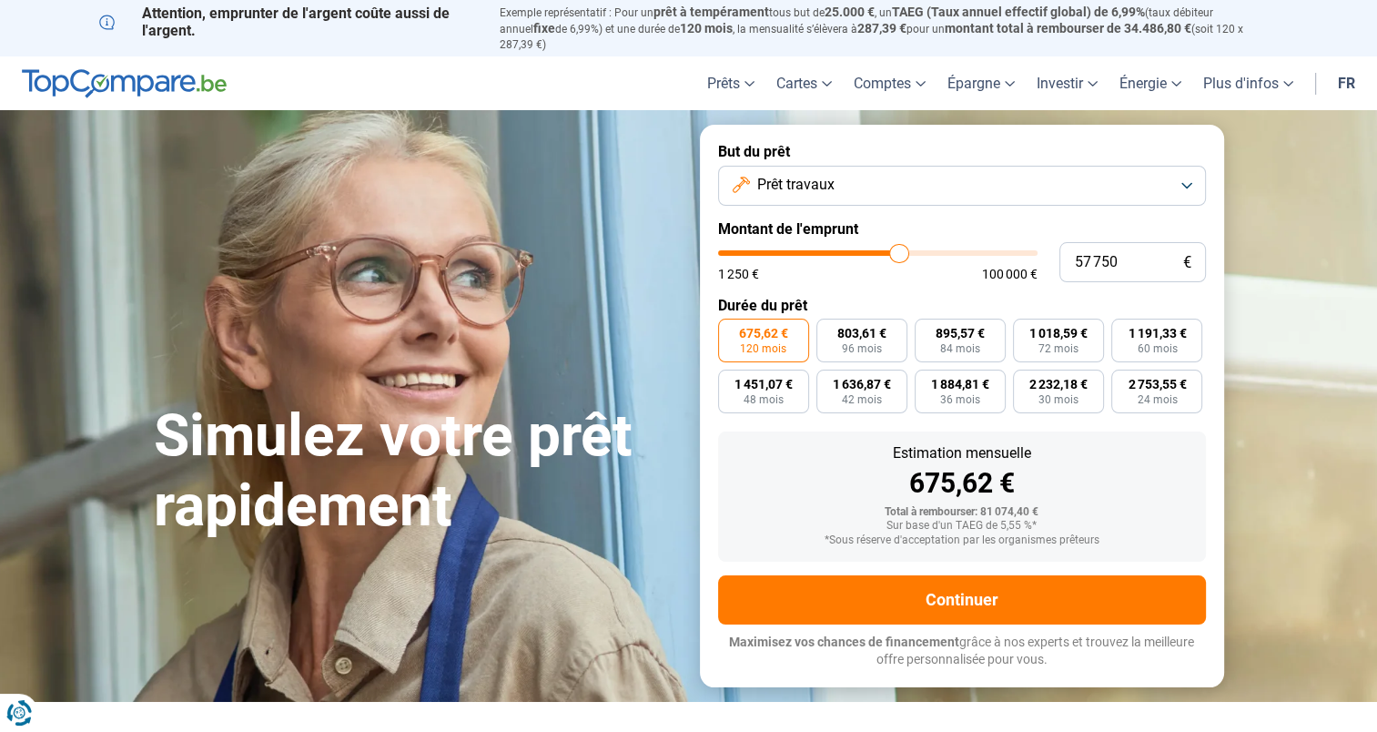
type input "57500"
type input "58 000"
type input "58000"
type input "58 500"
type input "58500"
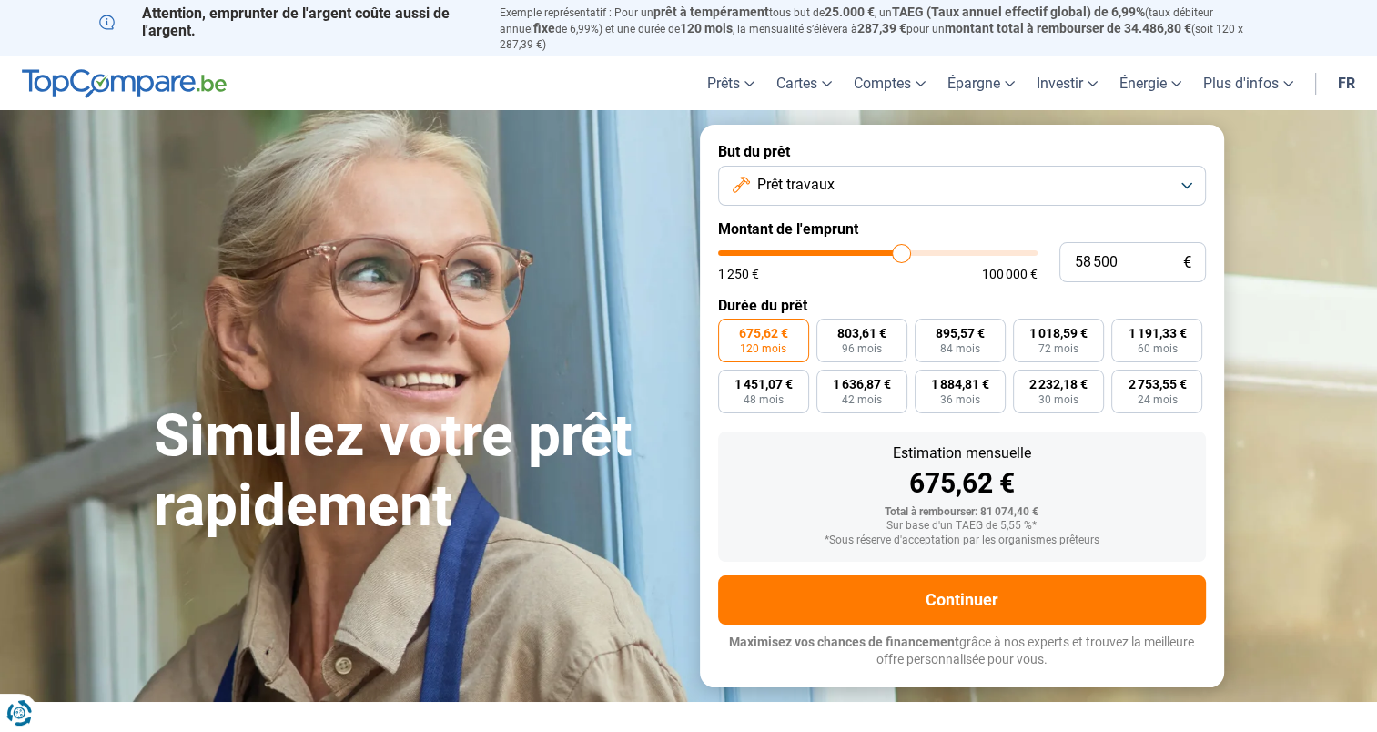
type input "59 250"
type input "59250"
type input "59 750"
type input "59750"
type input "60 250"
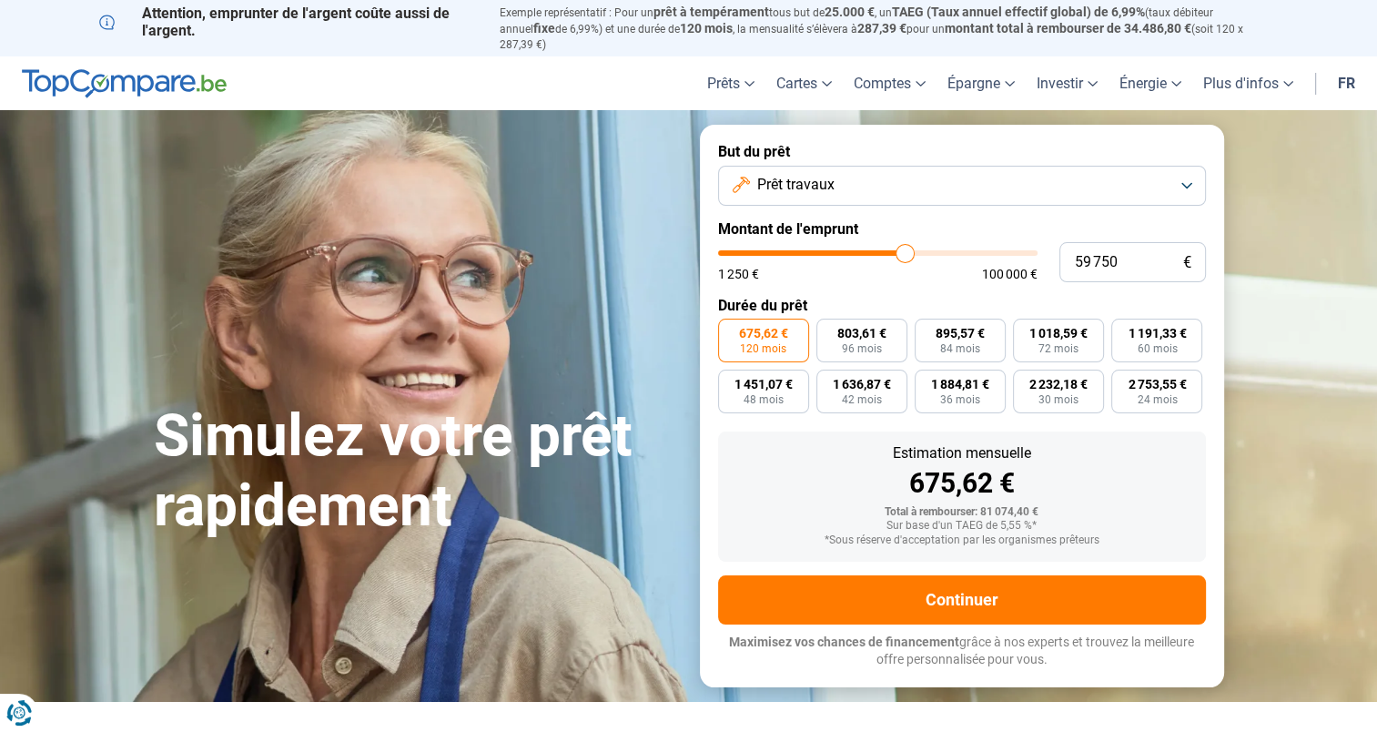
type input "60250"
type input "60 000"
type input "60000"
click at [906, 250] on input "range" at bounding box center [878, 252] width 320 height 5
click at [1053, 327] on span "977,85 €" at bounding box center [1058, 333] width 49 height 13
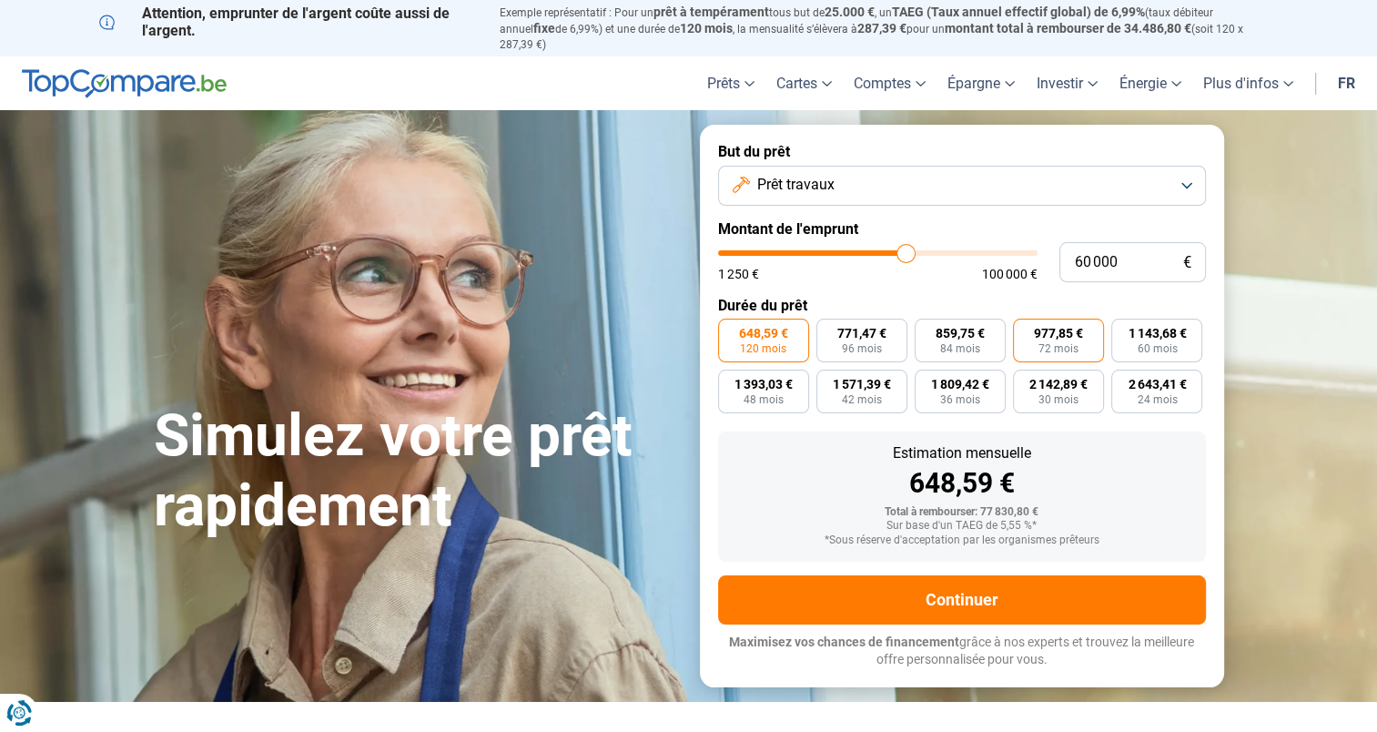
click at [1025, 327] on input "977,85 € 72 mois" at bounding box center [1019, 325] width 12 height 12
radio input "true"
click at [950, 327] on span "859,75 €" at bounding box center [960, 333] width 49 height 13
click at [927, 326] on input "859,75 € 84 mois" at bounding box center [921, 325] width 12 height 12
radio input "true"
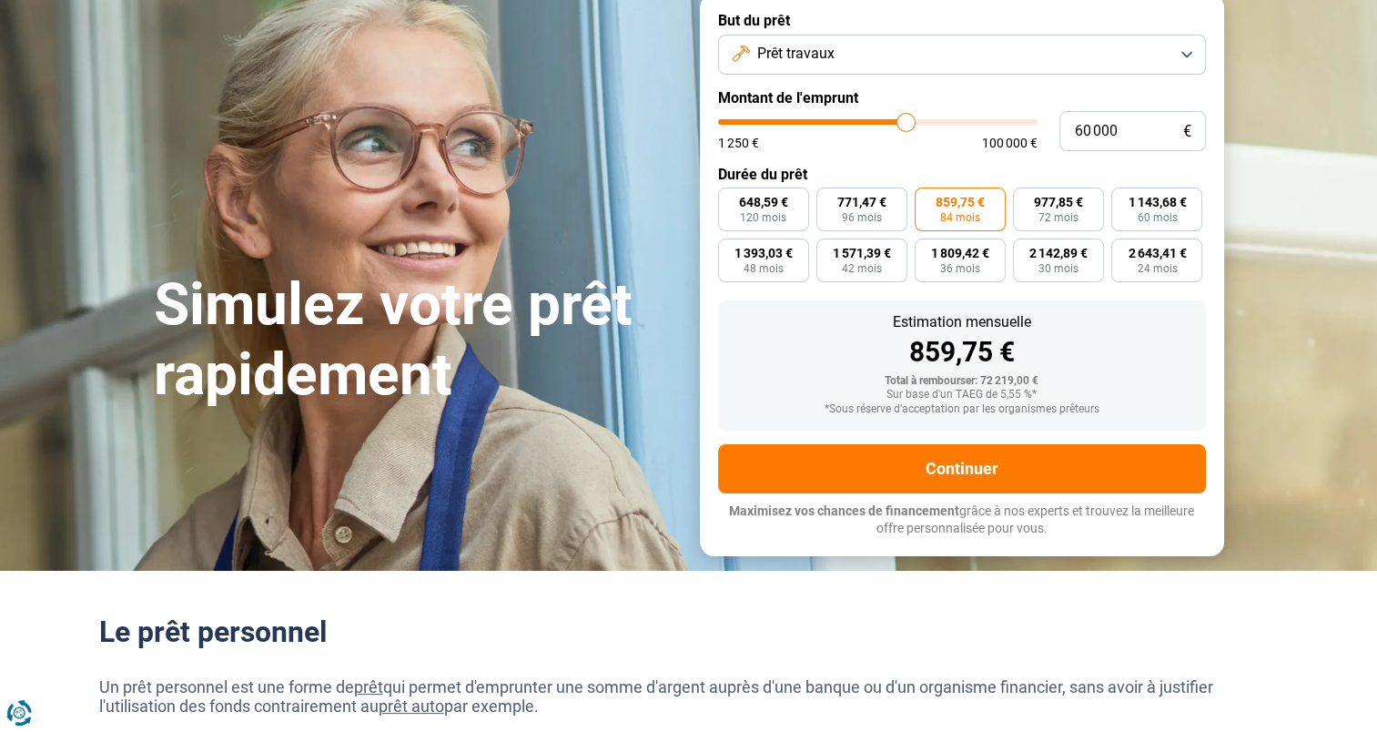
scroll to position [91, 0]
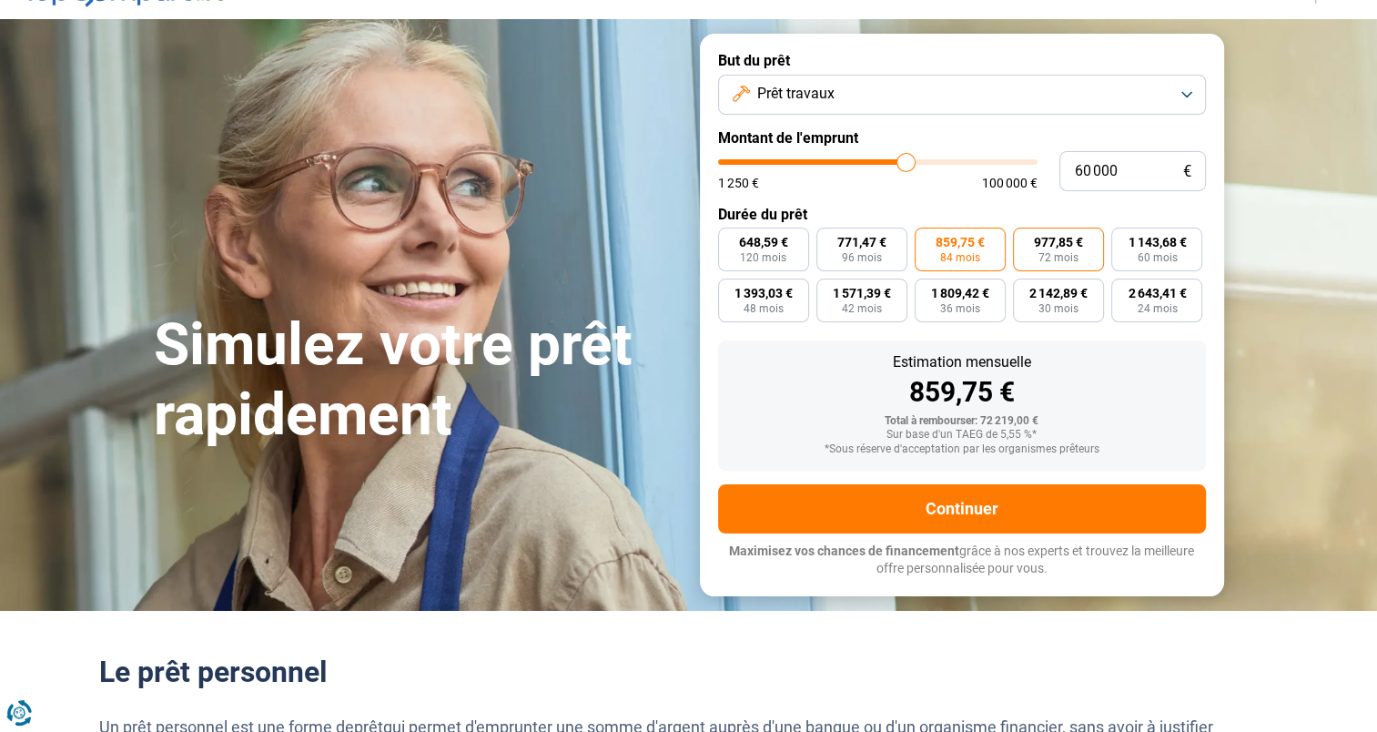
click at [1059, 236] on span "977,85 €" at bounding box center [1058, 242] width 49 height 13
click at [1025, 232] on input "977,85 € 72 mois" at bounding box center [1019, 234] width 12 height 12
radio input "true"
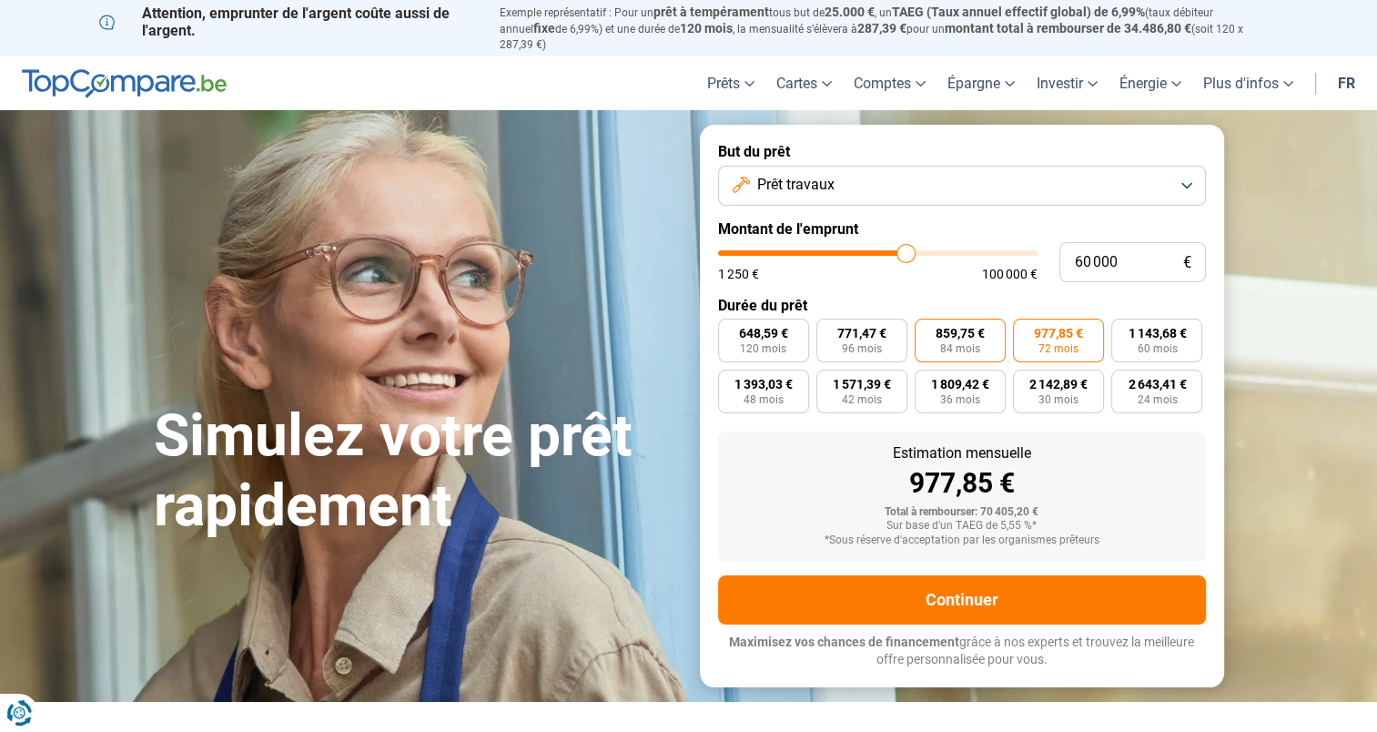
click at [960, 343] on span "84 mois" at bounding box center [960, 348] width 40 height 11
click at [927, 330] on input "859,75 € 84 mois" at bounding box center [921, 325] width 12 height 12
radio input "true"
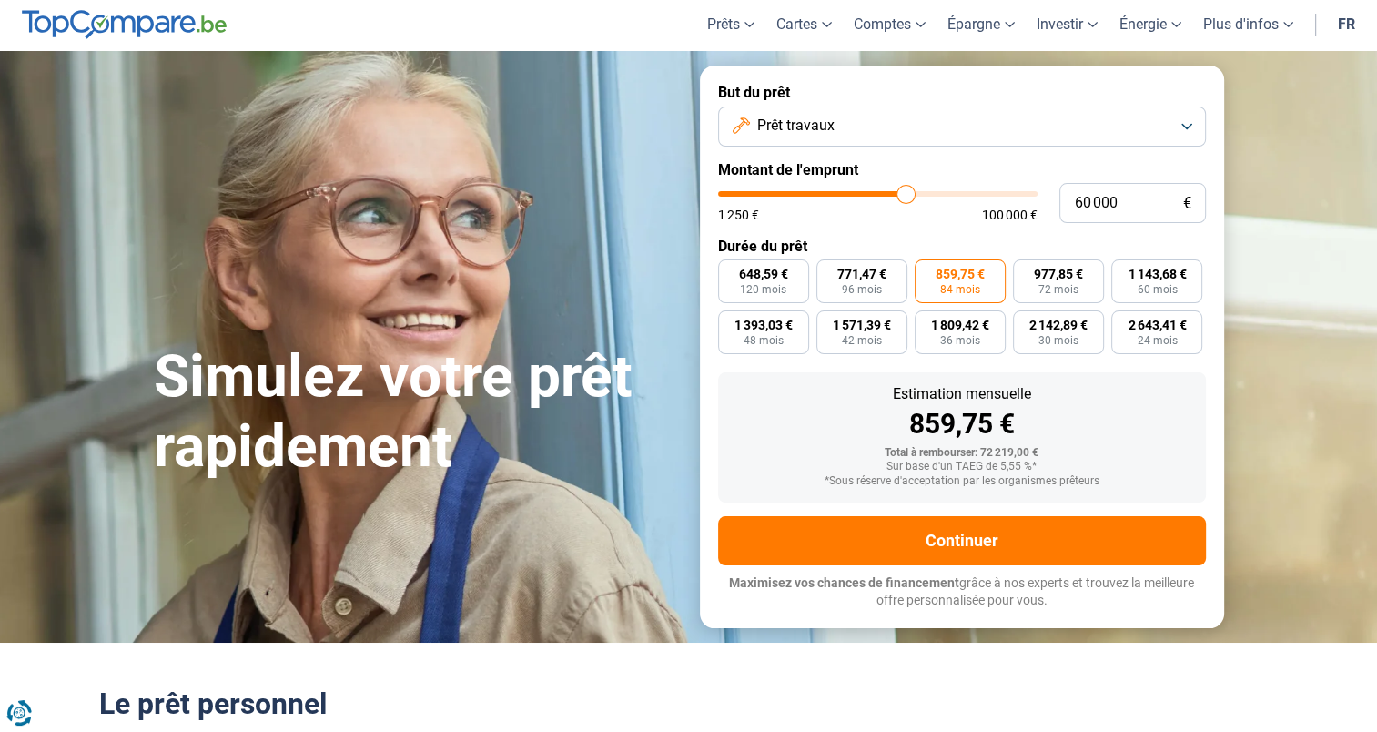
scroll to position [91, 0]
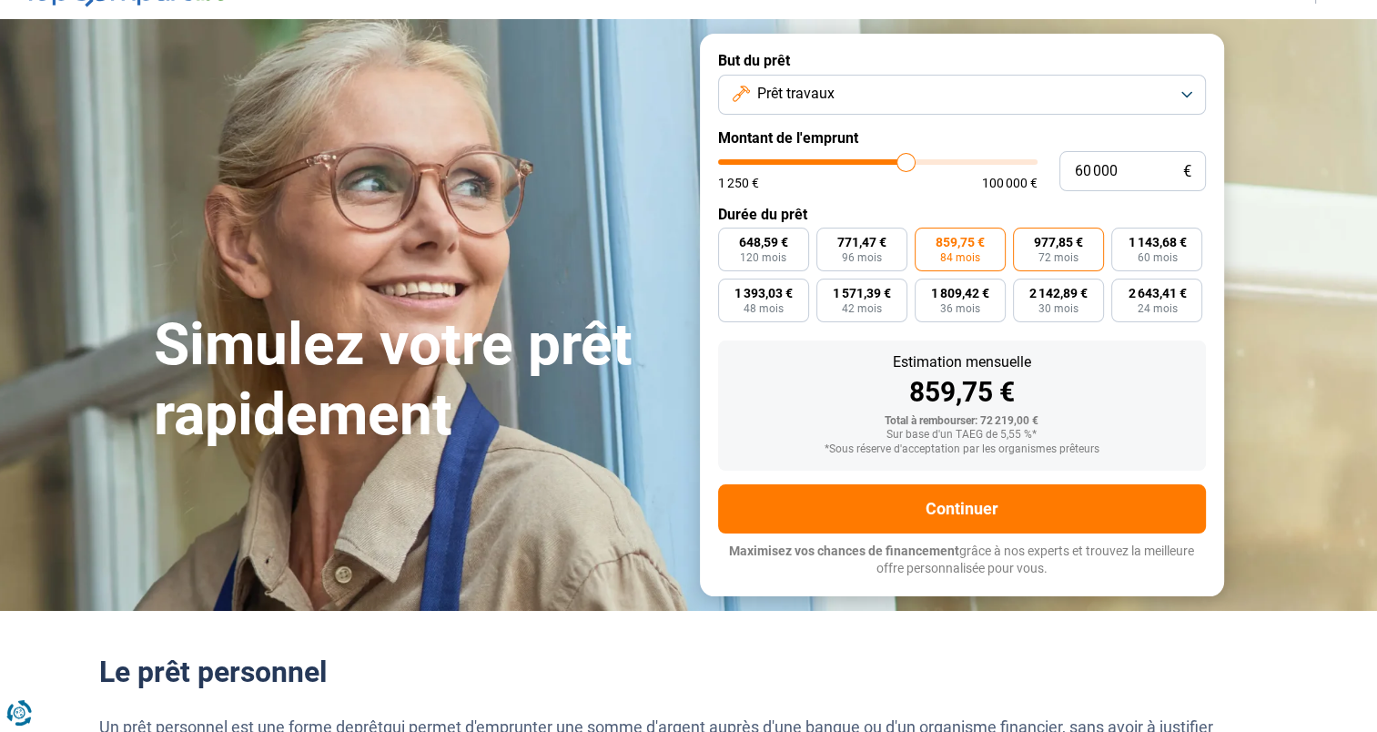
click at [1049, 252] on span "72 mois" at bounding box center [1059, 257] width 40 height 11
click at [1025, 239] on input "977,85 € 72 mois" at bounding box center [1019, 234] width 12 height 12
radio input "true"
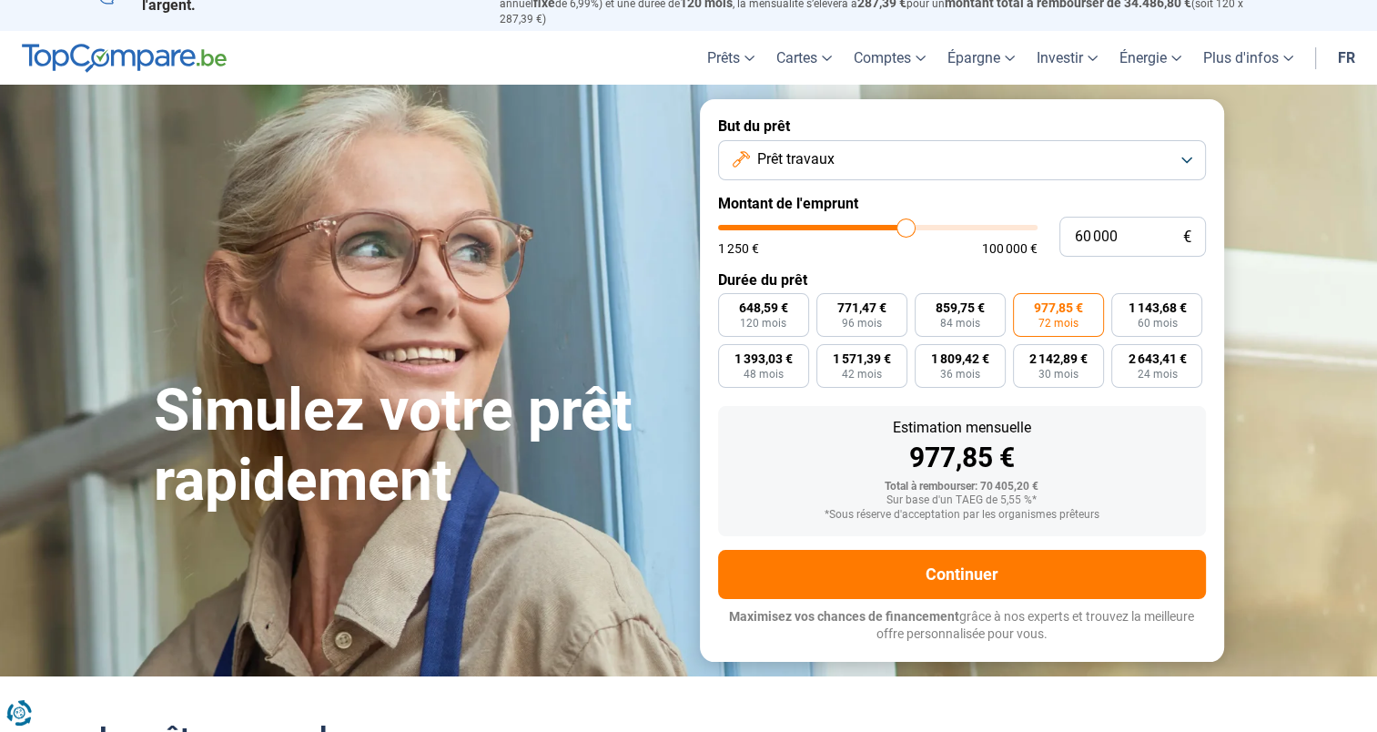
scroll to position [0, 0]
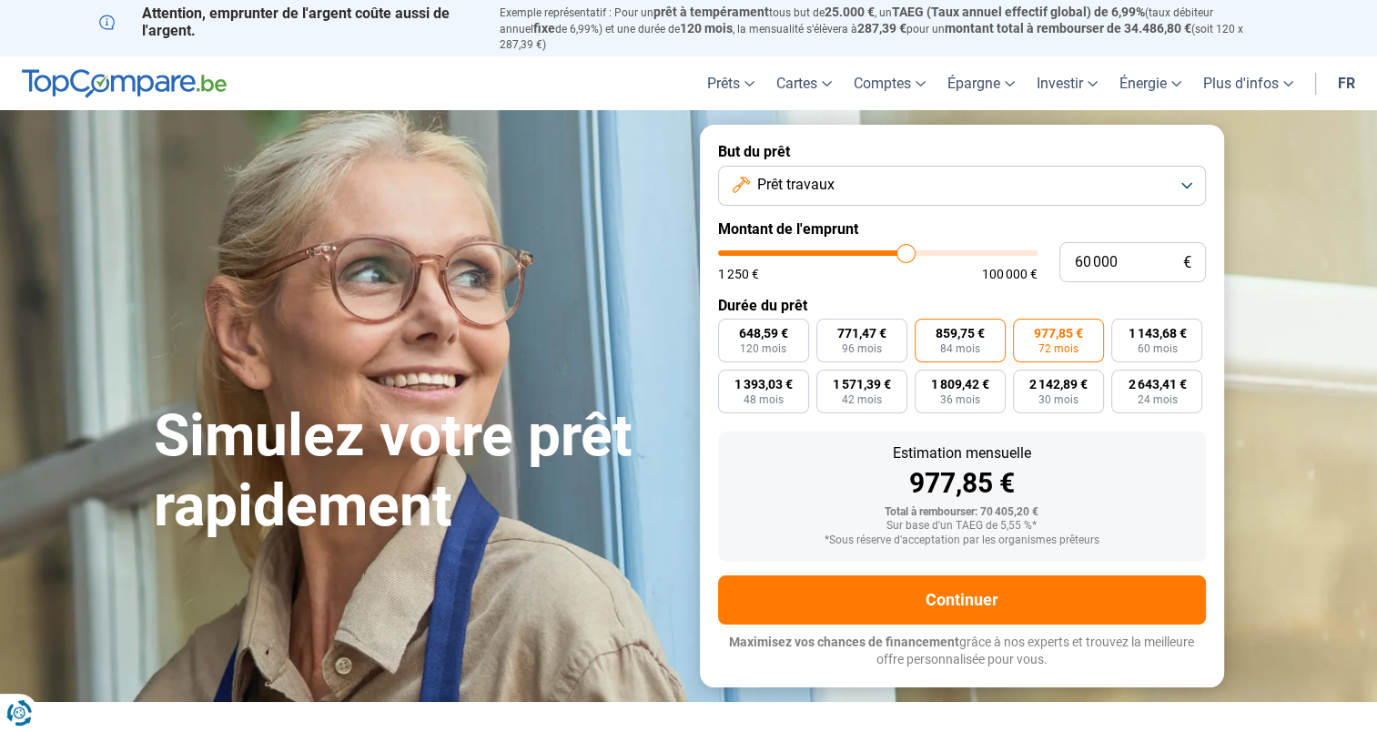
click at [961, 327] on span "859,75 €" at bounding box center [960, 333] width 49 height 13
click at [927, 326] on input "859,75 € 84 mois" at bounding box center [921, 325] width 12 height 12
radio input "true"
click at [1184, 168] on button "Prêt travaux" at bounding box center [962, 186] width 488 height 40
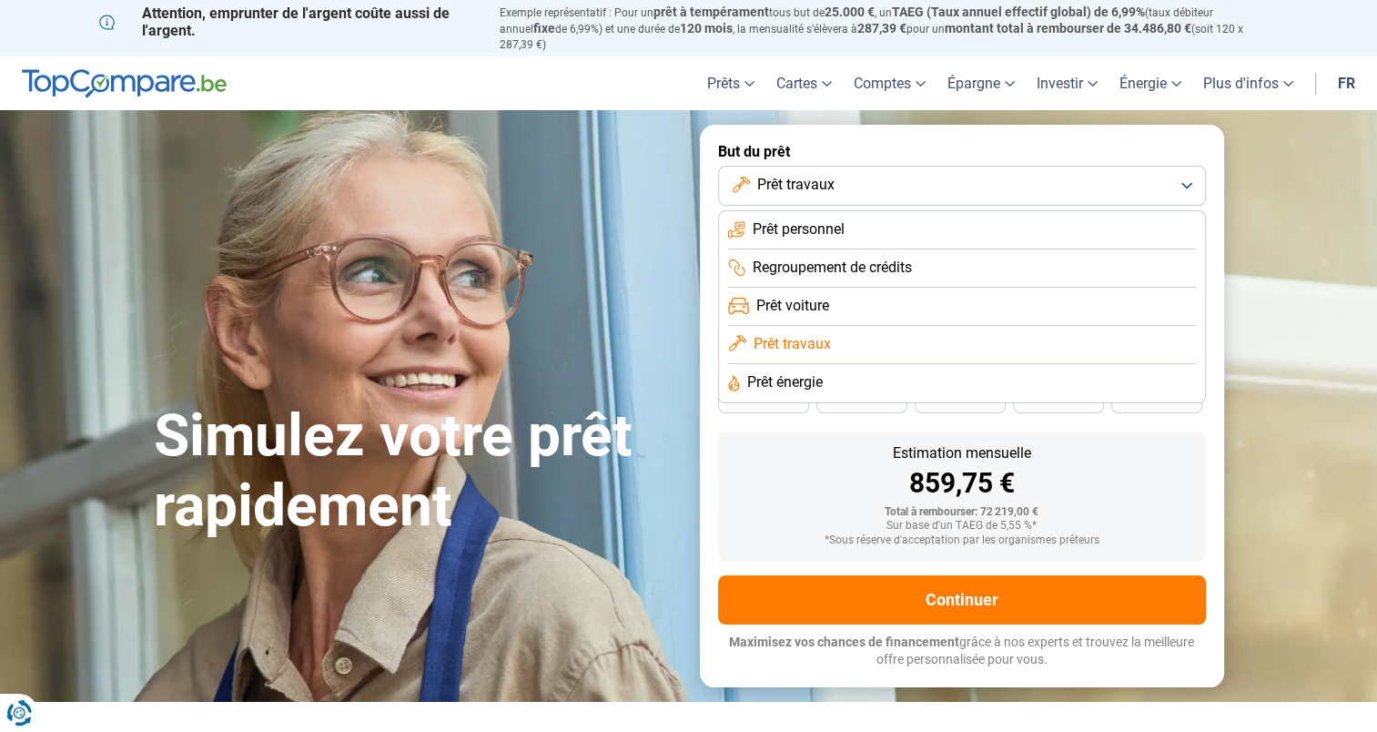
click at [783, 372] on span "Prêt énergie" at bounding box center [785, 382] width 76 height 20
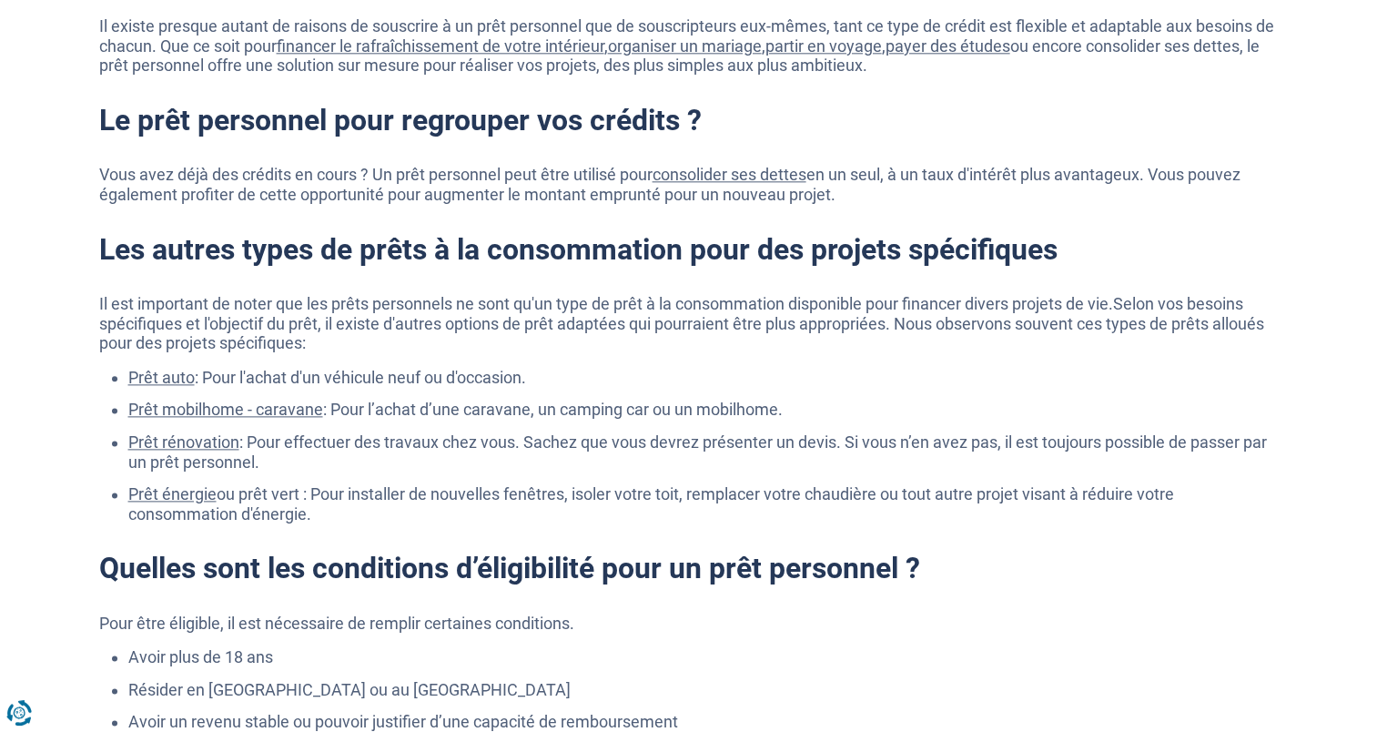
scroll to position [2276, 0]
